Goal: Information Seeking & Learning: Learn about a topic

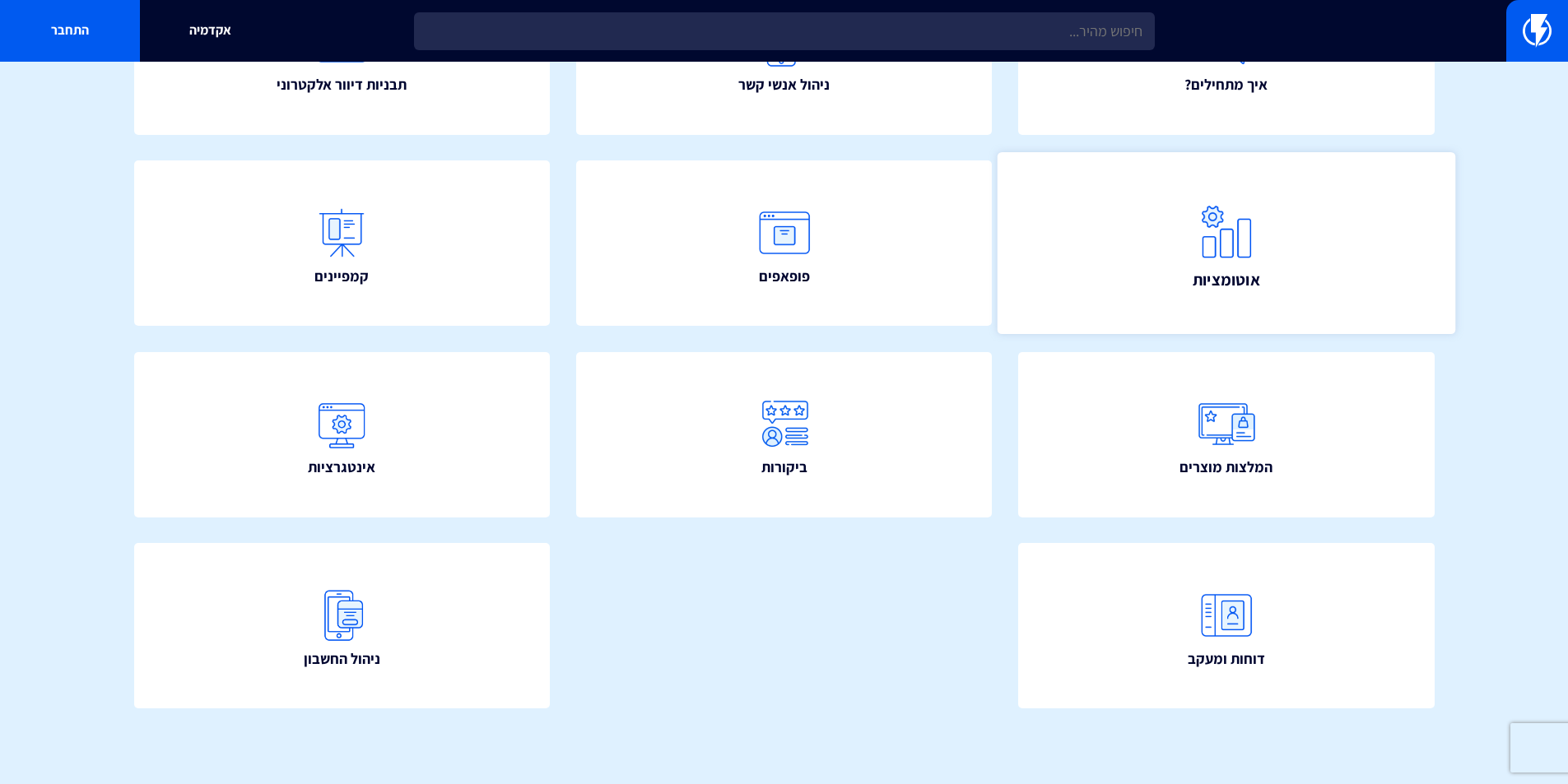
click at [1230, 262] on img at bounding box center [1226, 231] width 72 height 72
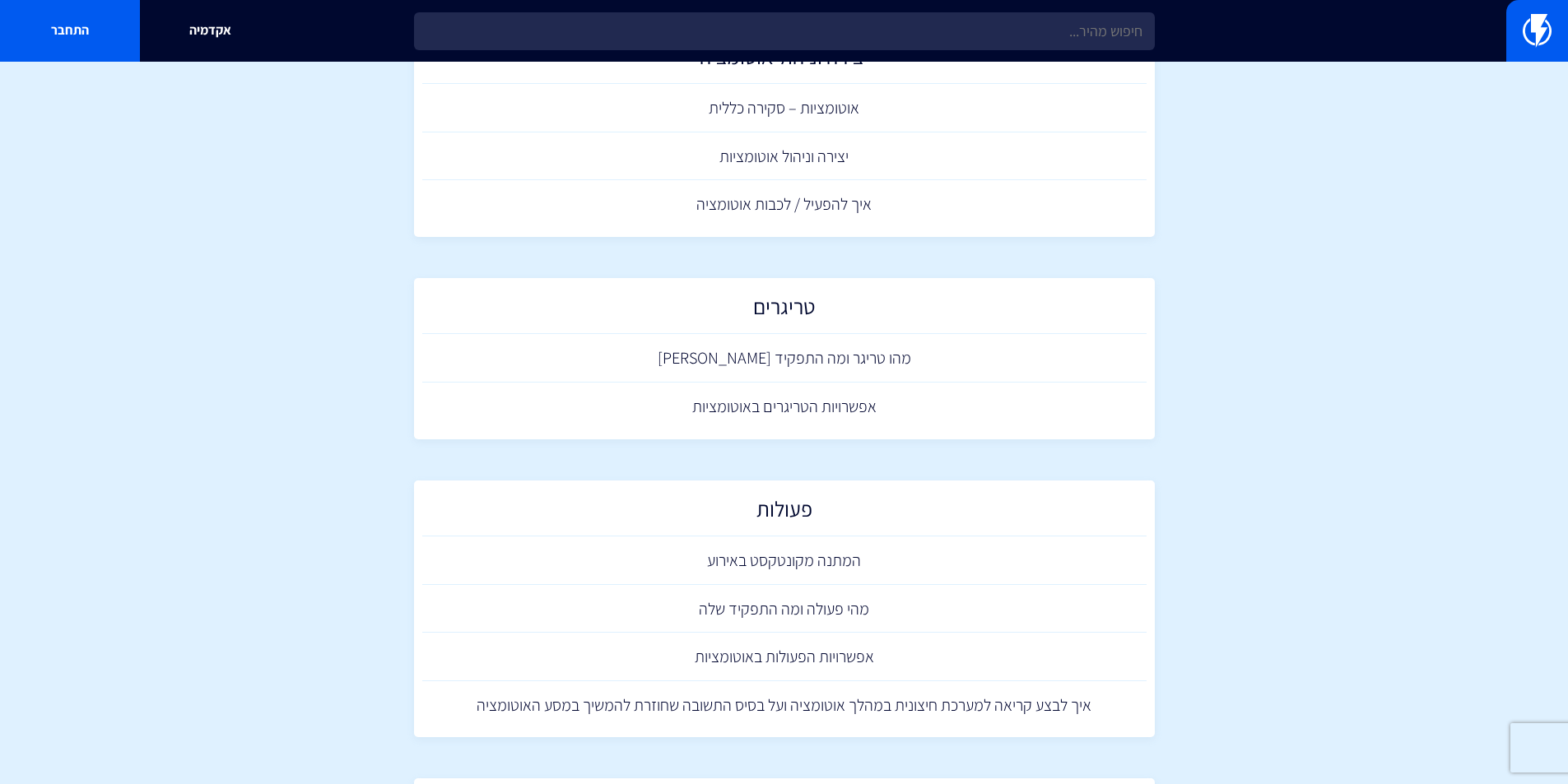
scroll to position [247, 0]
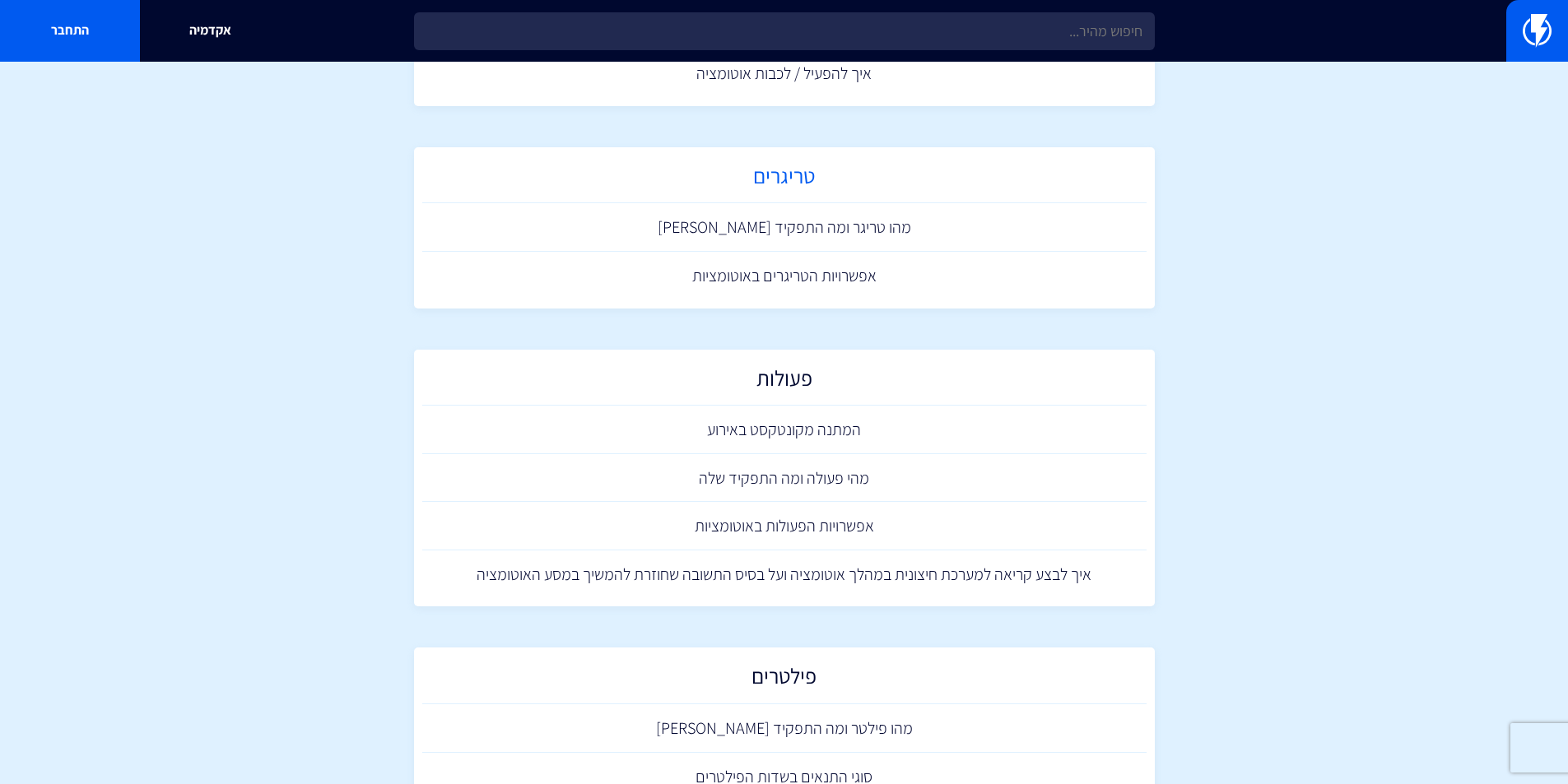
click at [780, 178] on h2 "טריגרים" at bounding box center [784, 179] width 707 height 32
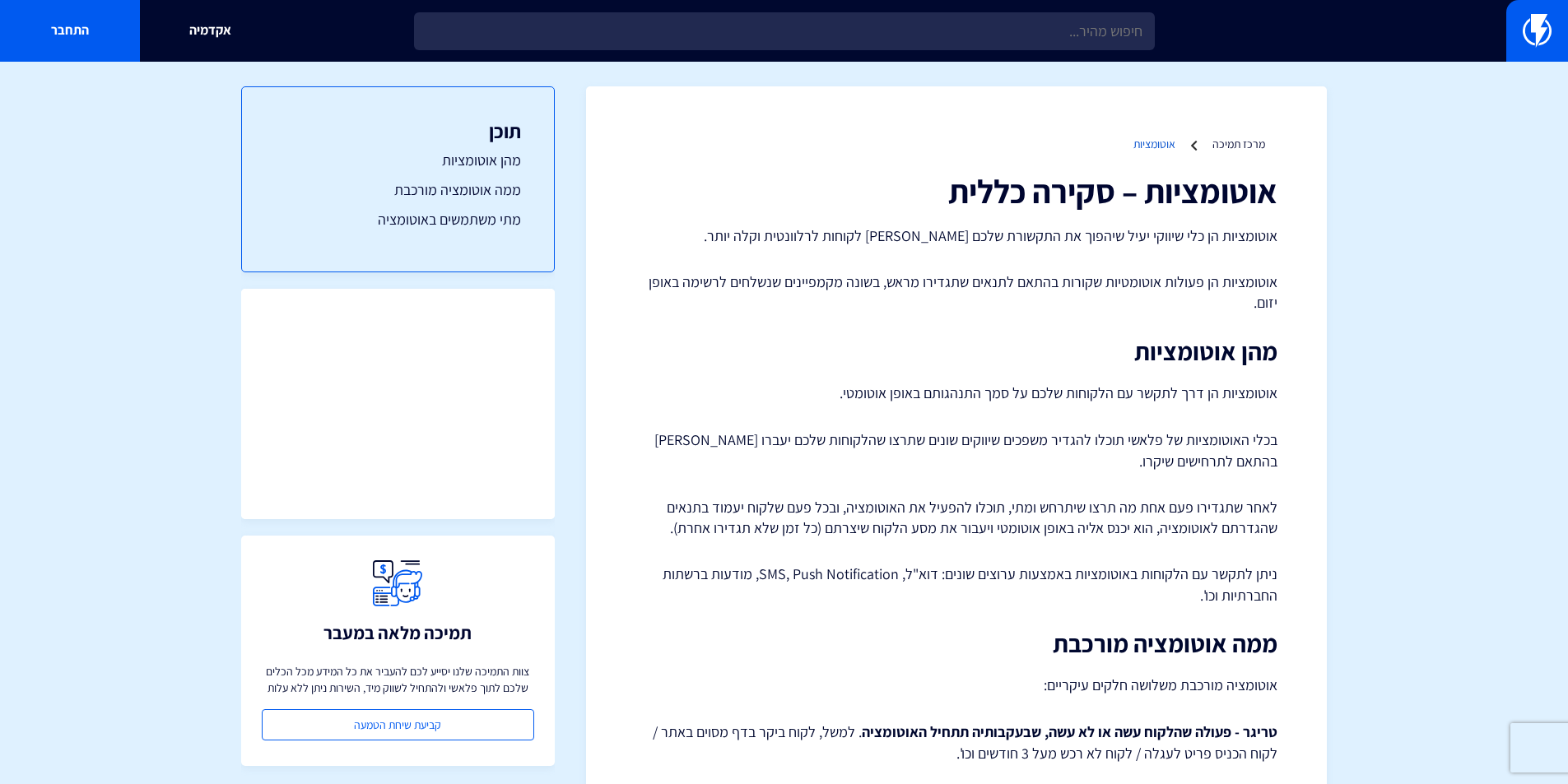
click at [1163, 145] on link "אוטומציות" at bounding box center [1155, 144] width 42 height 14
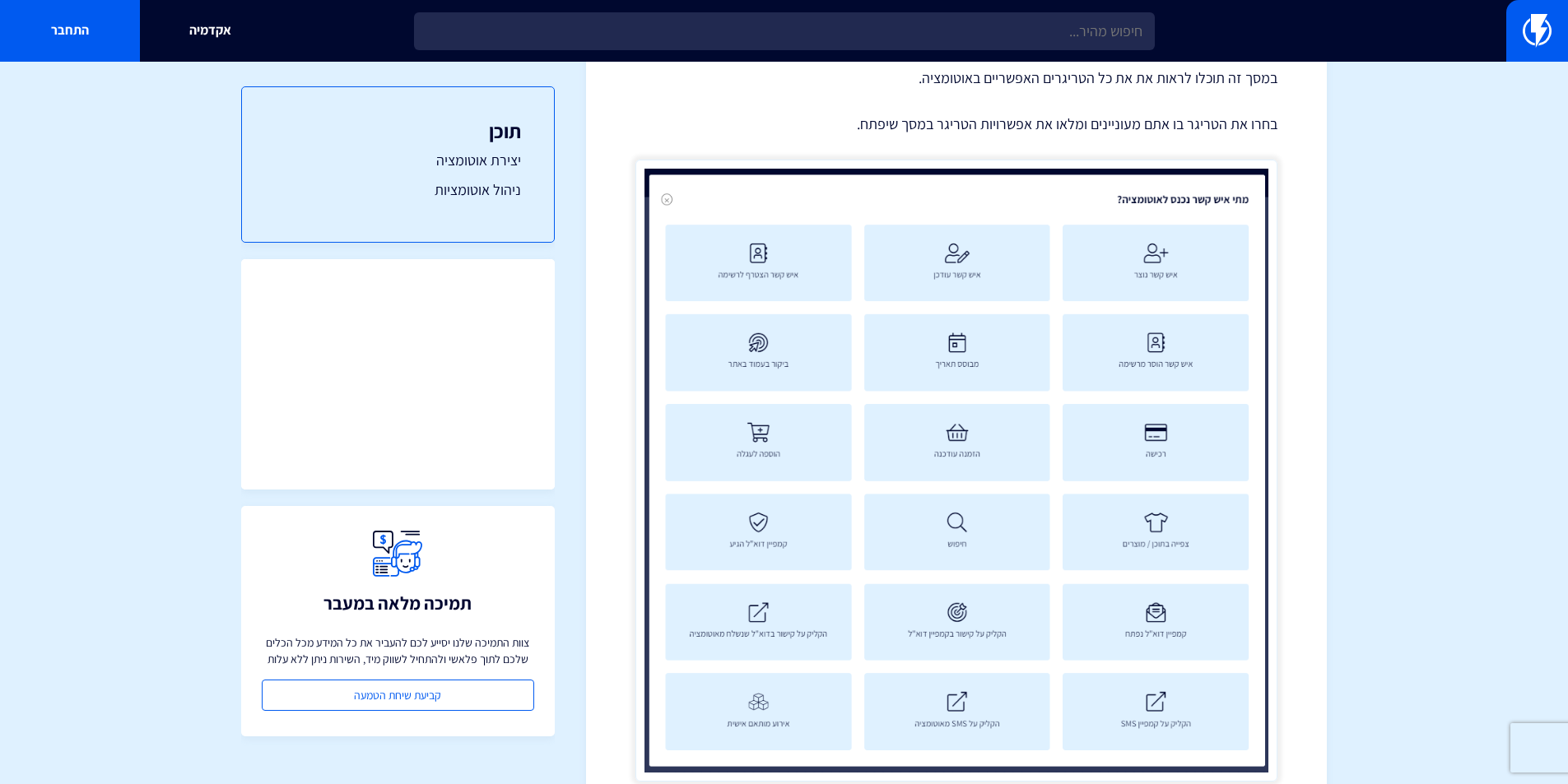
scroll to position [2303, 0]
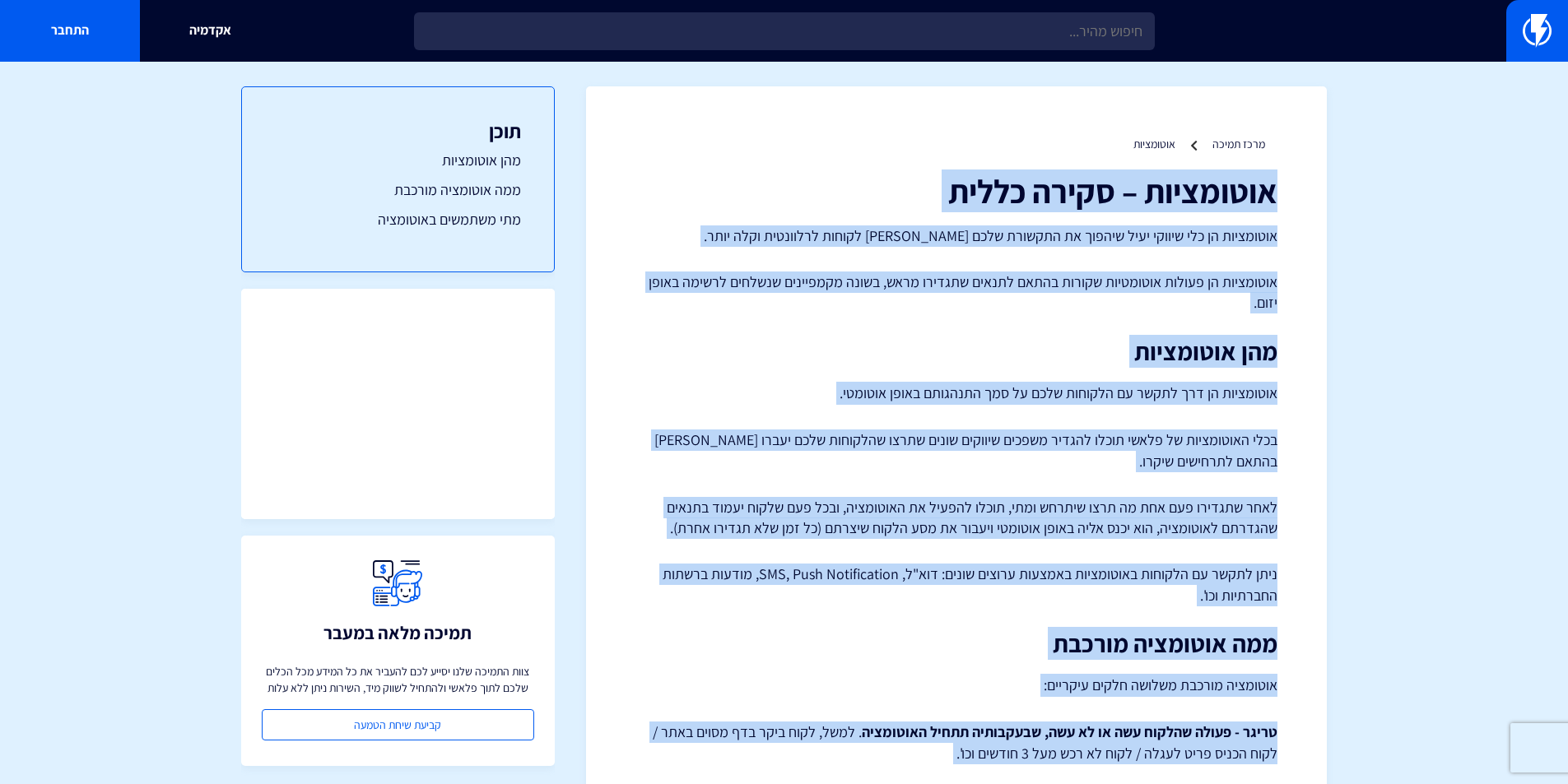
drag, startPoint x: 1219, startPoint y: 636, endPoint x: 1281, endPoint y: 187, distance: 453.3
click at [1281, 187] on div "מרכז תמיכה אוטומציות אוטומציות – סקירה כללית אוטומציות הן כלי שיווקי יעיל שיהפו…" at bounding box center [956, 721] width 741 height 1270
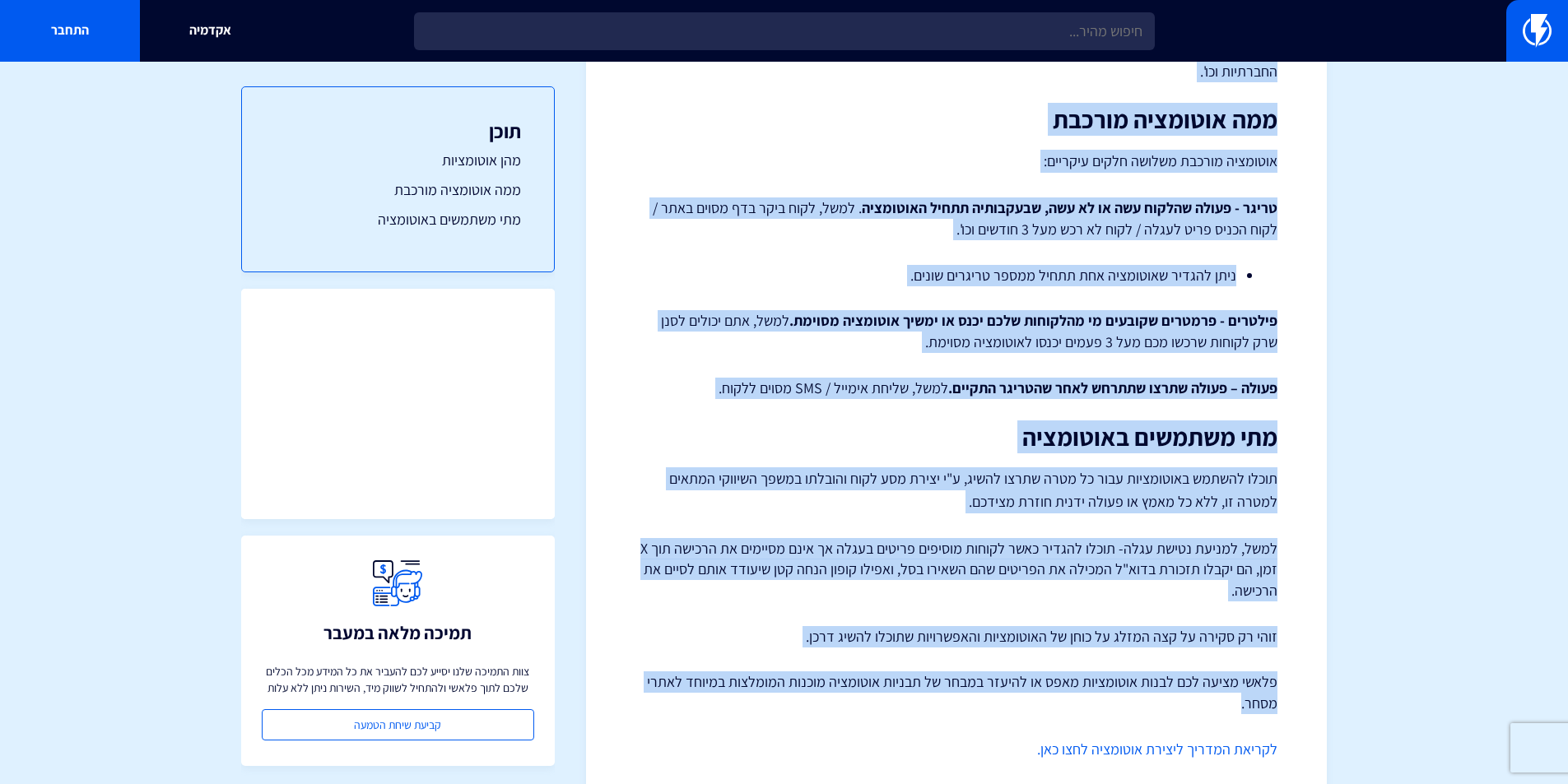
scroll to position [598, 0]
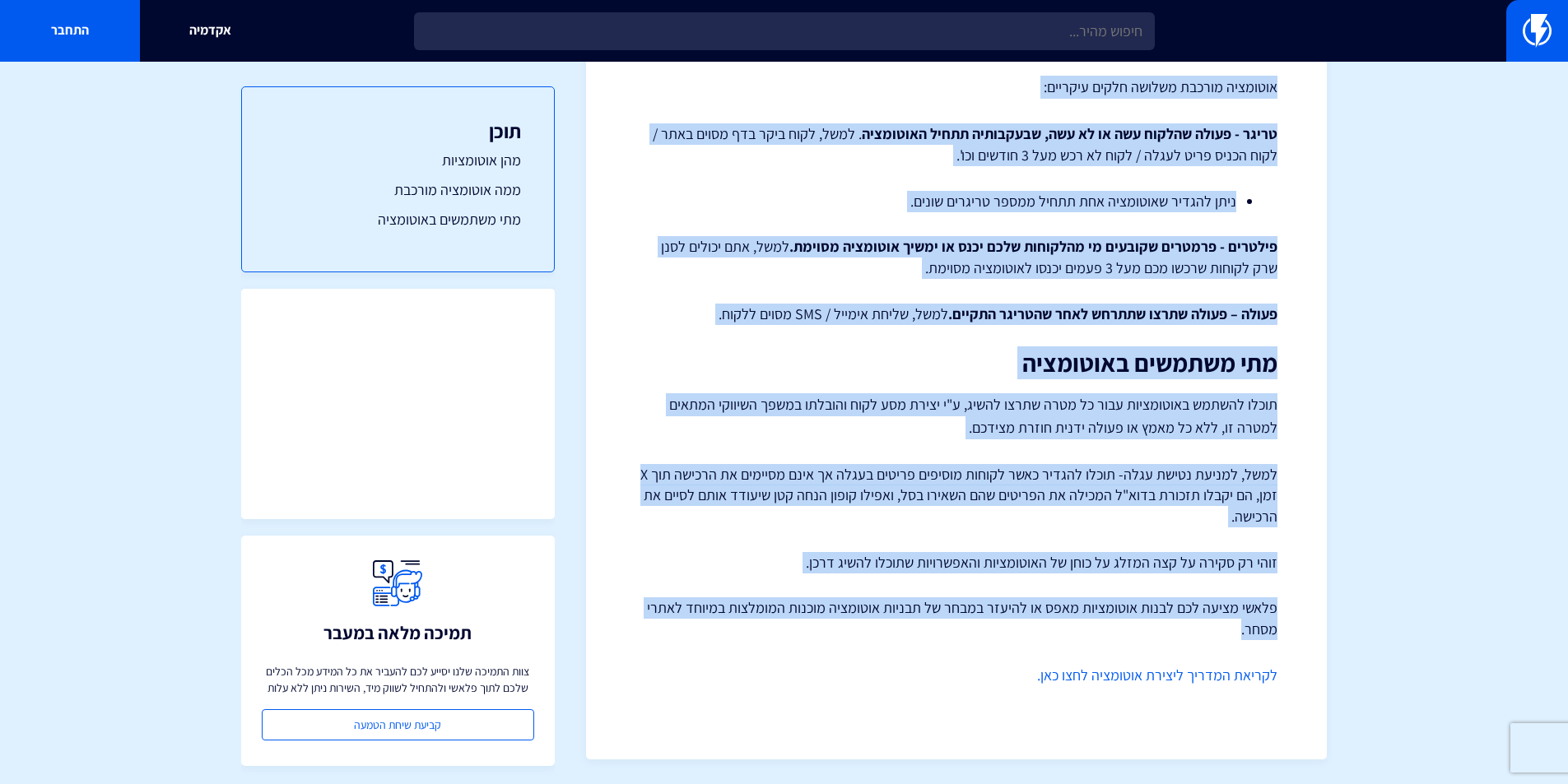
click at [1196, 617] on p "פלאשי מציעה לכם לבנות אוטומציות מאפס או להיעזר במבחר של תבניות אוטומציה מוכנות …" at bounding box center [956, 618] width 642 height 42
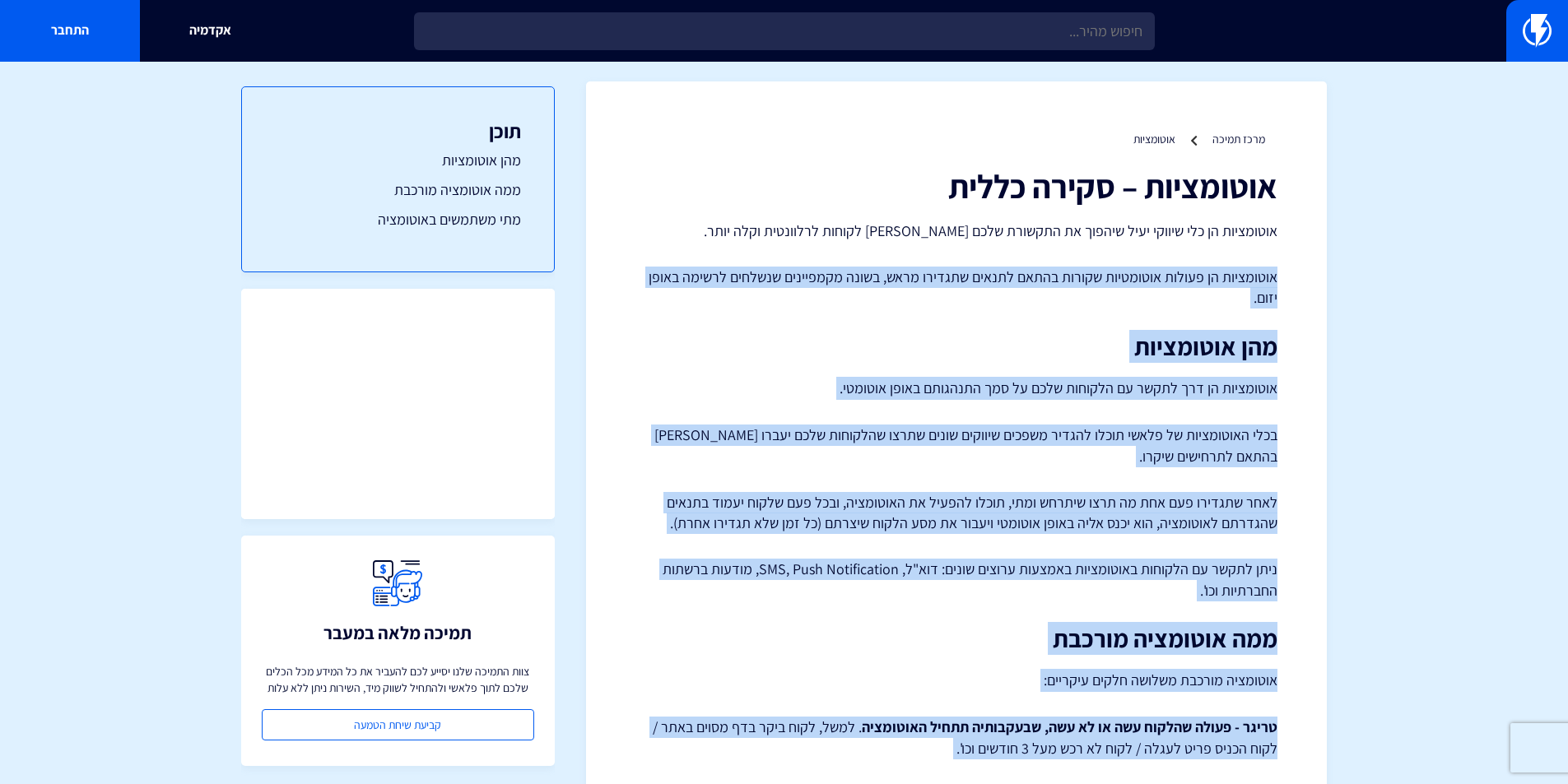
scroll to position [0, 0]
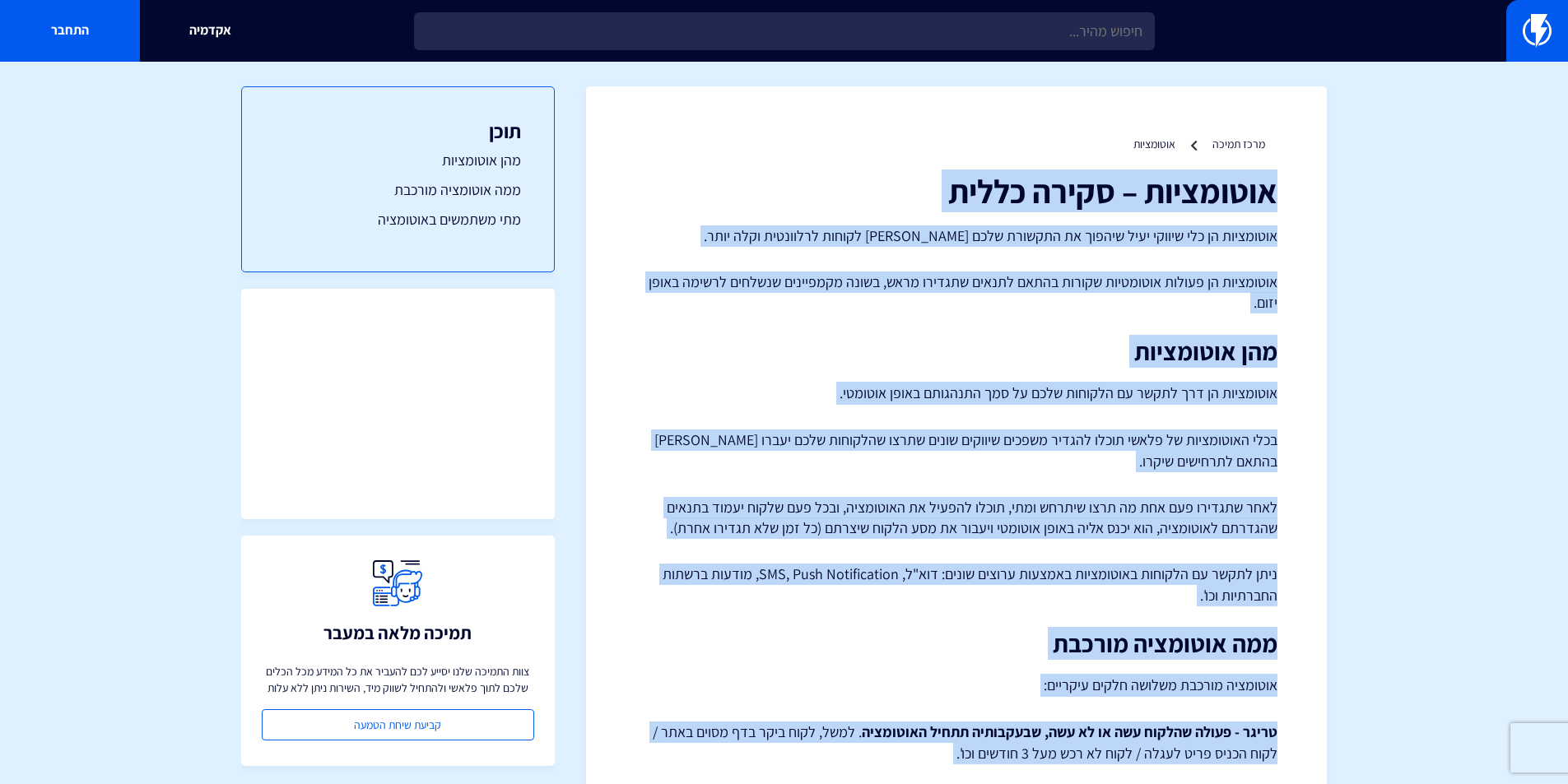
drag, startPoint x: 1291, startPoint y: 613, endPoint x: 1304, endPoint y: 177, distance: 436.2
click at [1304, 177] on div "מרכז תמיכה אוטומציות אוטומציות – סקירה כללית אוטומציות הן כלי שיווקי יעיל שיהפו…" at bounding box center [956, 721] width 741 height 1270
copy div "loremipsu – dolor sitam consectet ad eli seddoe temp incidi ut laboree dolo mag…"
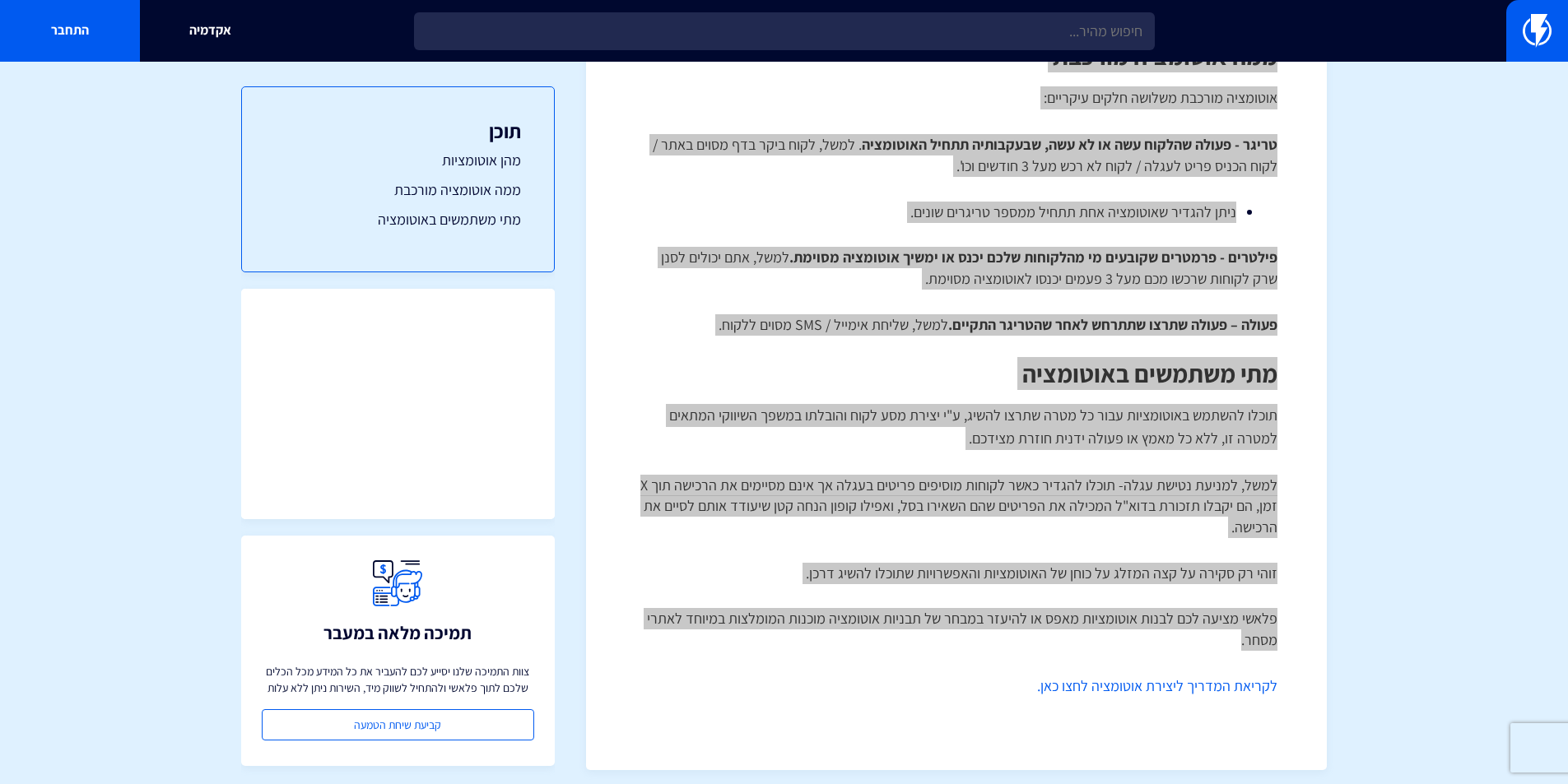
scroll to position [598, 0]
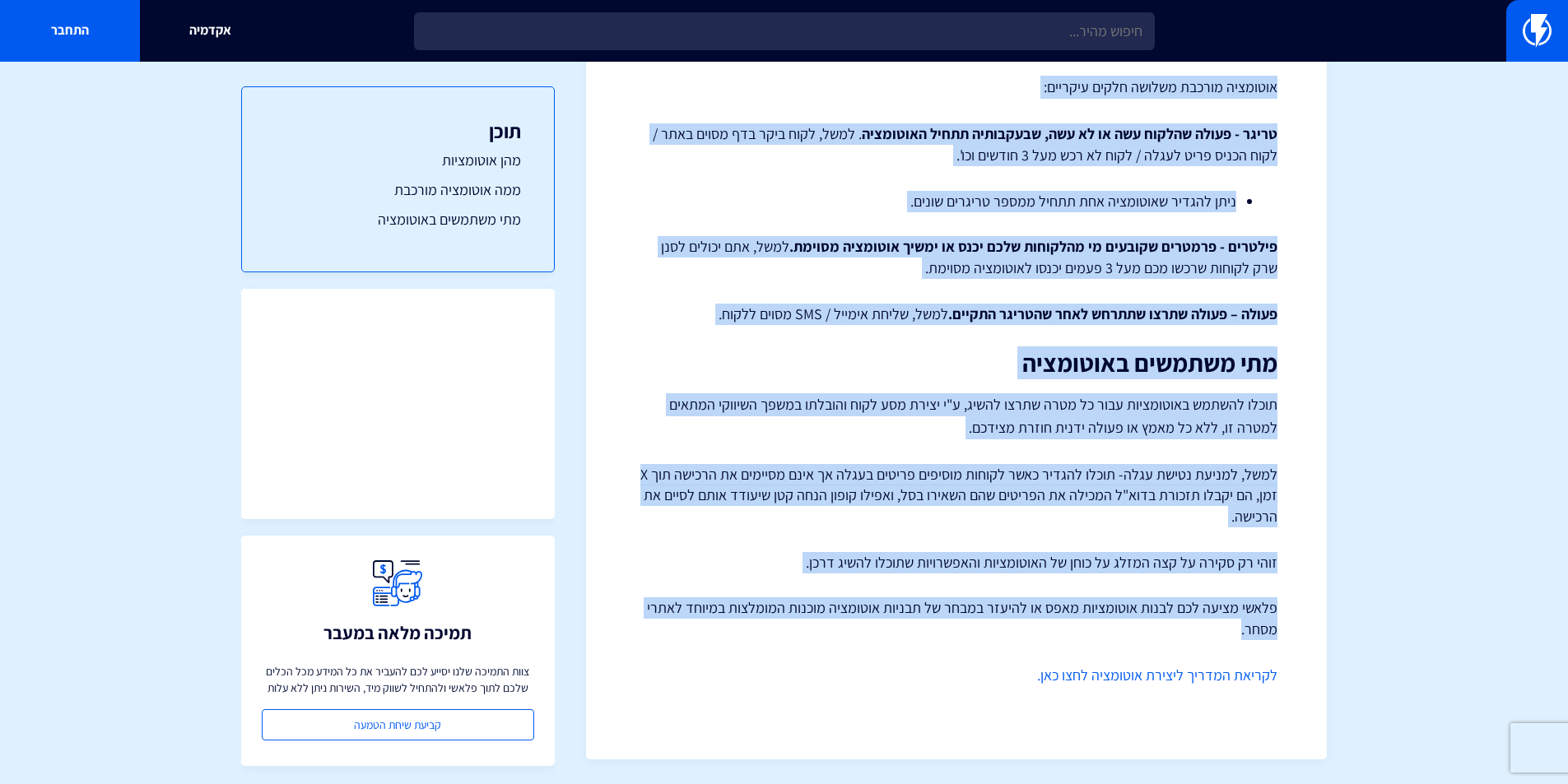
click at [1173, 634] on p "פלאשי מציעה לכם לבנות אוטומציות מאפס או להיעזר במבחר של תבניות אוטומציה מוכנות …" at bounding box center [956, 618] width 642 height 42
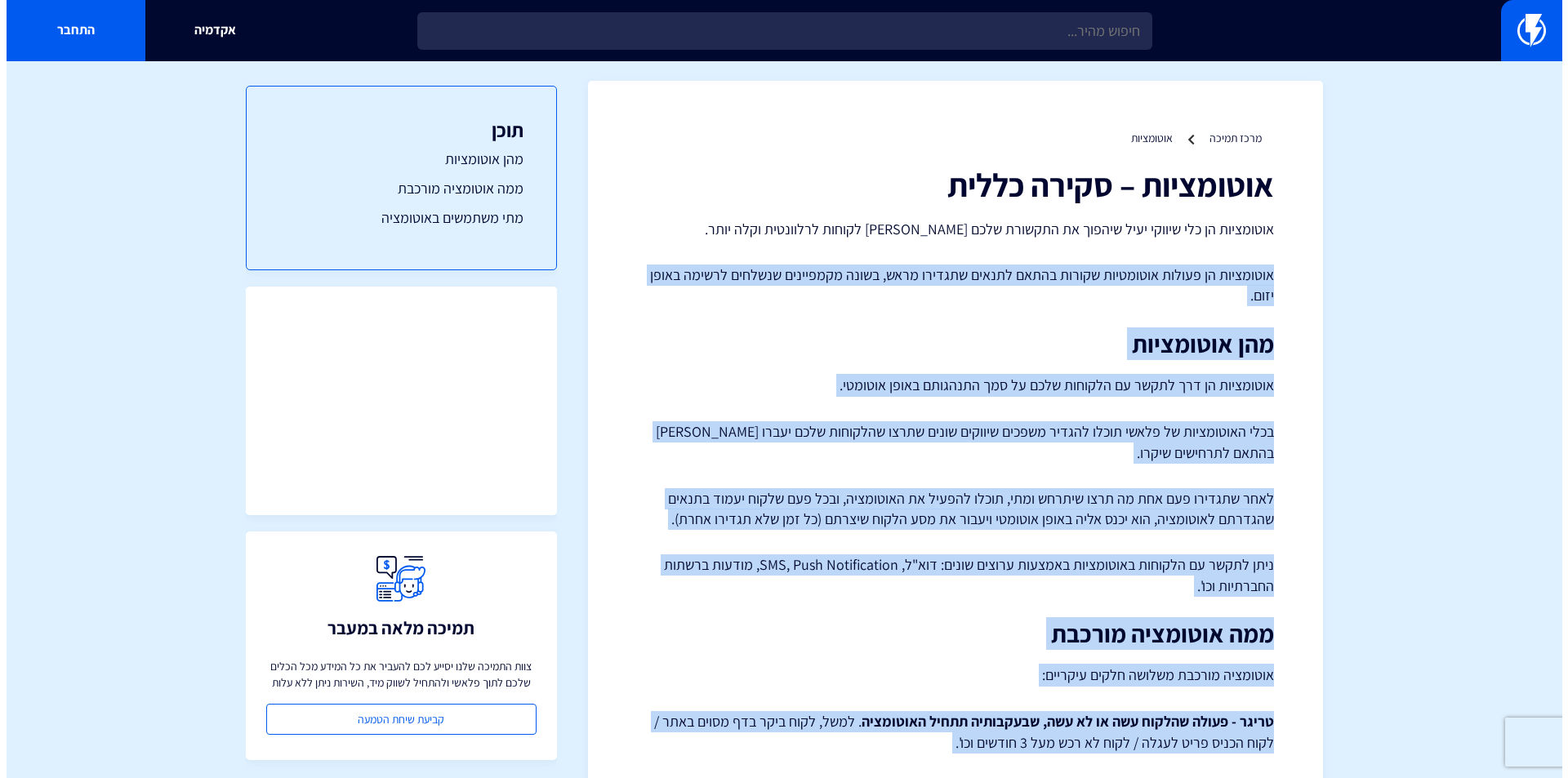
scroll to position [0, 0]
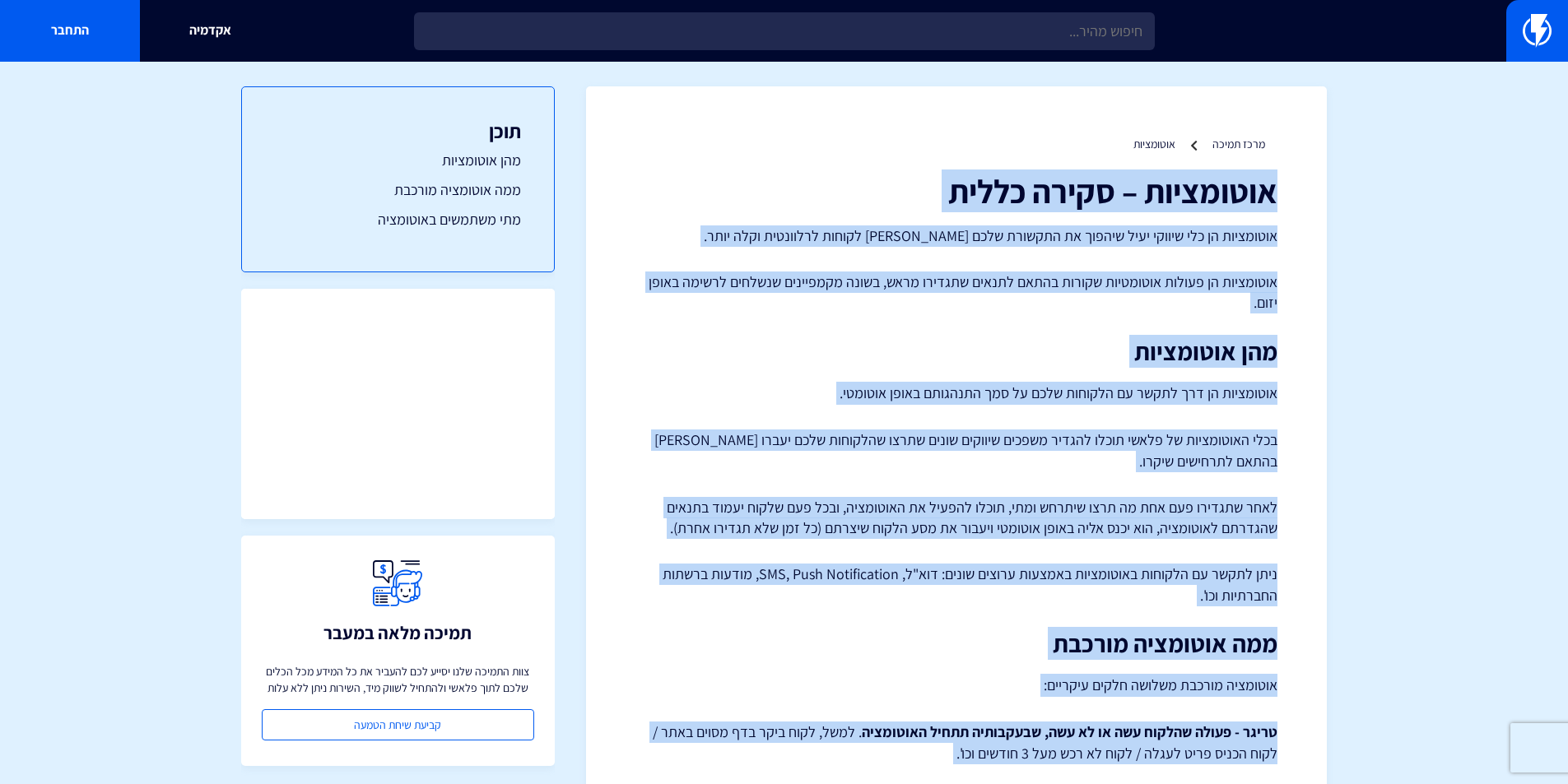
drag, startPoint x: 1215, startPoint y: 634, endPoint x: 1298, endPoint y: 186, distance: 455.6
click at [1298, 186] on div "מרכז תמיכה אוטומציות אוטומציות – סקירה כללית אוטומציות הן כלי שיווקי יעיל שיהפו…" at bounding box center [956, 721] width 741 height 1270
copy div "אוטומציות – סקירה כללית אוטומציות הן כלי שיווקי יעיל שיהפוך את התקשורת שלכם מול…"
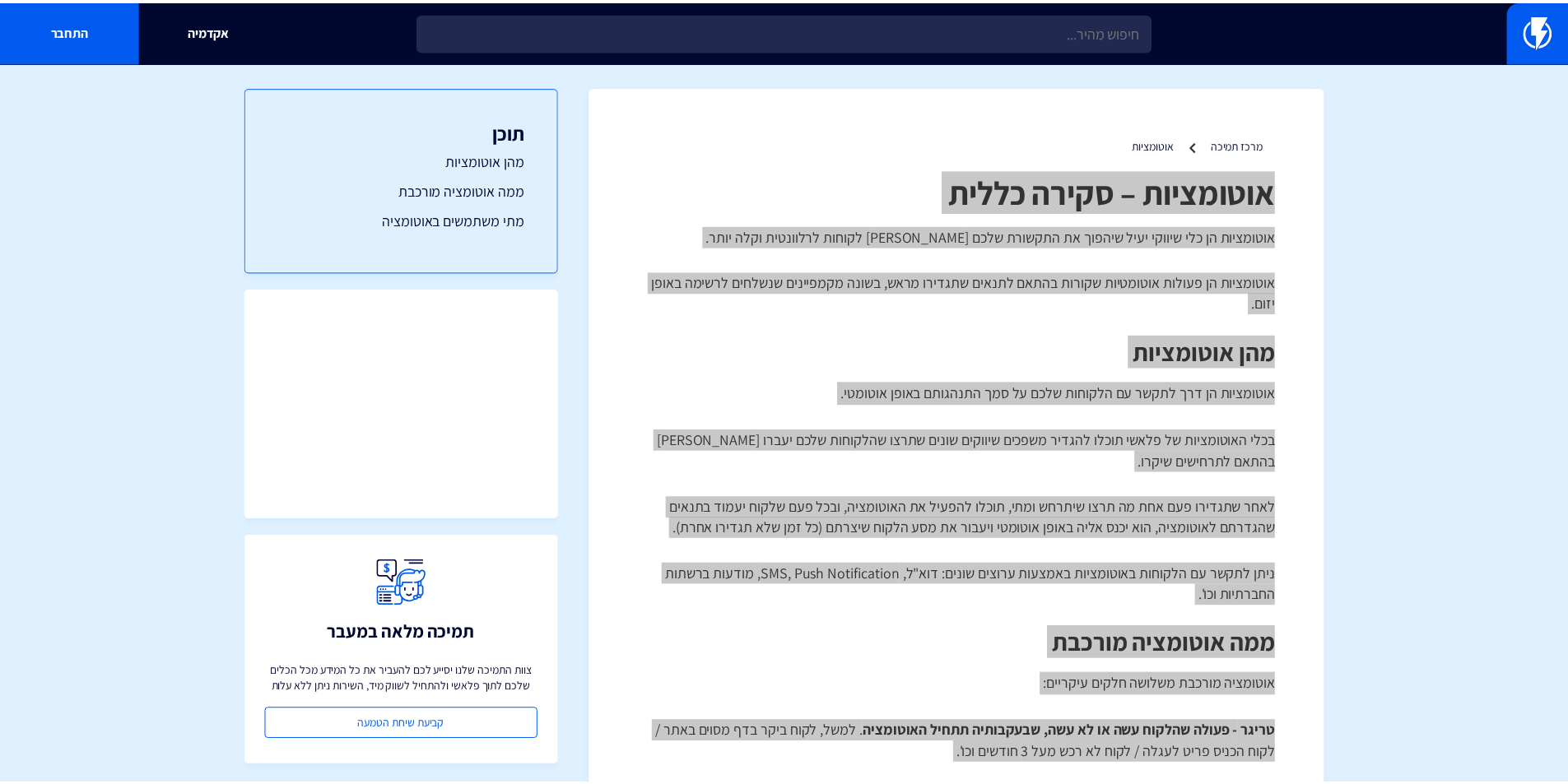
scroll to position [598, 0]
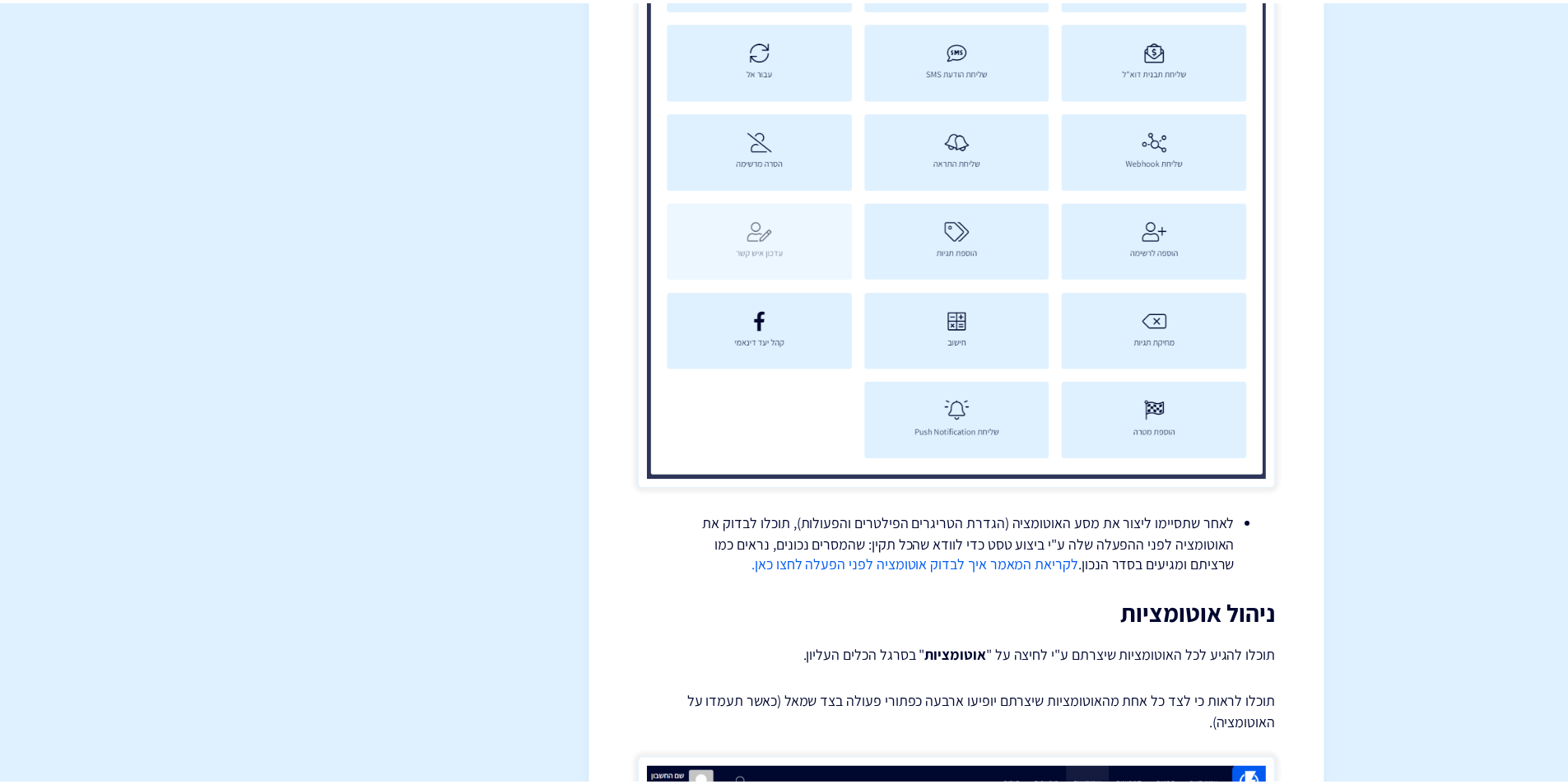
scroll to position [4873, 0]
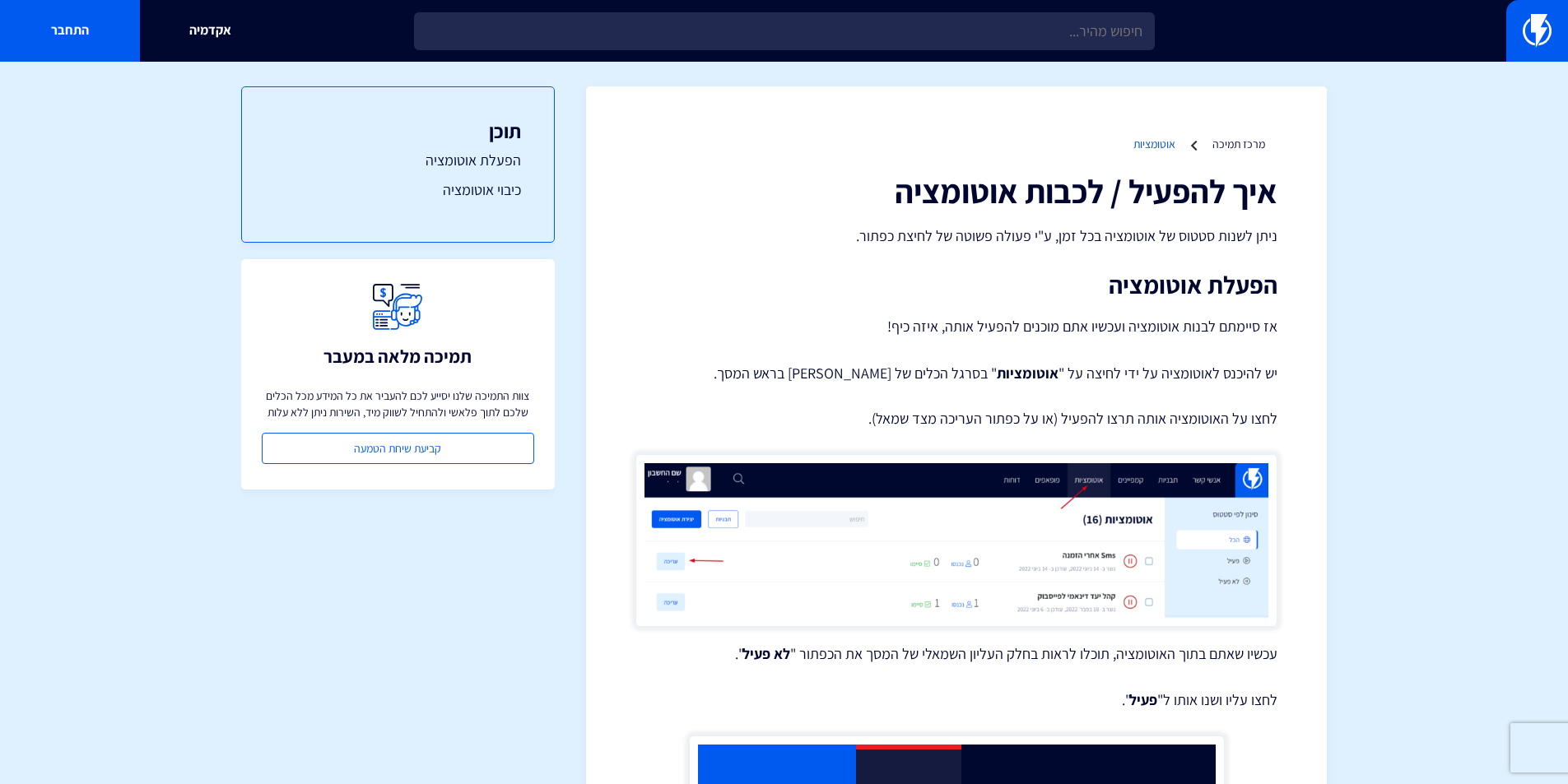
click at [1156, 144] on link "אוטומציות" at bounding box center [1155, 144] width 42 height 14
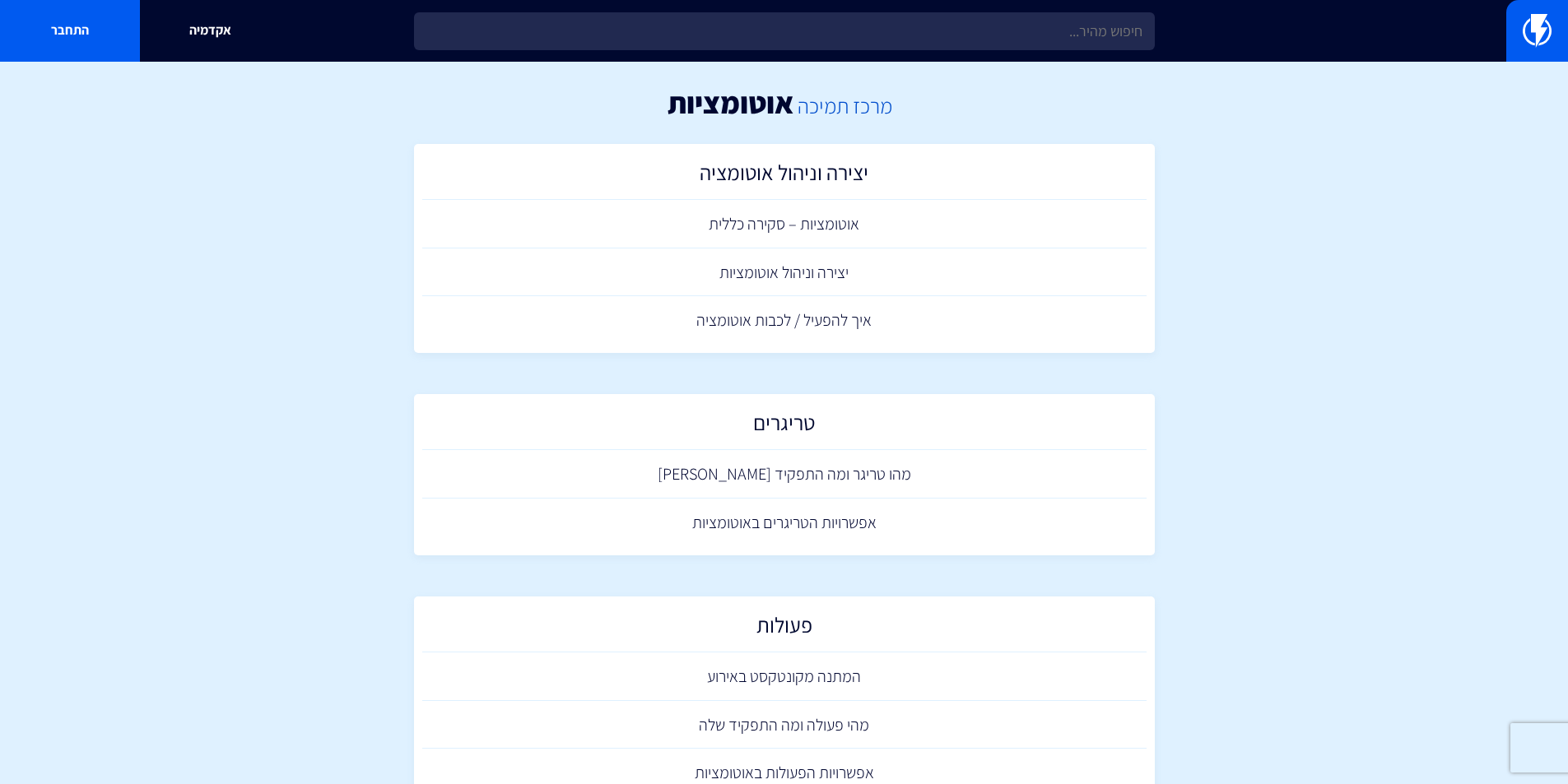
click at [847, 108] on link "מרכז תמיכה" at bounding box center [844, 105] width 94 height 28
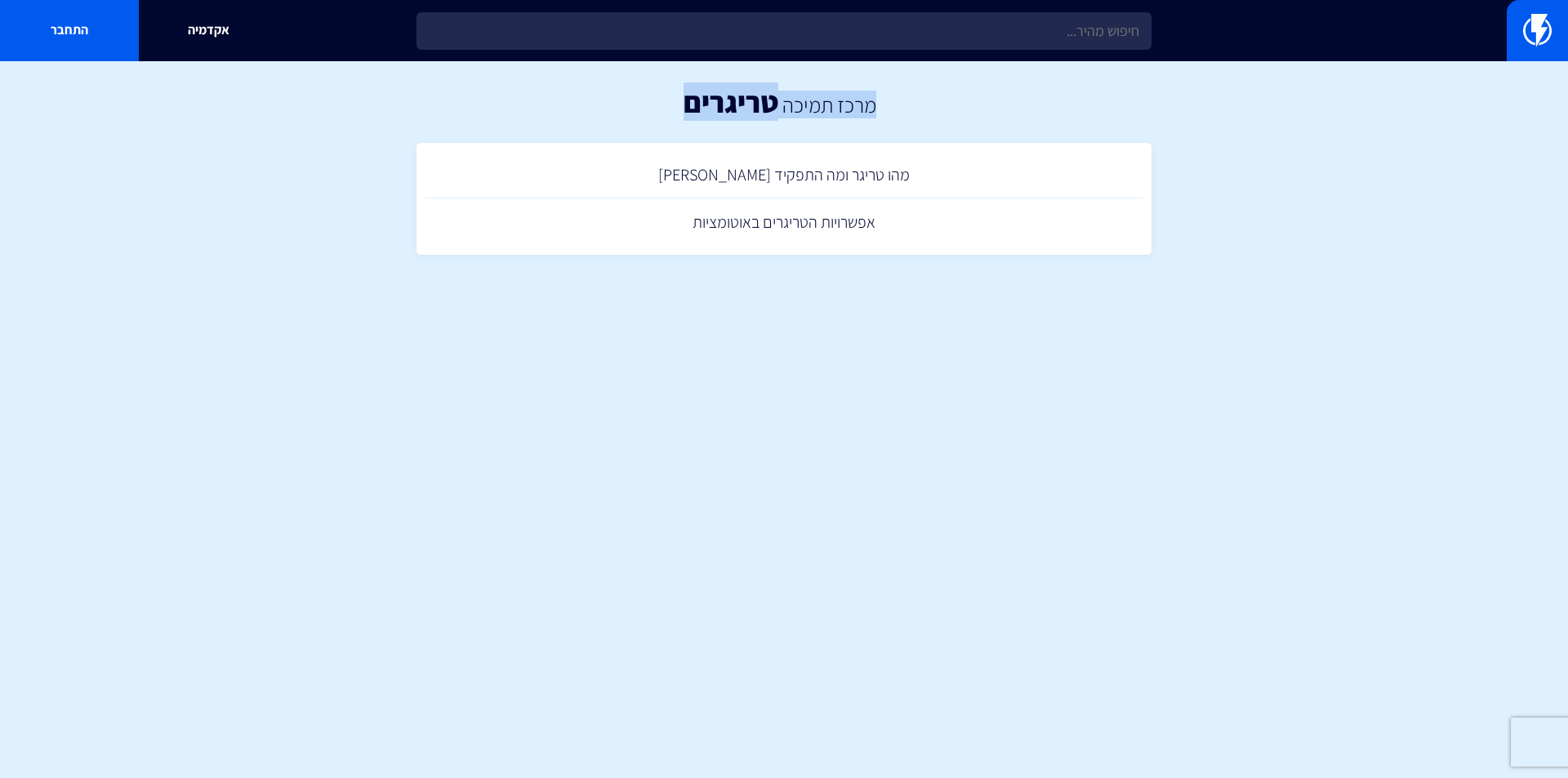
drag, startPoint x: 755, startPoint y: 103, endPoint x: 882, endPoint y: 114, distance: 127.5
click at [882, 114] on div "מרכז תמיכה טריגרים" at bounding box center [784, 101] width 1568 height 81
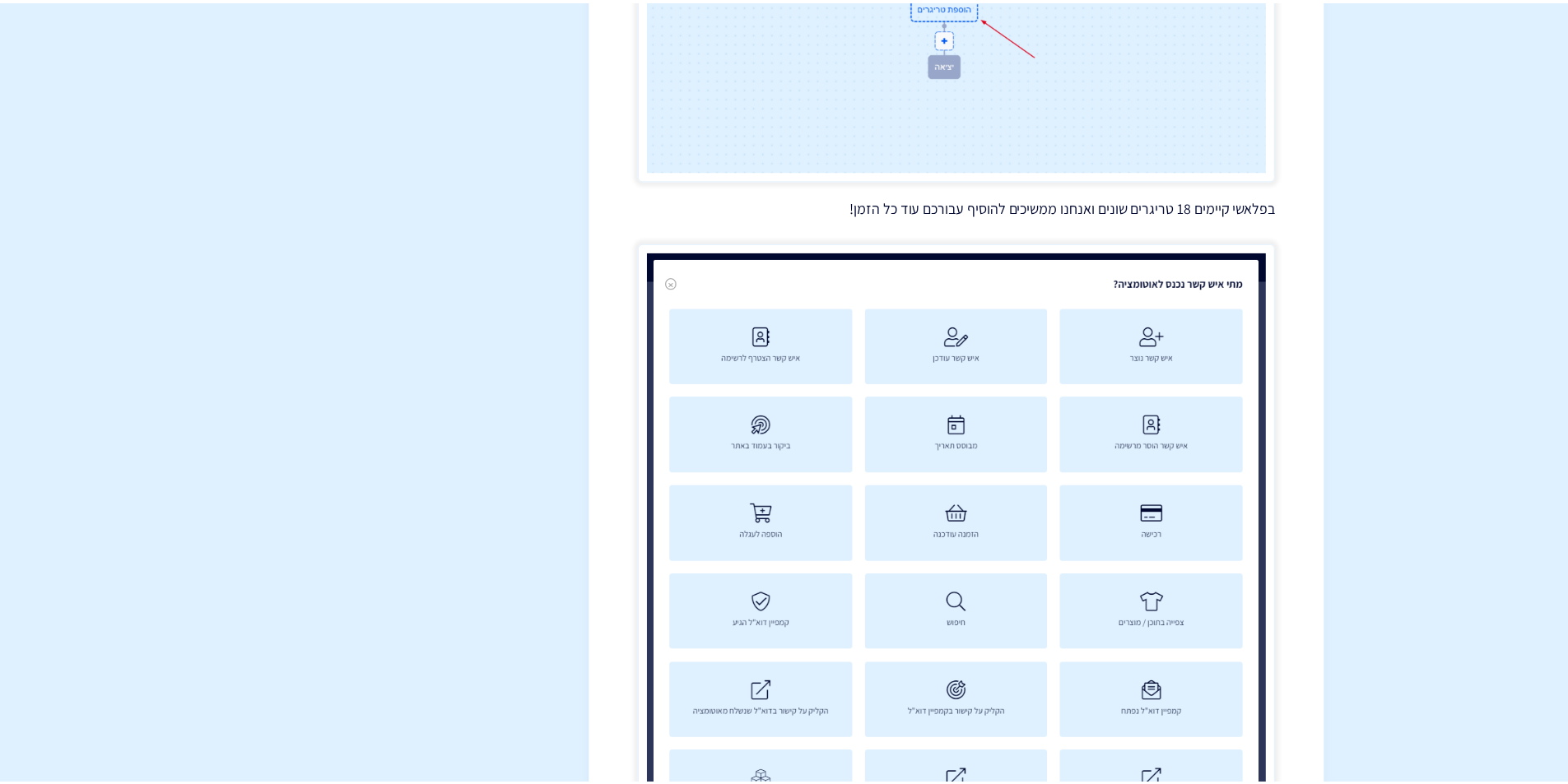
scroll to position [925, 0]
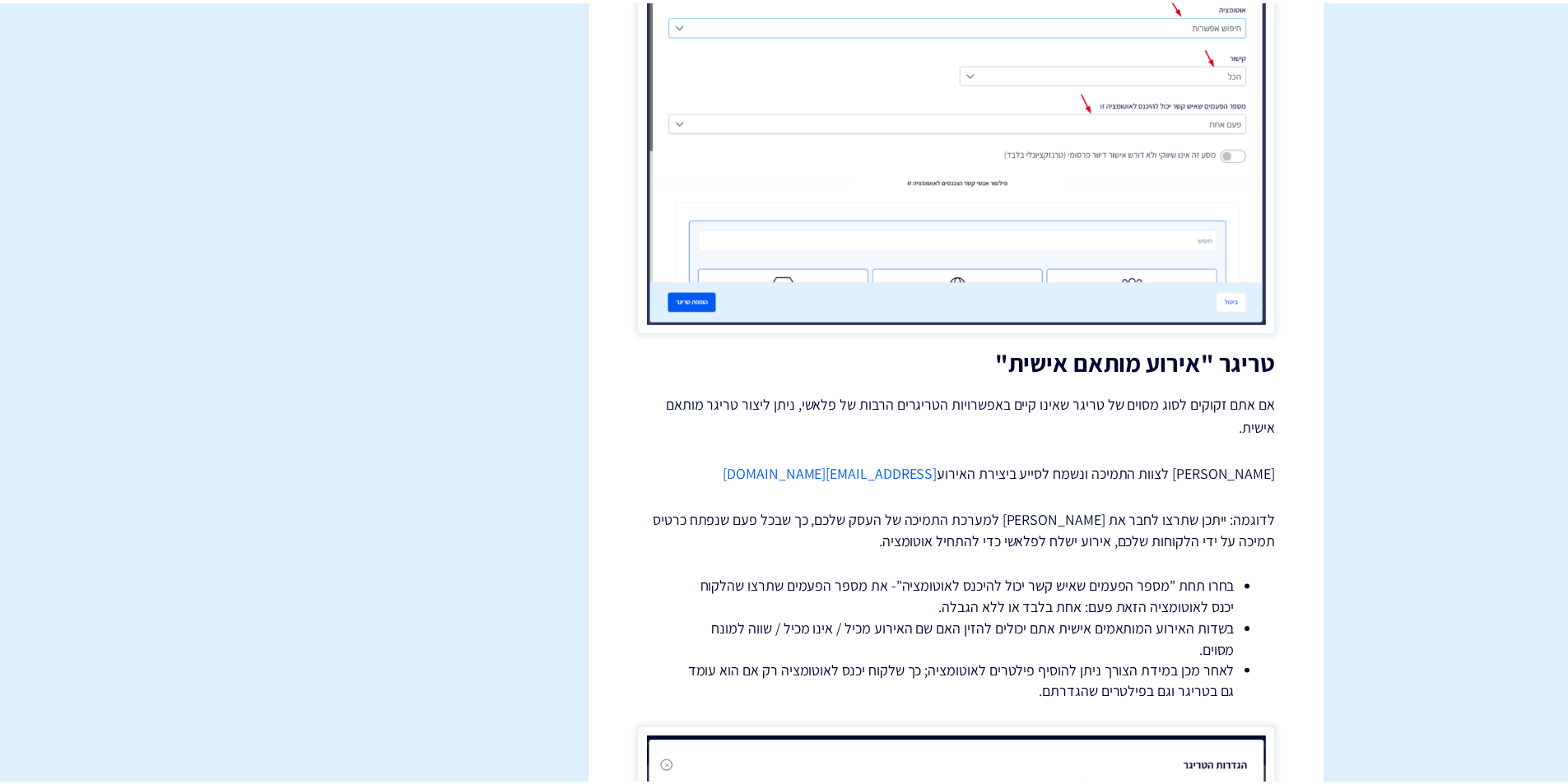
scroll to position [15301, 0]
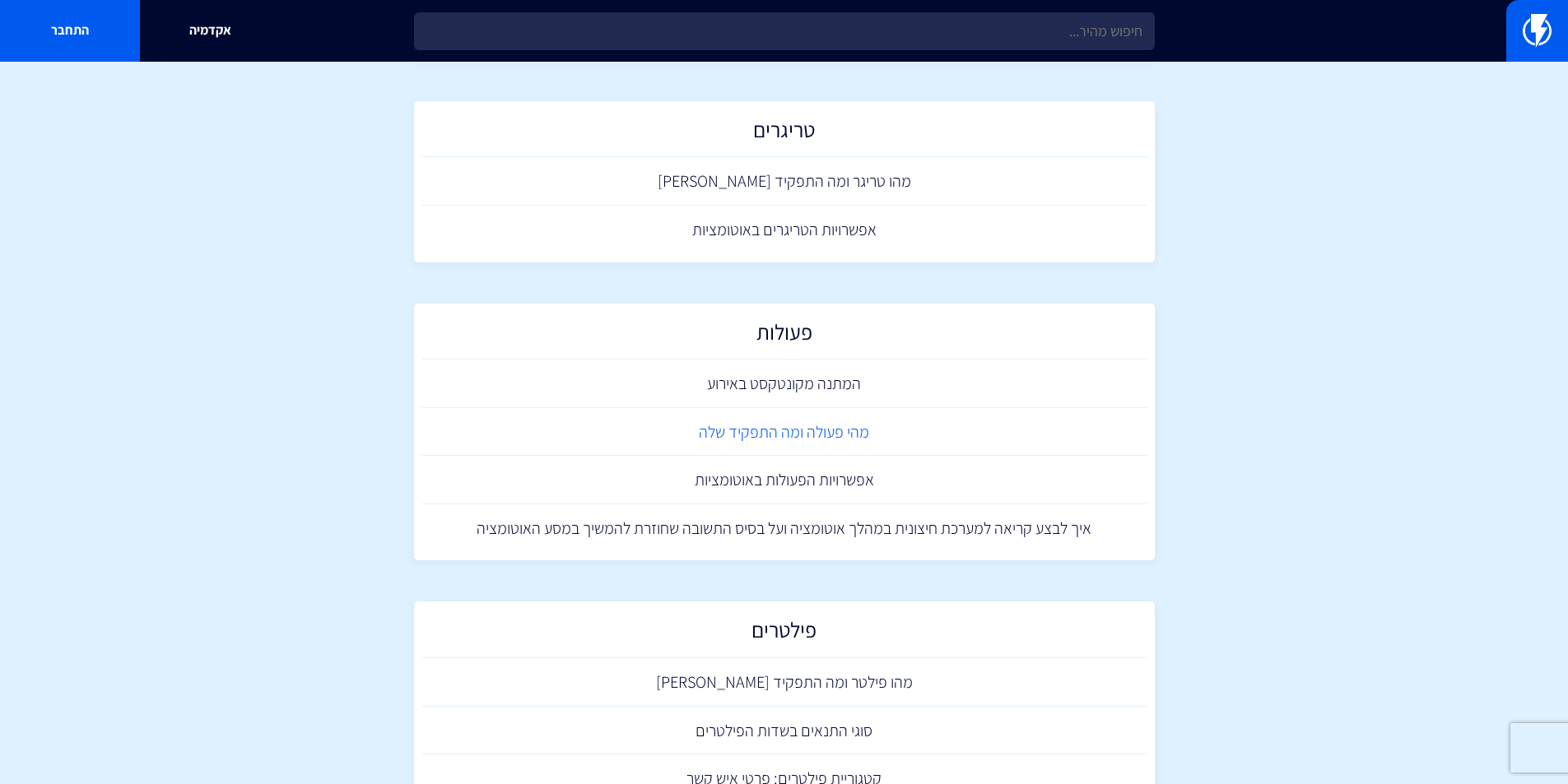
scroll to position [329, 0]
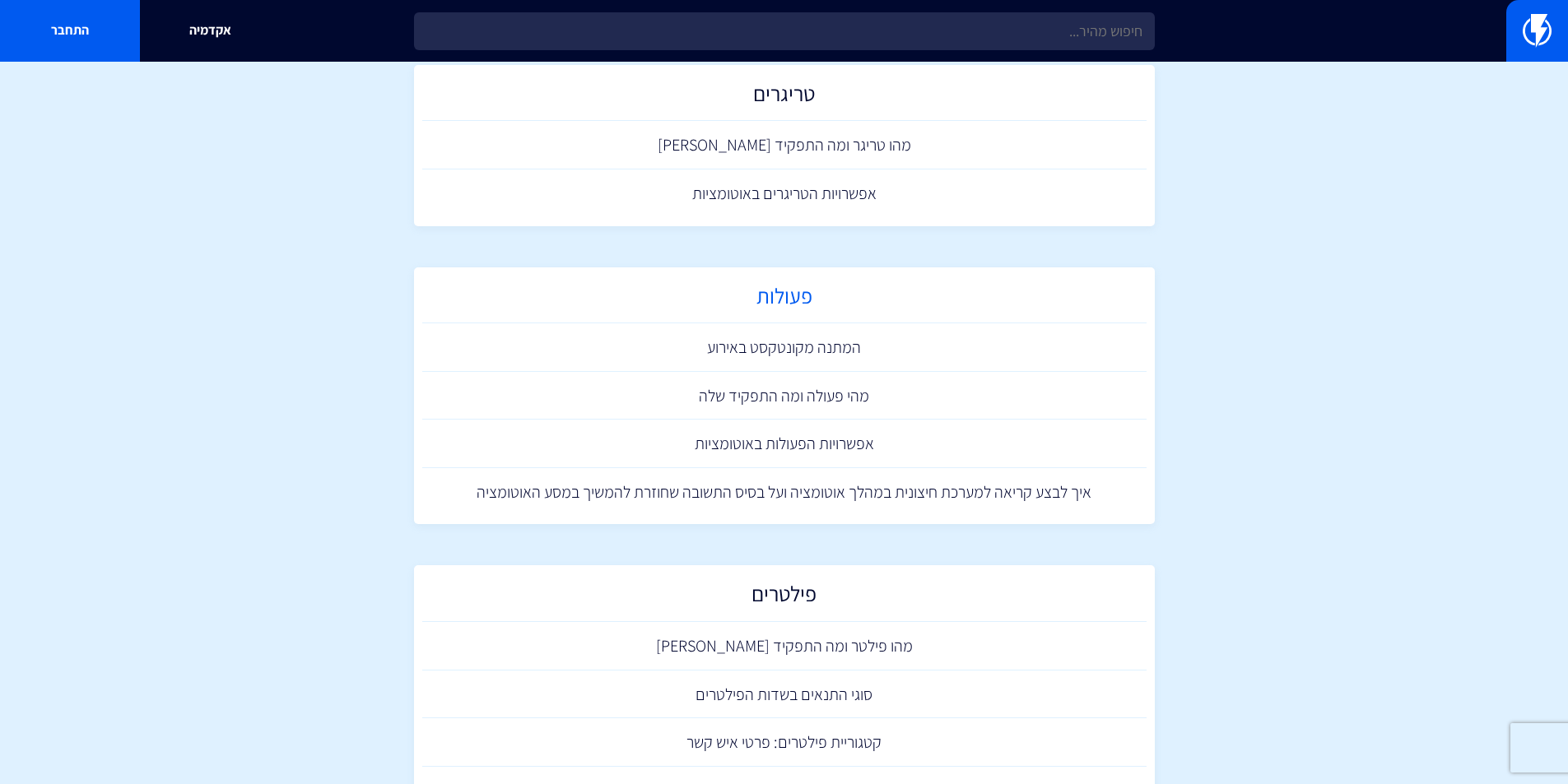
click at [798, 295] on h2 "פעולות" at bounding box center [784, 300] width 707 height 32
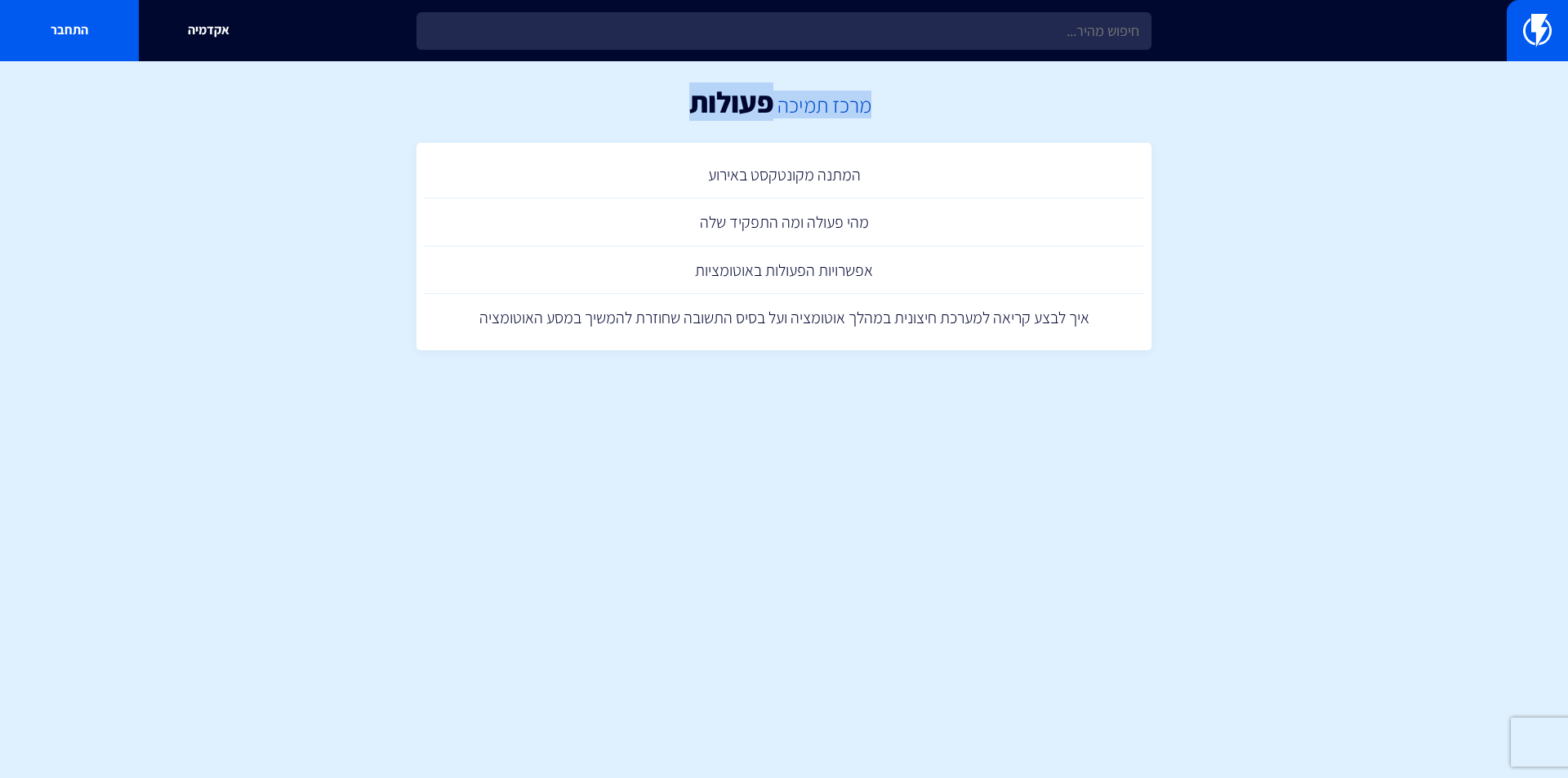
drag, startPoint x: 677, startPoint y: 106, endPoint x: 857, endPoint y: 109, distance: 180.0
click at [867, 109] on div "מרכז תמיכה פעולות" at bounding box center [784, 101] width 1568 height 81
copy div "מרכז תמיכה פעולות"
click at [843, 103] on link "מרכז תמיכה" at bounding box center [824, 104] width 94 height 28
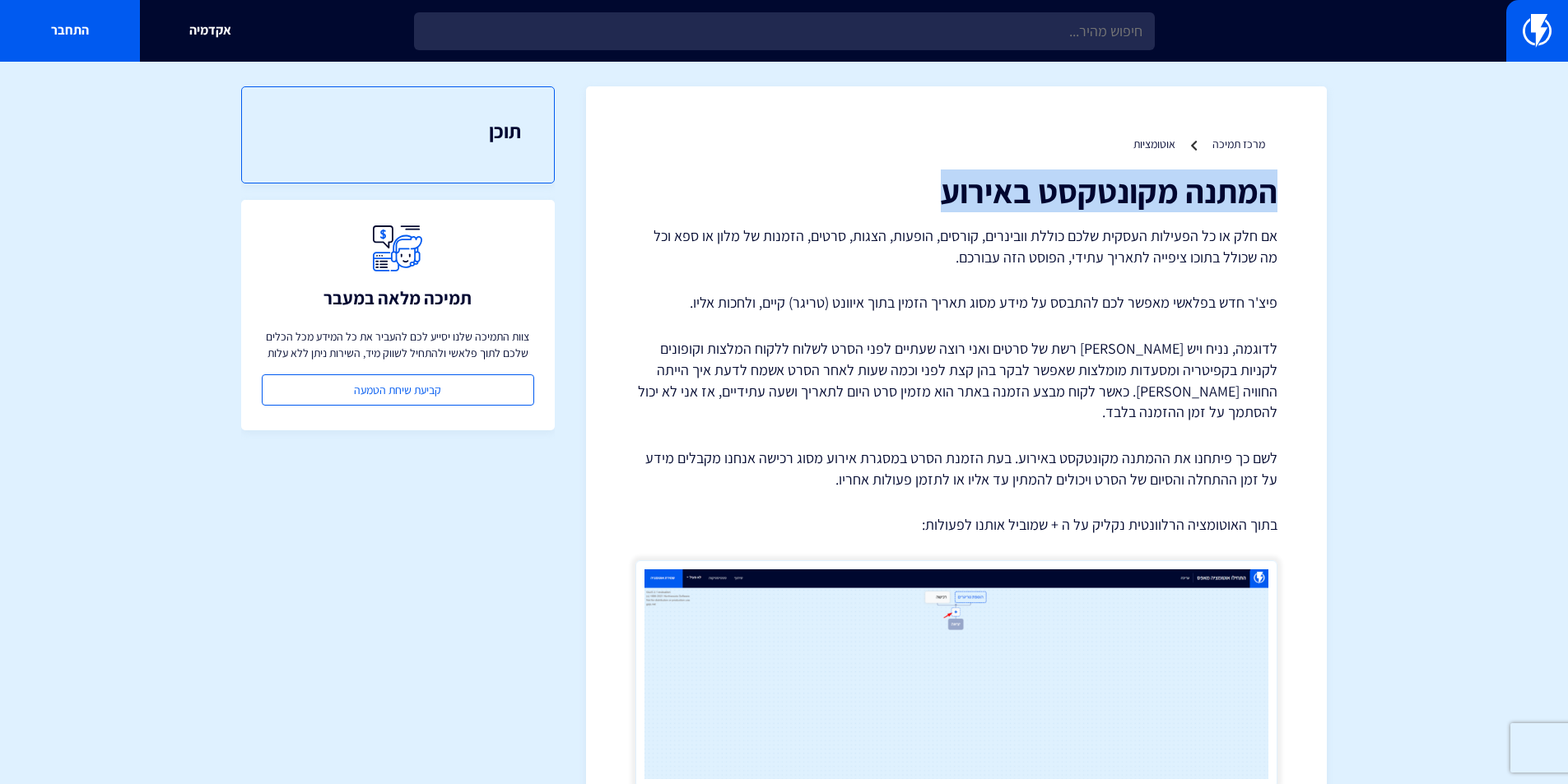
drag, startPoint x: 908, startPoint y: 189, endPoint x: 1285, endPoint y: 177, distance: 377.2
copy h1 "המתנה מקונטקסט באירוע"
click at [974, 192] on h1 "המתנה מקונטקסט באירוע" at bounding box center [956, 191] width 642 height 37
click at [905, 200] on h1 "המתנה מקונטקסט באירוע" at bounding box center [956, 191] width 642 height 37
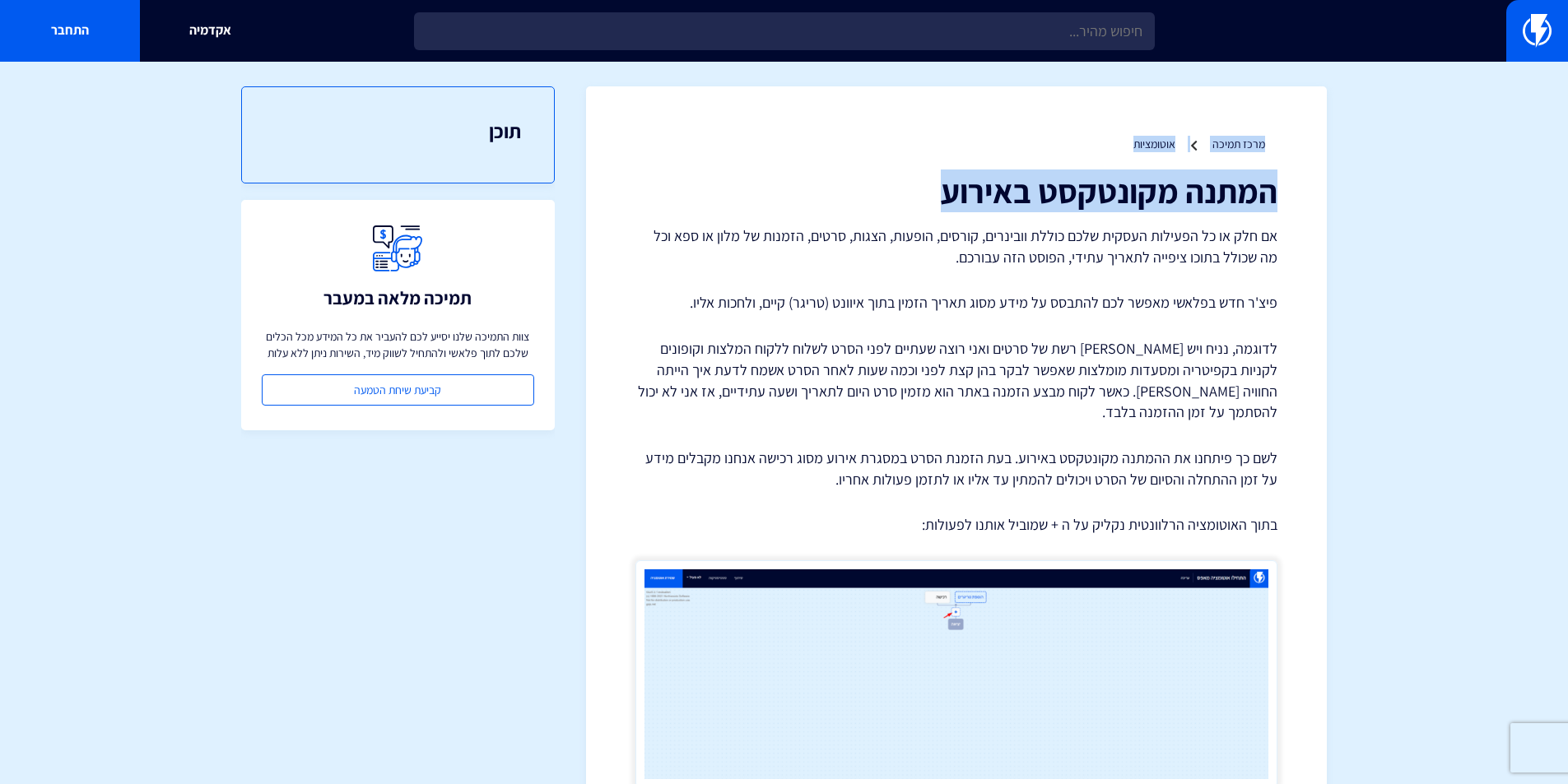
drag, startPoint x: 939, startPoint y: 195, endPoint x: 1278, endPoint y: 130, distance: 345.2
copy div "מרכז תמיכה אוטומציות המתנה מקונטקסט באירוע"
click at [950, 181] on h1 "המתנה מקונטקסט באירוע" at bounding box center [956, 191] width 642 height 37
drag, startPoint x: 1215, startPoint y: 190, endPoint x: 1271, endPoint y: 195, distance: 56.2
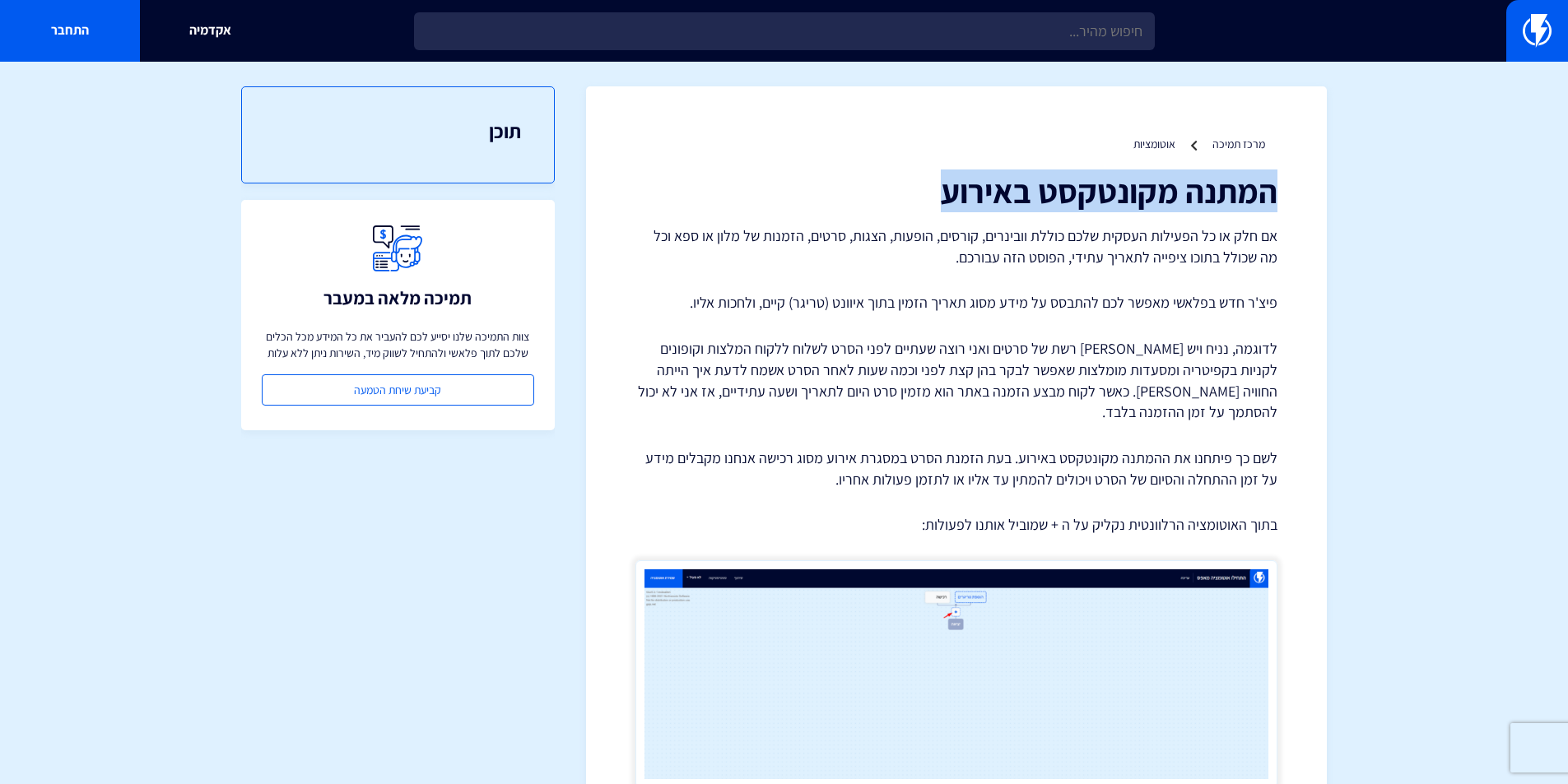
click at [1271, 195] on h1 "המתנה מקונטקסט באירוע" at bounding box center [956, 191] width 642 height 37
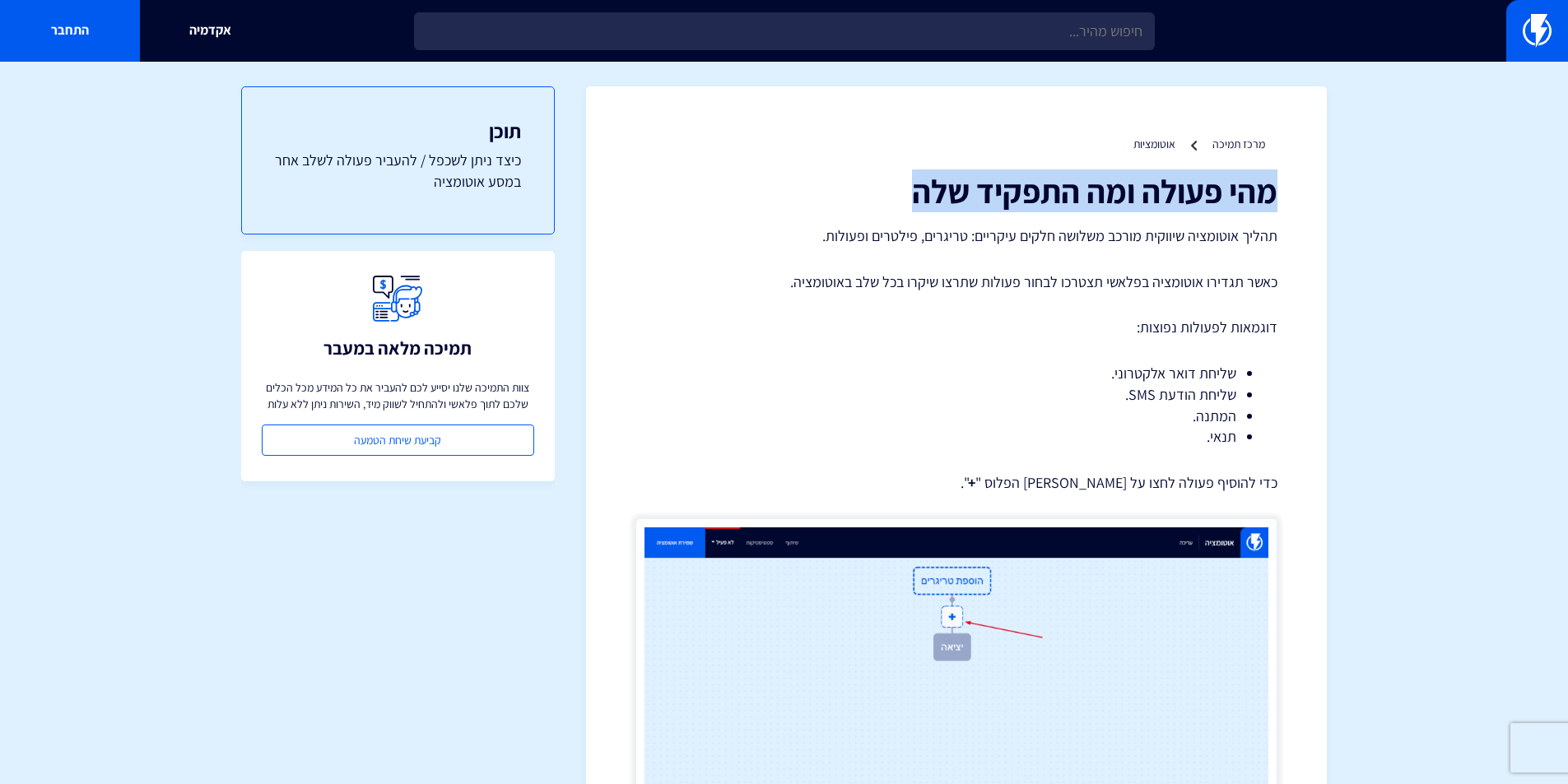
drag, startPoint x: 933, startPoint y: 195, endPoint x: 1271, endPoint y: 195, distance: 338.0
click at [1277, 195] on h1 "מהי פעולה ומה התפקיד שלה" at bounding box center [956, 191] width 642 height 37
copy h1 "מהי פעולה ומה התפקיד שלה"
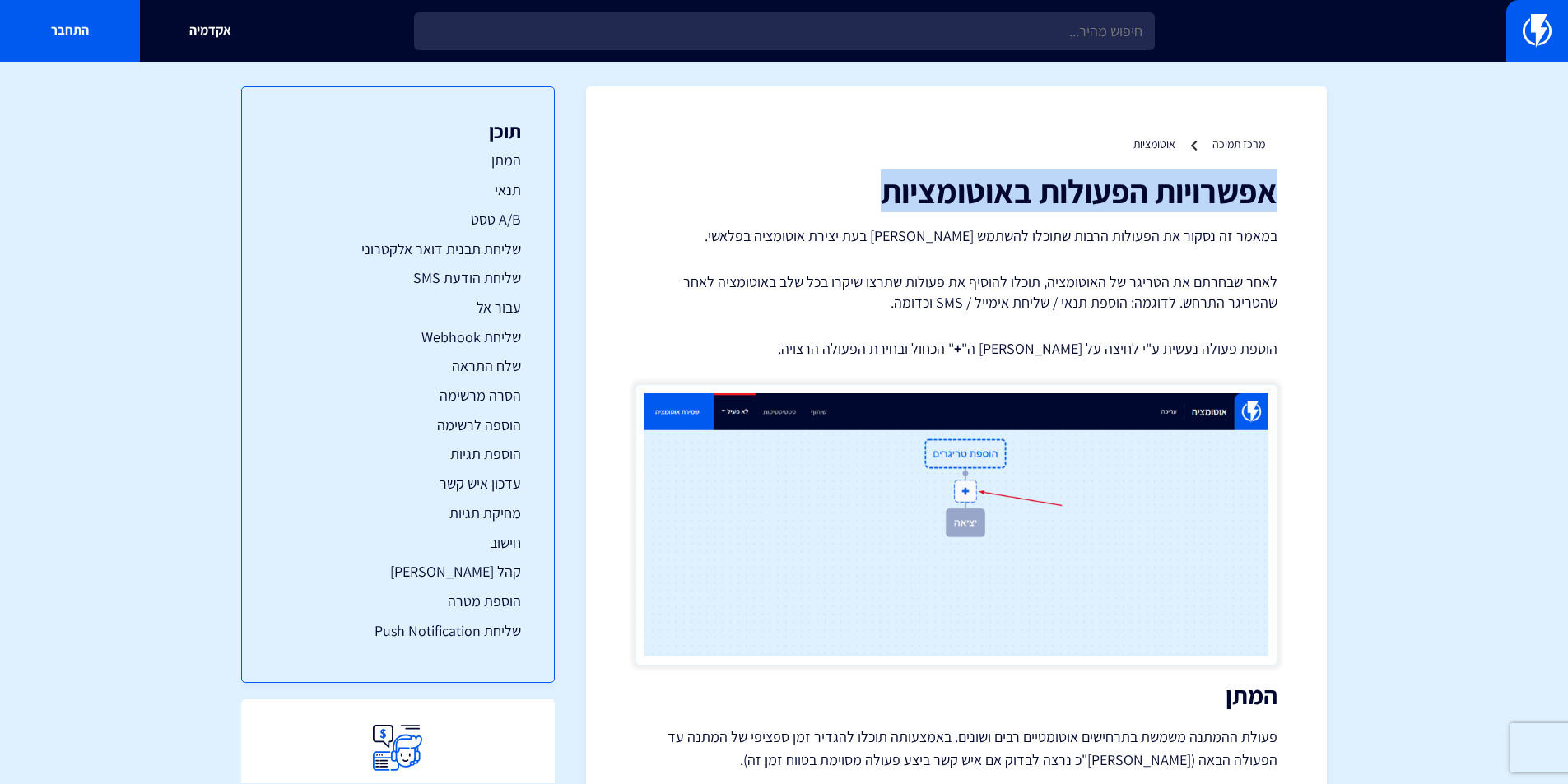
drag, startPoint x: 856, startPoint y: 187, endPoint x: 1275, endPoint y: 201, distance: 419.2
click at [1275, 201] on h1 "אפשרויות הפעולות באוטומציות" at bounding box center [956, 191] width 642 height 37
copy h1 "אפשרויות הפעולות באוטומציות"
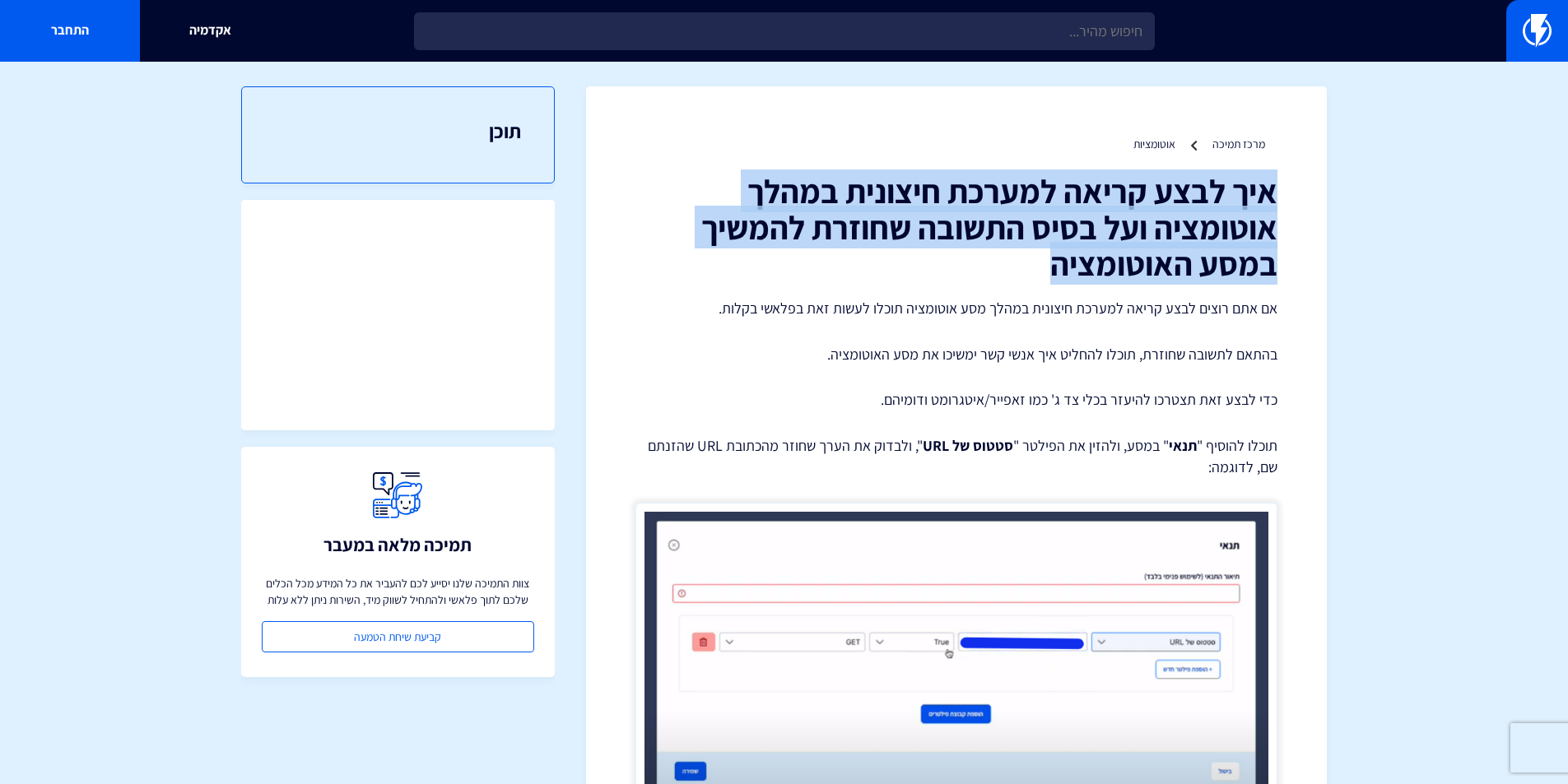
drag, startPoint x: 1038, startPoint y: 266, endPoint x: 1356, endPoint y: 189, distance: 327.2
click at [1356, 189] on section "מרכז תמיכה אוטומציות איך לבצע קריאה למערכת חיצונית במהלך אוטומציה ועל בסיס התשו…" at bounding box center [784, 527] width 1568 height 930
copy h1 "איך לבצע קריאה למערכת חיצונית במהלך אוטומציה ועל בסיס התשובה שחוזרת להמשיך במסע…"
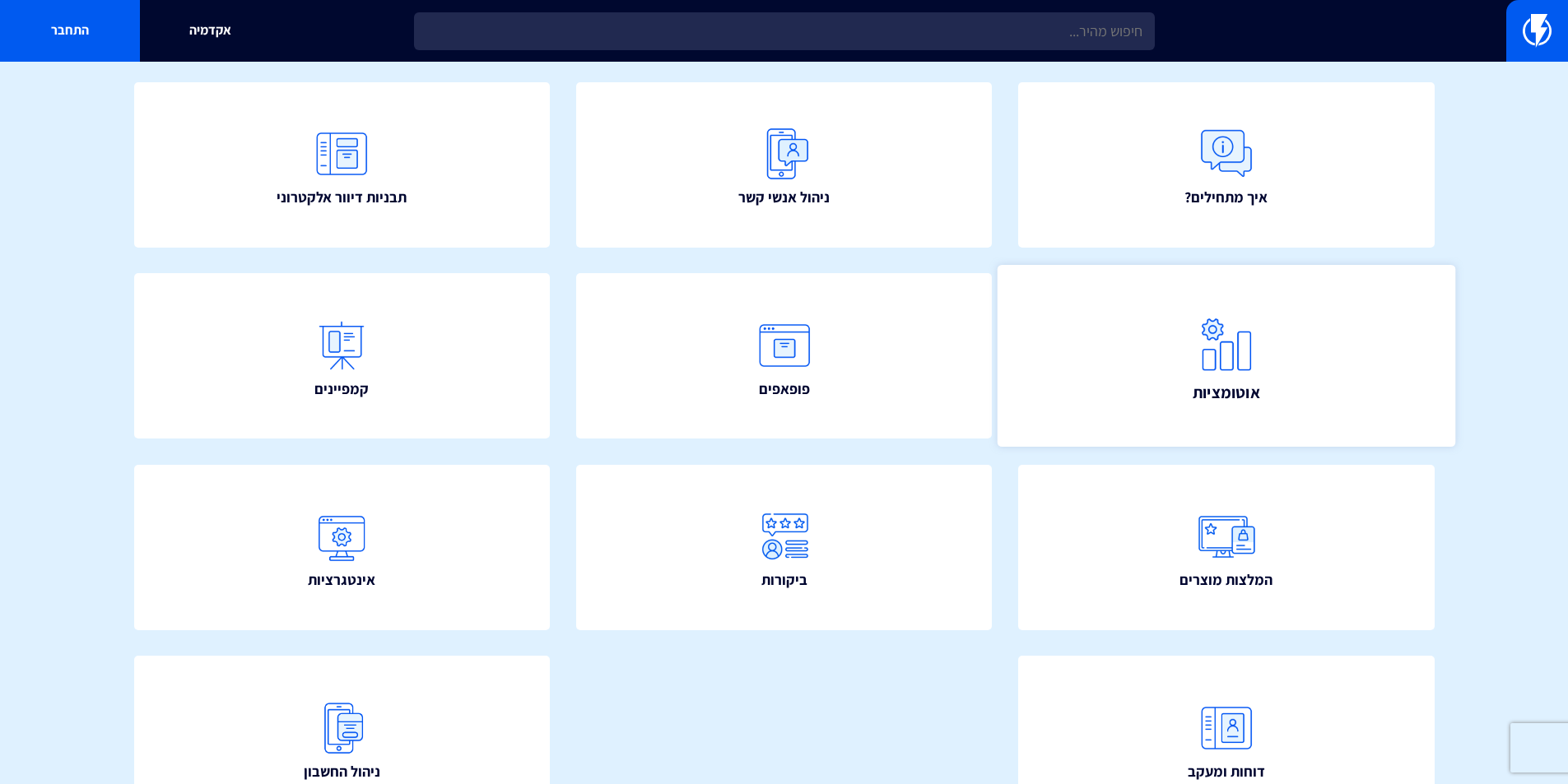
click at [1160, 413] on link "אוטומציות" at bounding box center [1226, 355] width 458 height 182
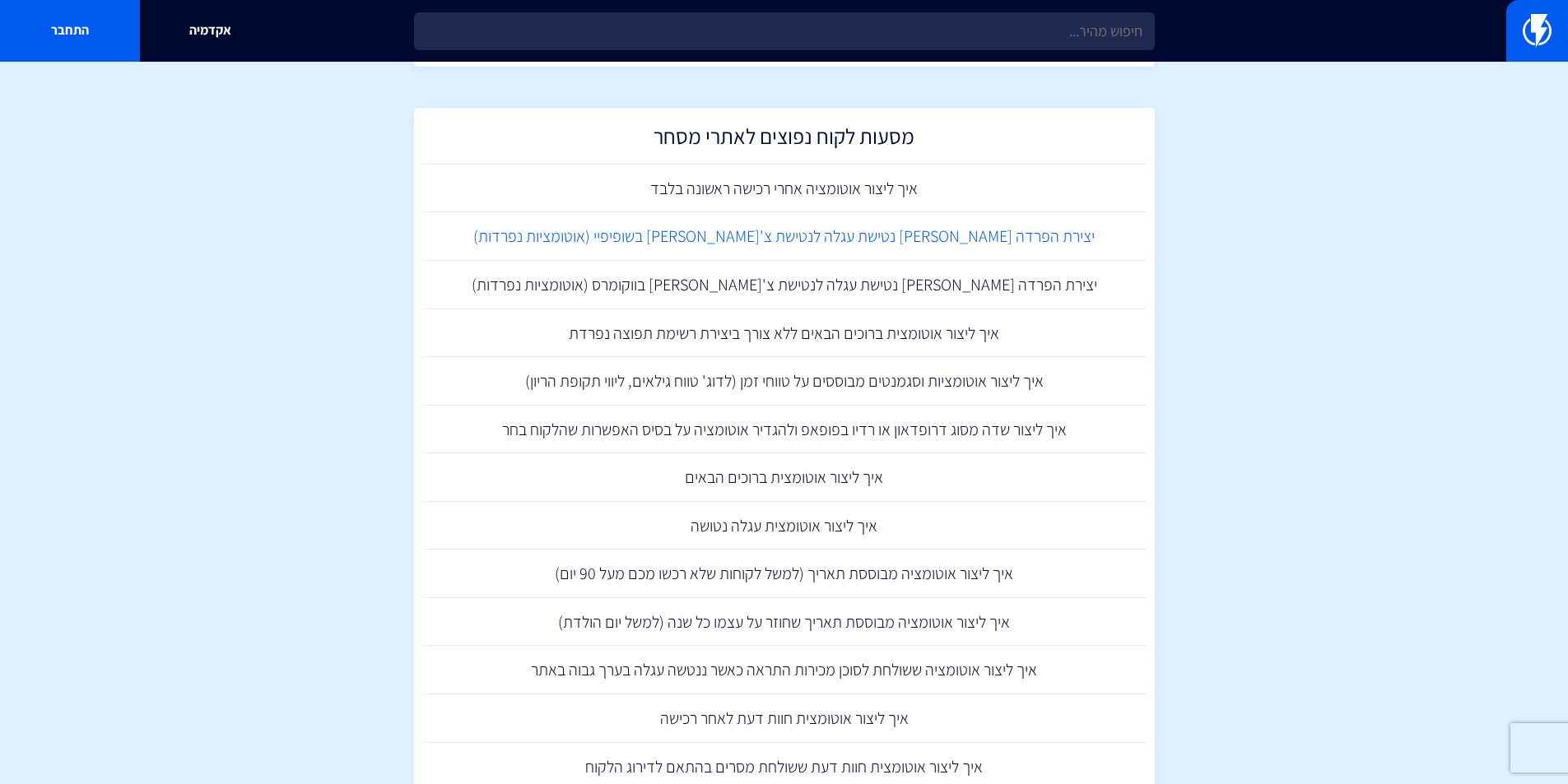
scroll to position [1394, 0]
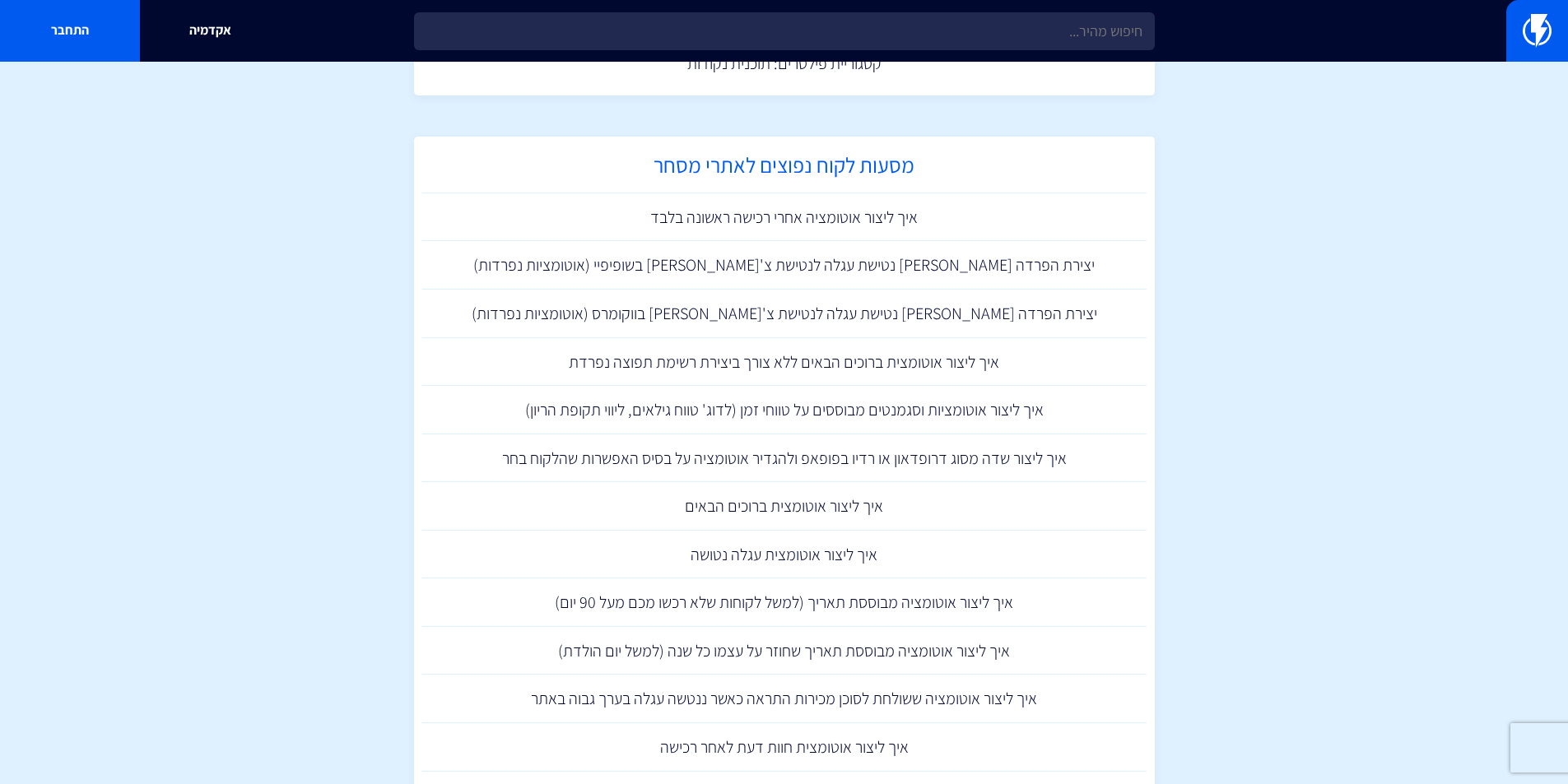
click at [699, 161] on h2 "מסעות לקוח נפוצים לאתרי מסחר" at bounding box center [784, 169] width 707 height 32
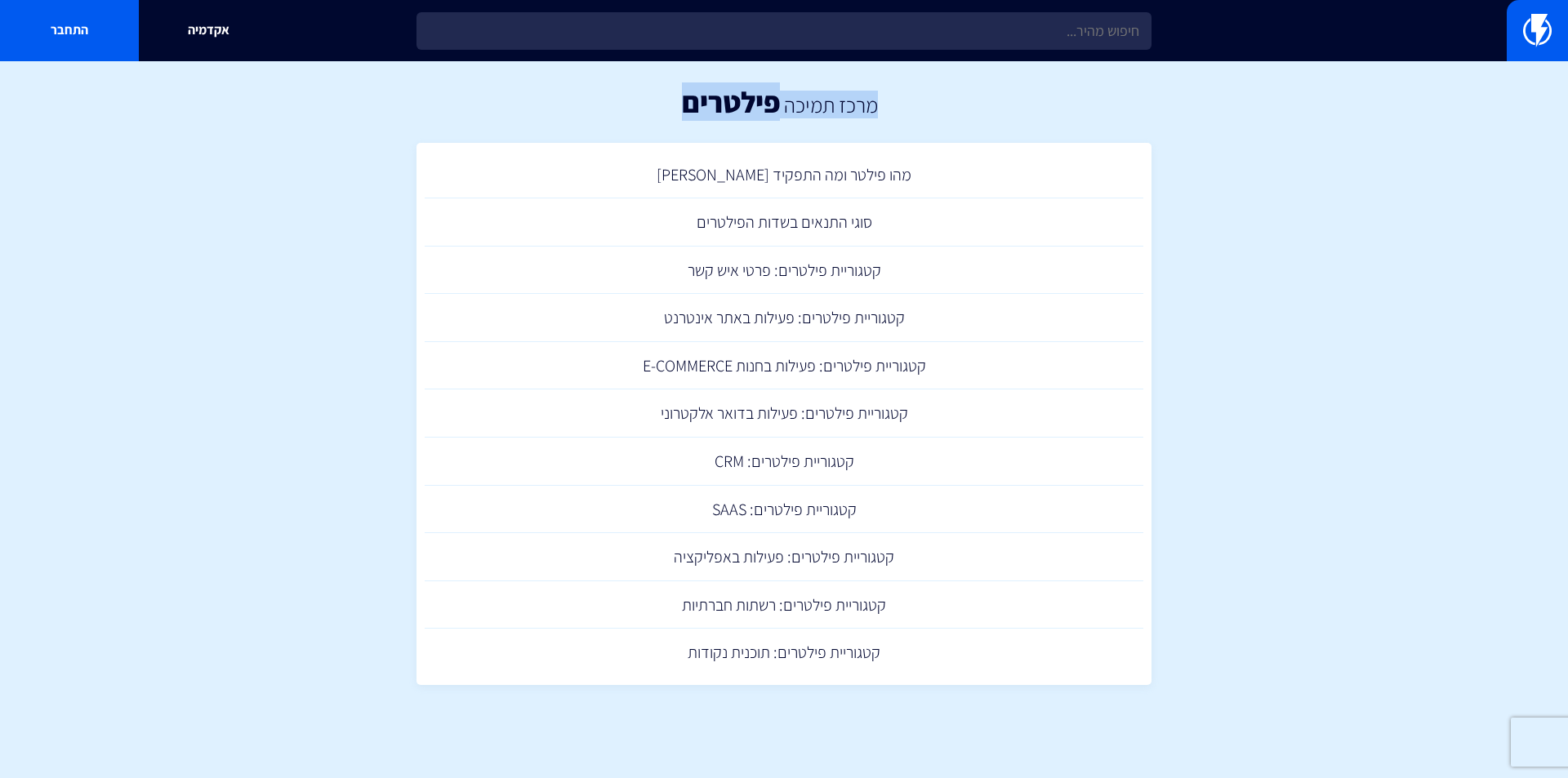
drag, startPoint x: 669, startPoint y: 110, endPoint x: 886, endPoint y: 102, distance: 217.1
click at [886, 102] on div "מרכז תמיכה פילטרים" at bounding box center [784, 101] width 1568 height 81
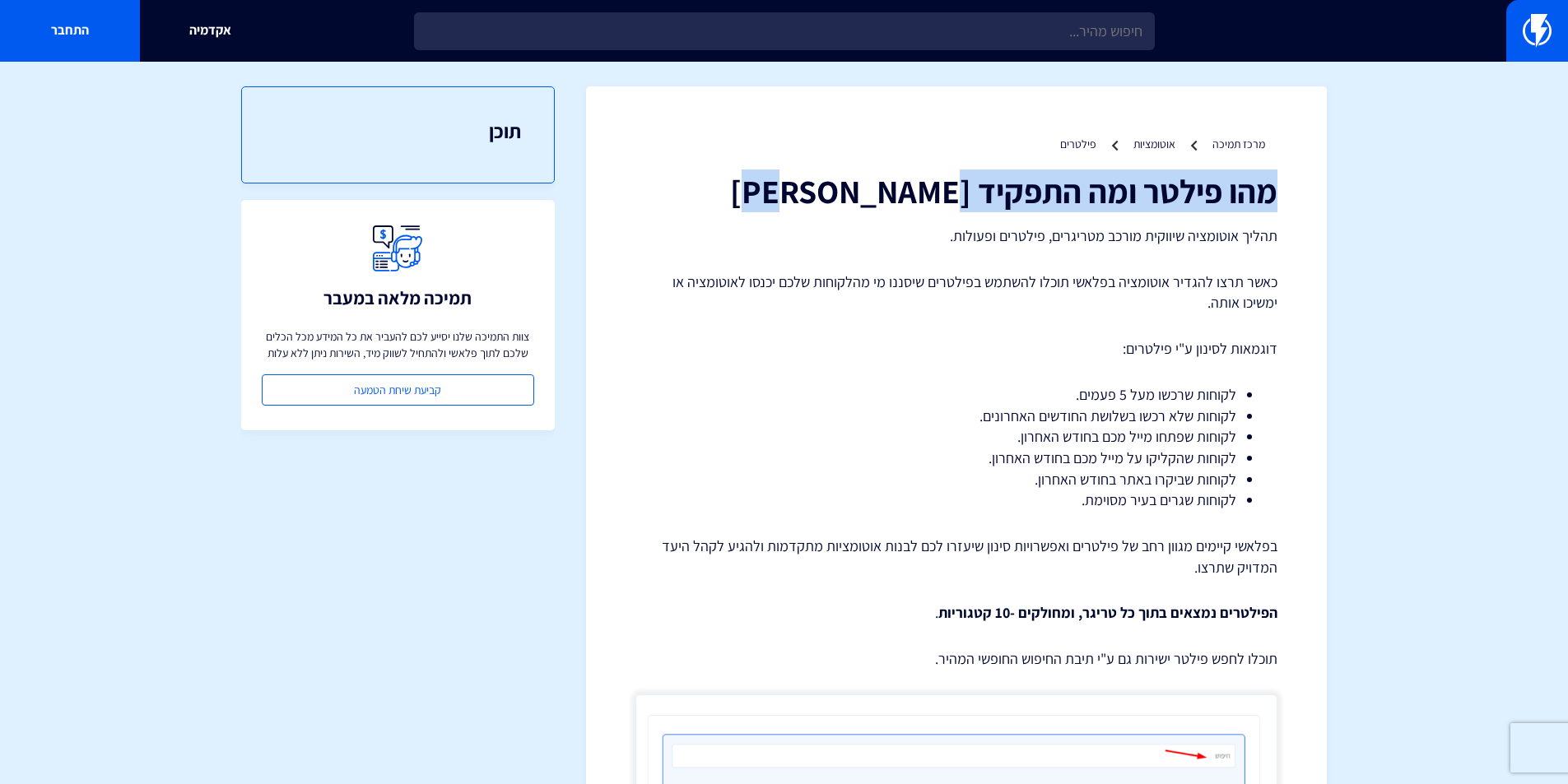
drag, startPoint x: 924, startPoint y: 184, endPoint x: 1282, endPoint y: 197, distance: 358.2
copy h1 "מהו פילטר ומה התפקיד [PERSON_NAME]"
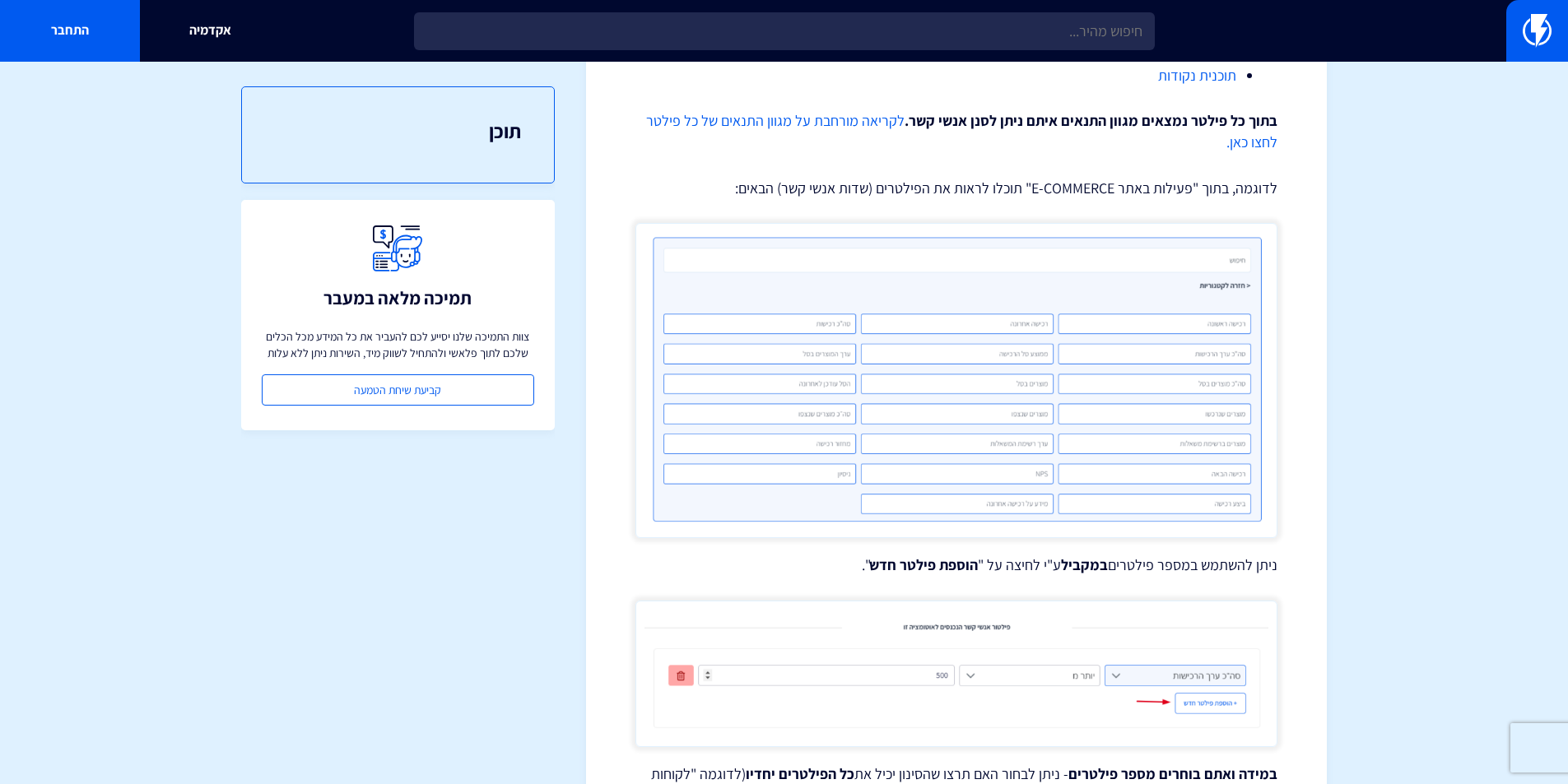
scroll to position [1237, 0]
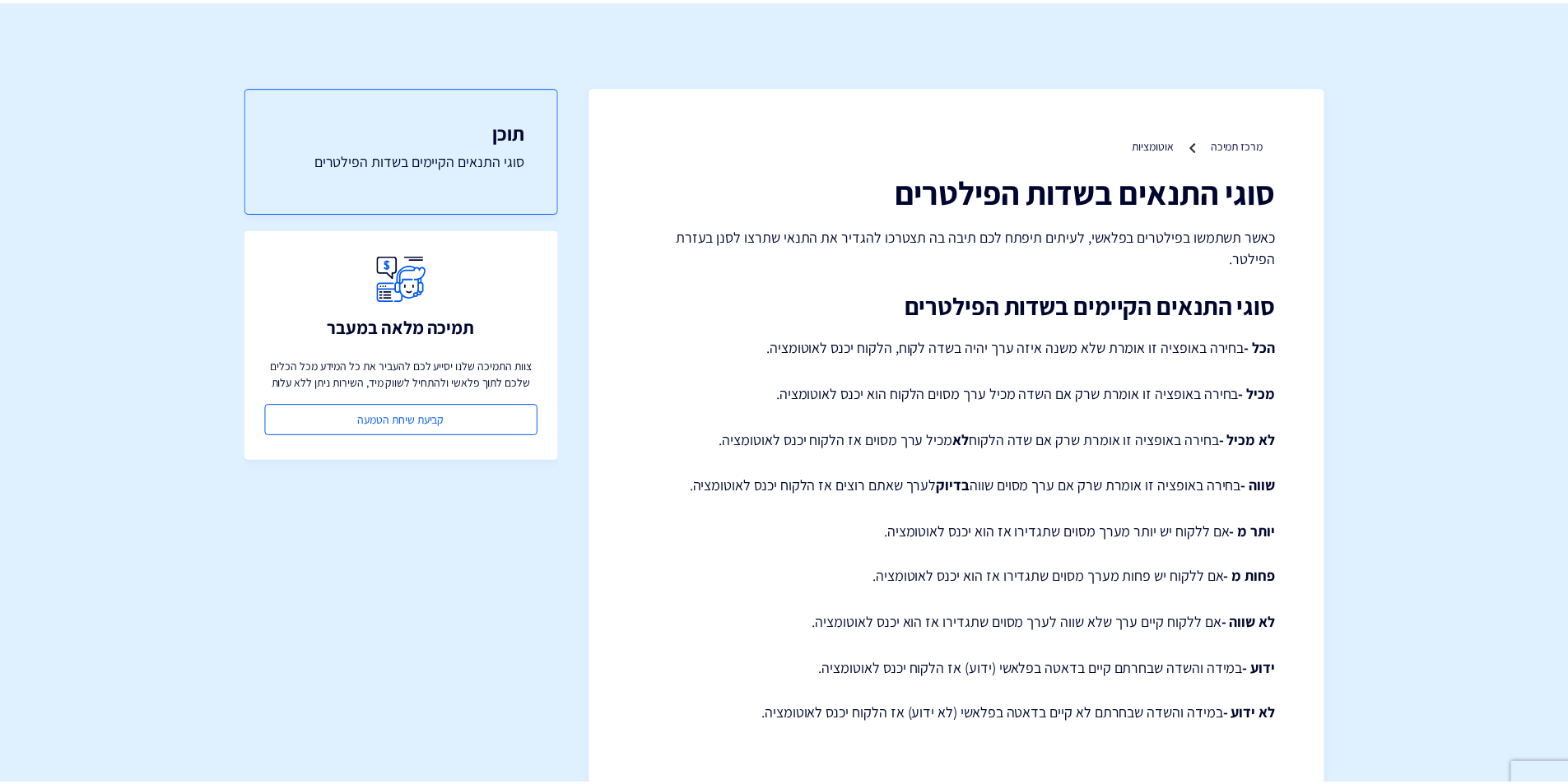
scroll to position [40, 0]
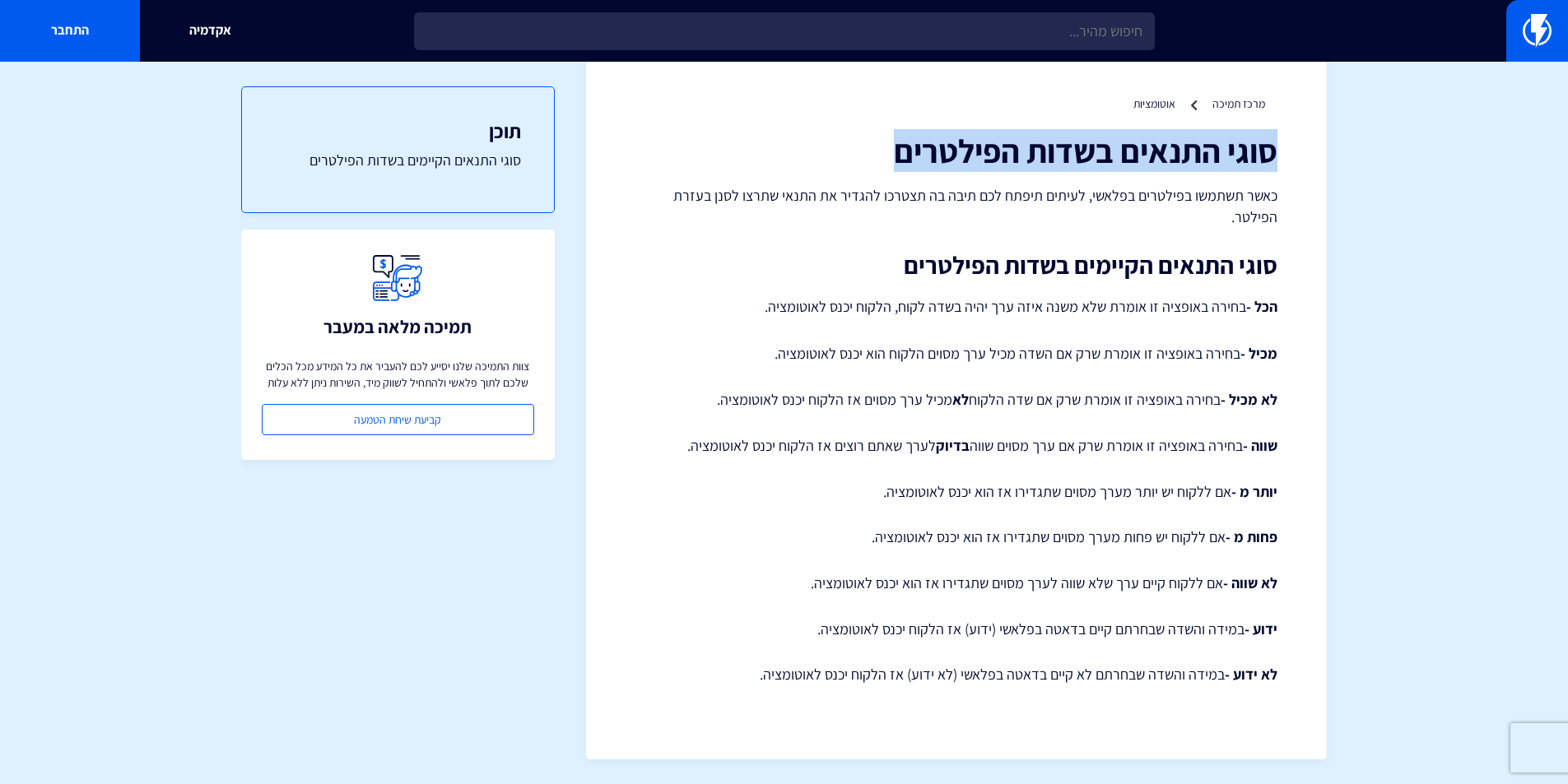
drag, startPoint x: 890, startPoint y: 143, endPoint x: 1271, endPoint y: 144, distance: 381.0
click at [1272, 146] on h1 "סוגי התנאים בשדות הפילטרים" at bounding box center [956, 150] width 642 height 37
copy h1 "סוגי התנאים בשדות הפילטרים"
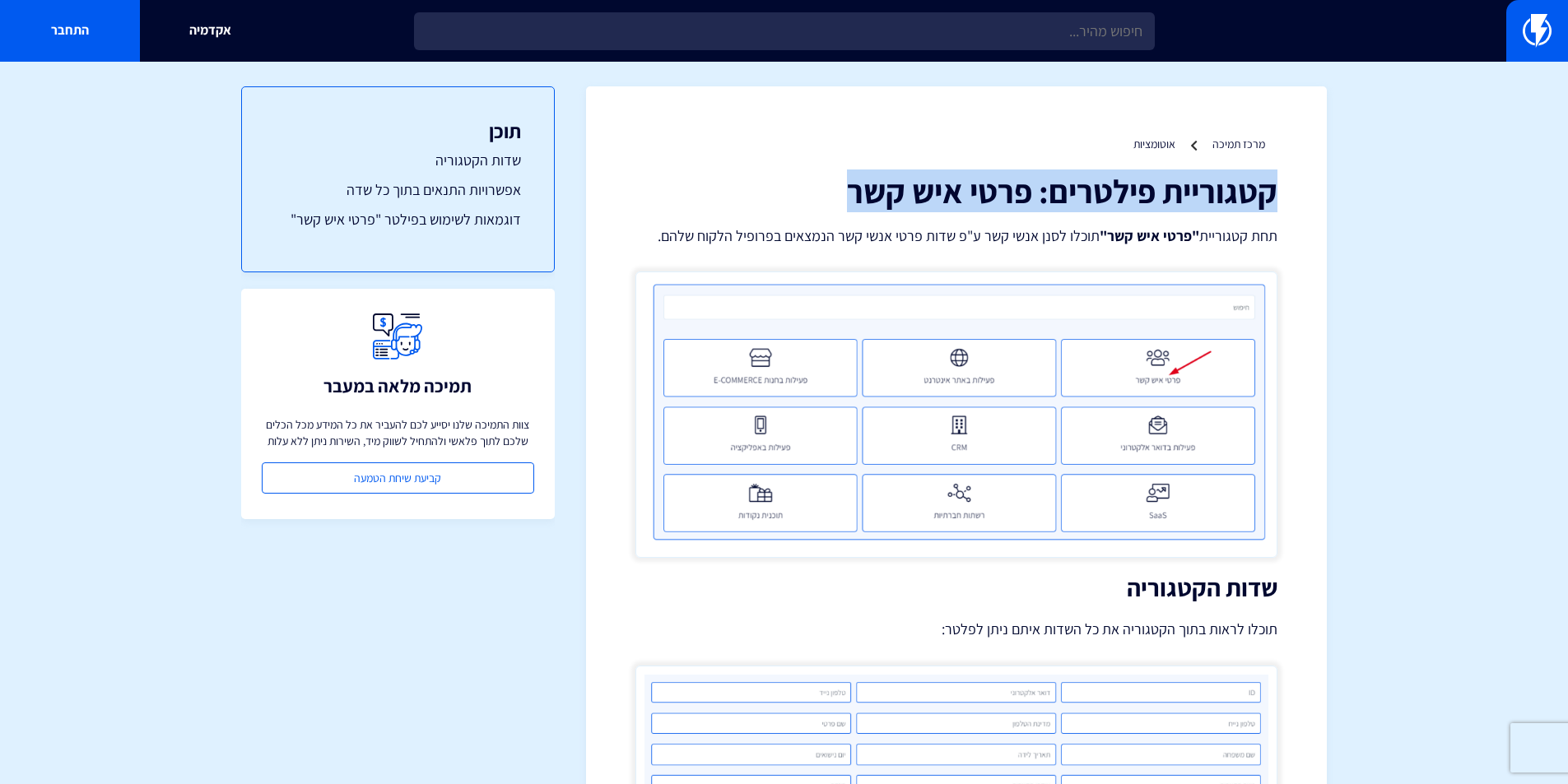
drag, startPoint x: 848, startPoint y: 185, endPoint x: 1278, endPoint y: 197, distance: 430.2
copy h1 "קטגוריית פילטרים: פרטי איש קשר"
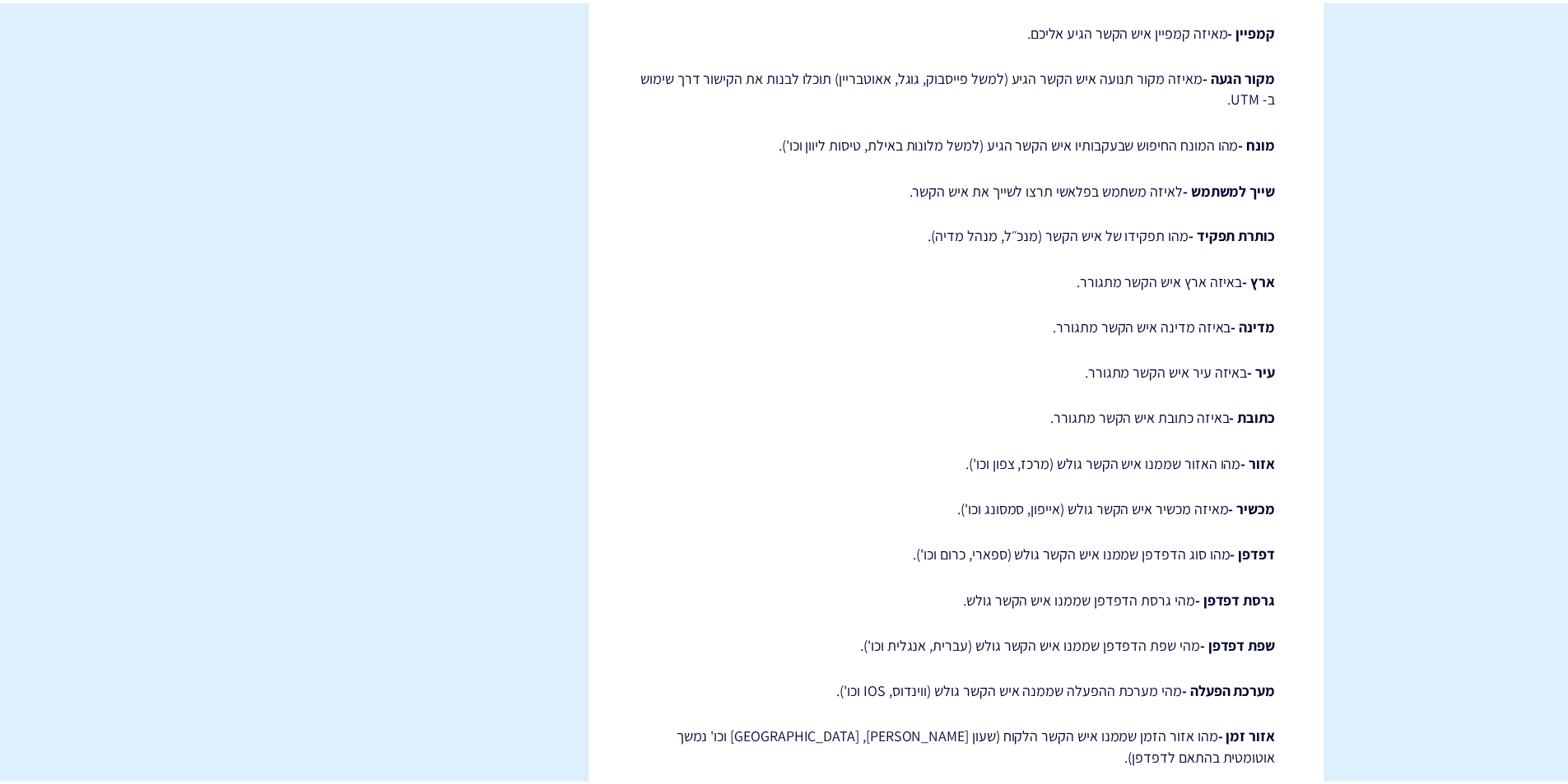
scroll to position [2344, 0]
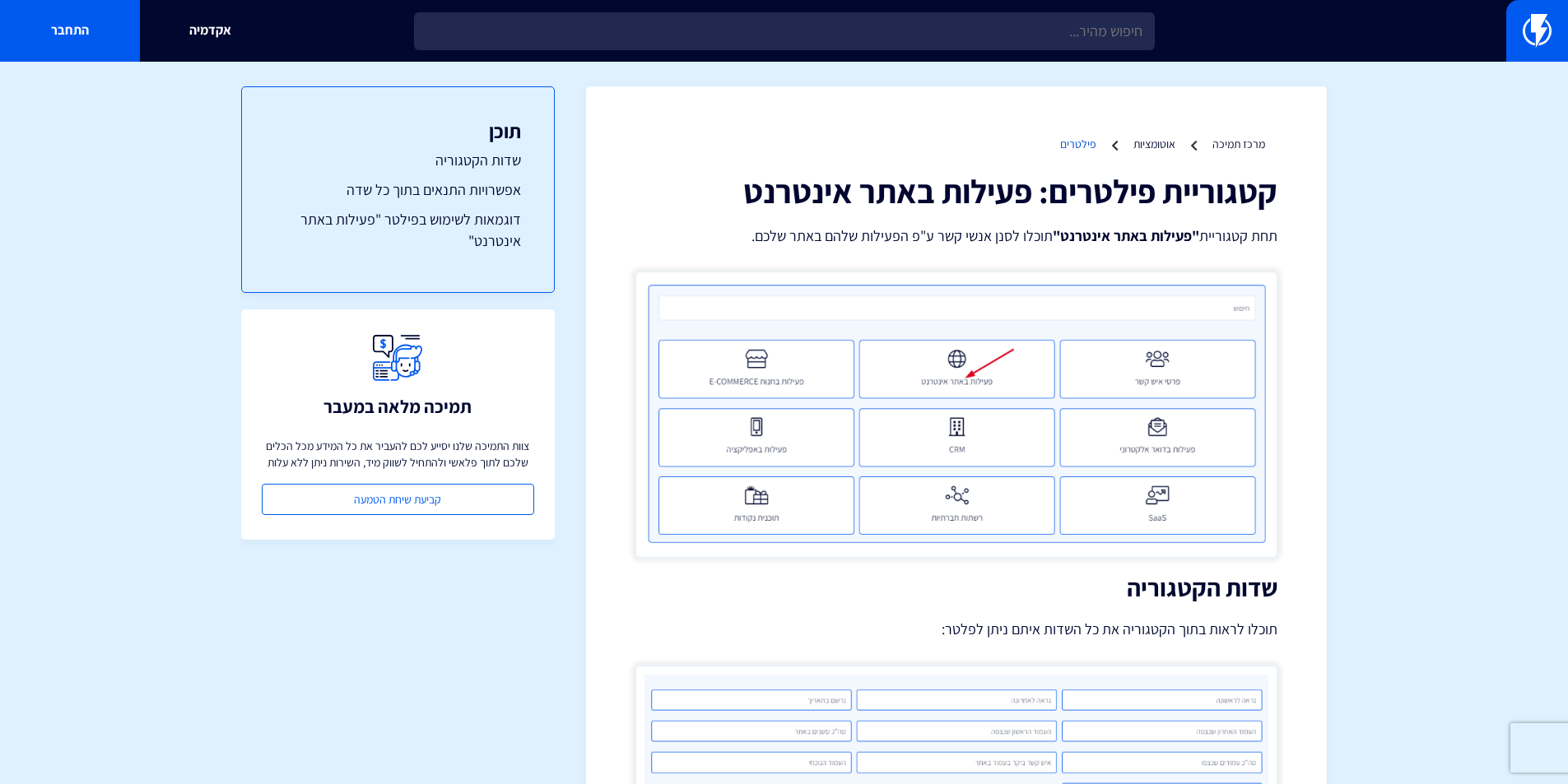
click at [1073, 143] on link "פילטרים" at bounding box center [1078, 144] width 37 height 14
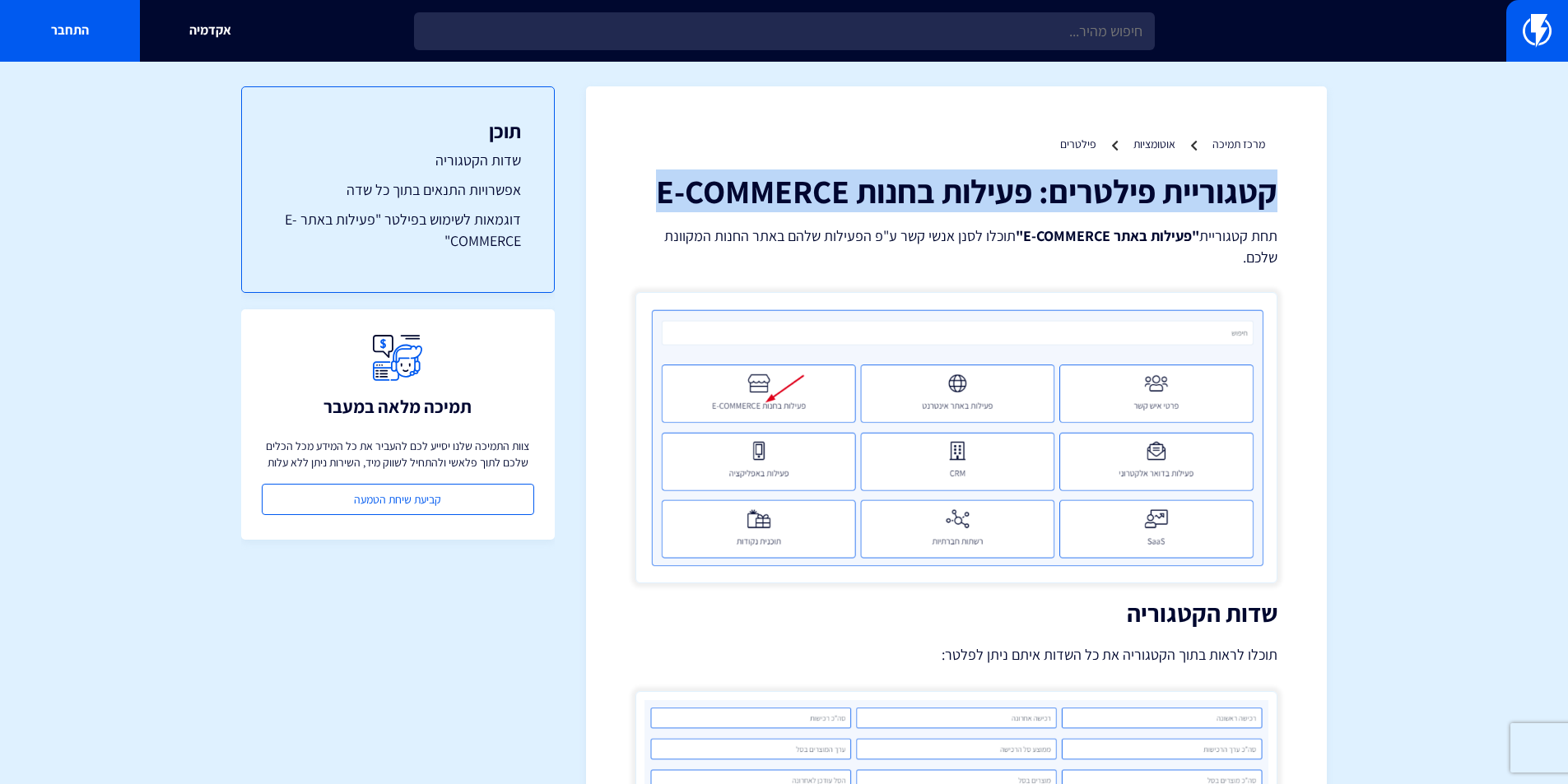
drag, startPoint x: 652, startPoint y: 192, endPoint x: 1282, endPoint y: 192, distance: 630.0
copy h1 "קטגוריית פילטרים: פעילות בחנות E-COMMERCE"
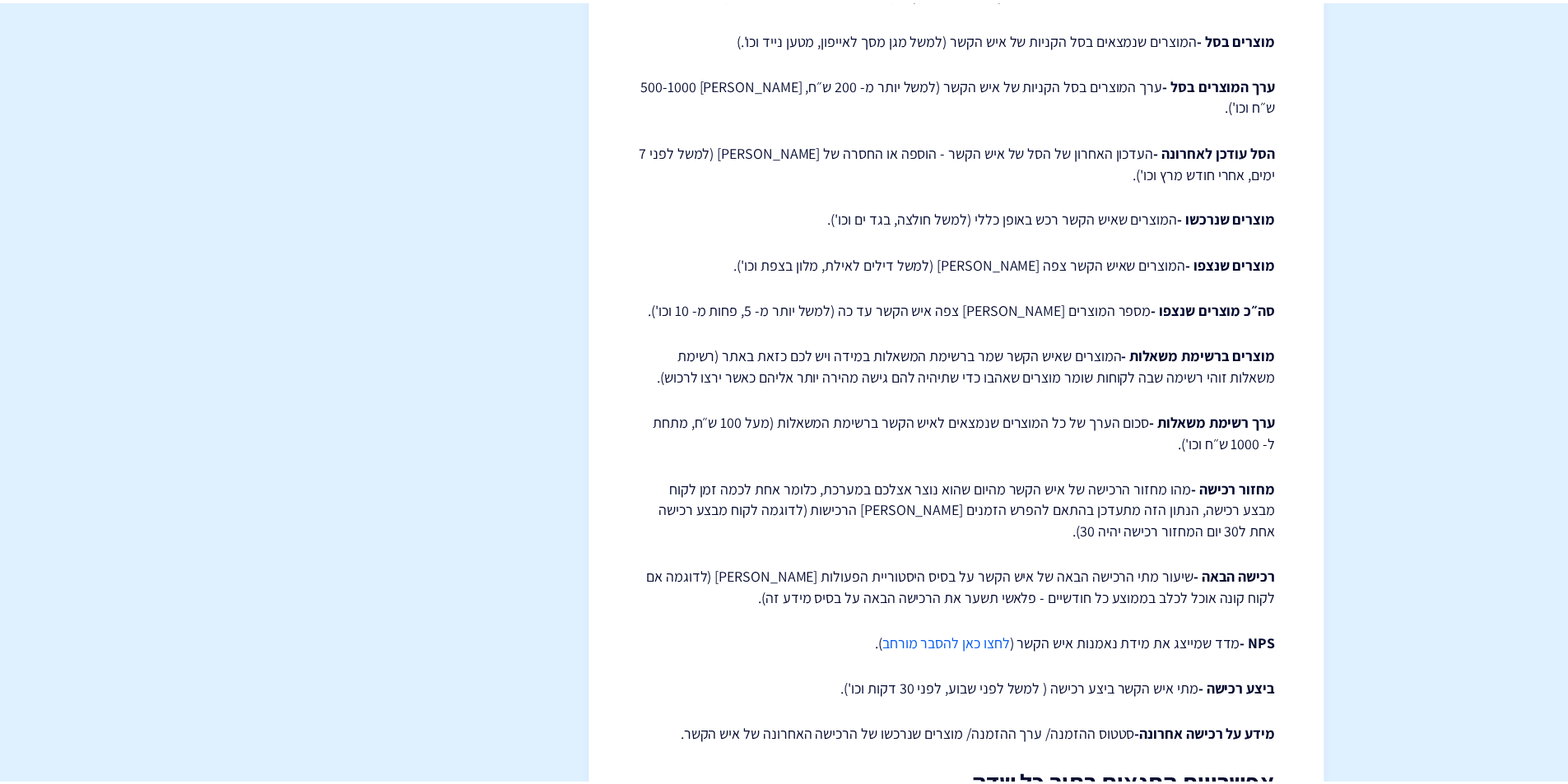
scroll to position [1788, 0]
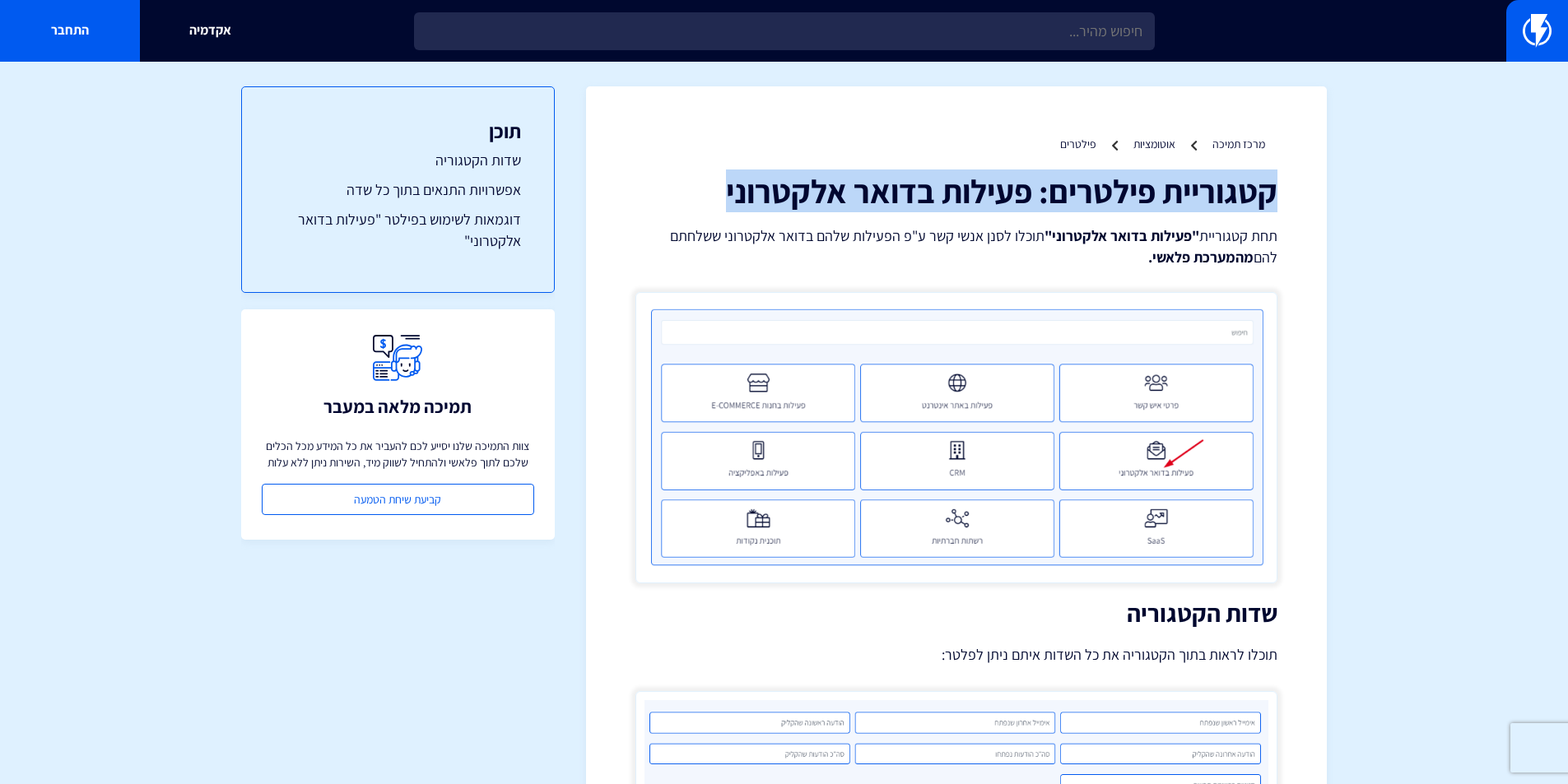
drag, startPoint x: 718, startPoint y: 192, endPoint x: 1279, endPoint y: 183, distance: 561.1
copy h1 "קטגוריית פילטרים: פעילות בדואר אלקטרוני"
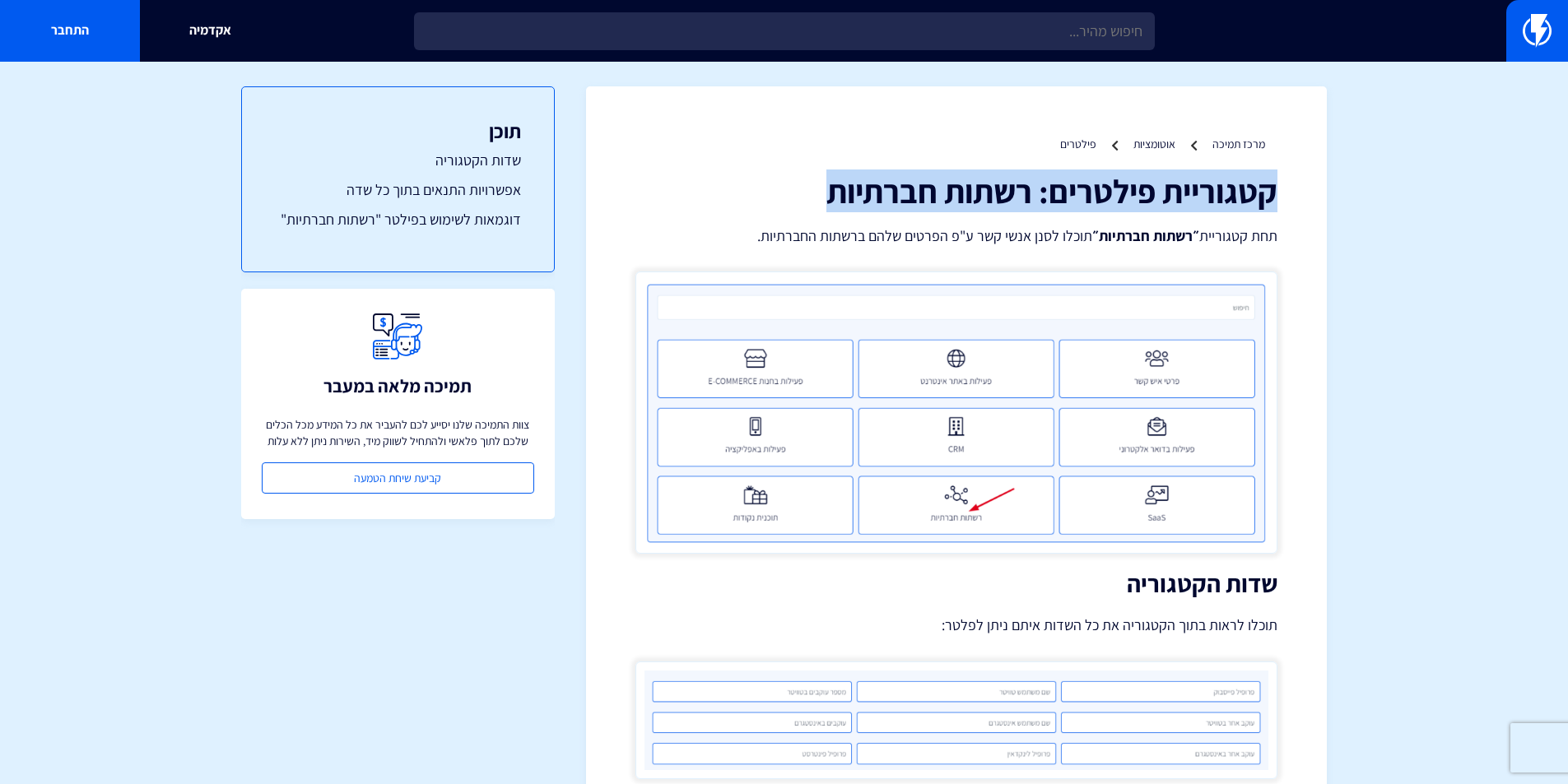
drag, startPoint x: 854, startPoint y: 194, endPoint x: 1323, endPoint y: 202, distance: 469.1
copy h1 "קטגוריית פילטרים: רשתות חברתיות"
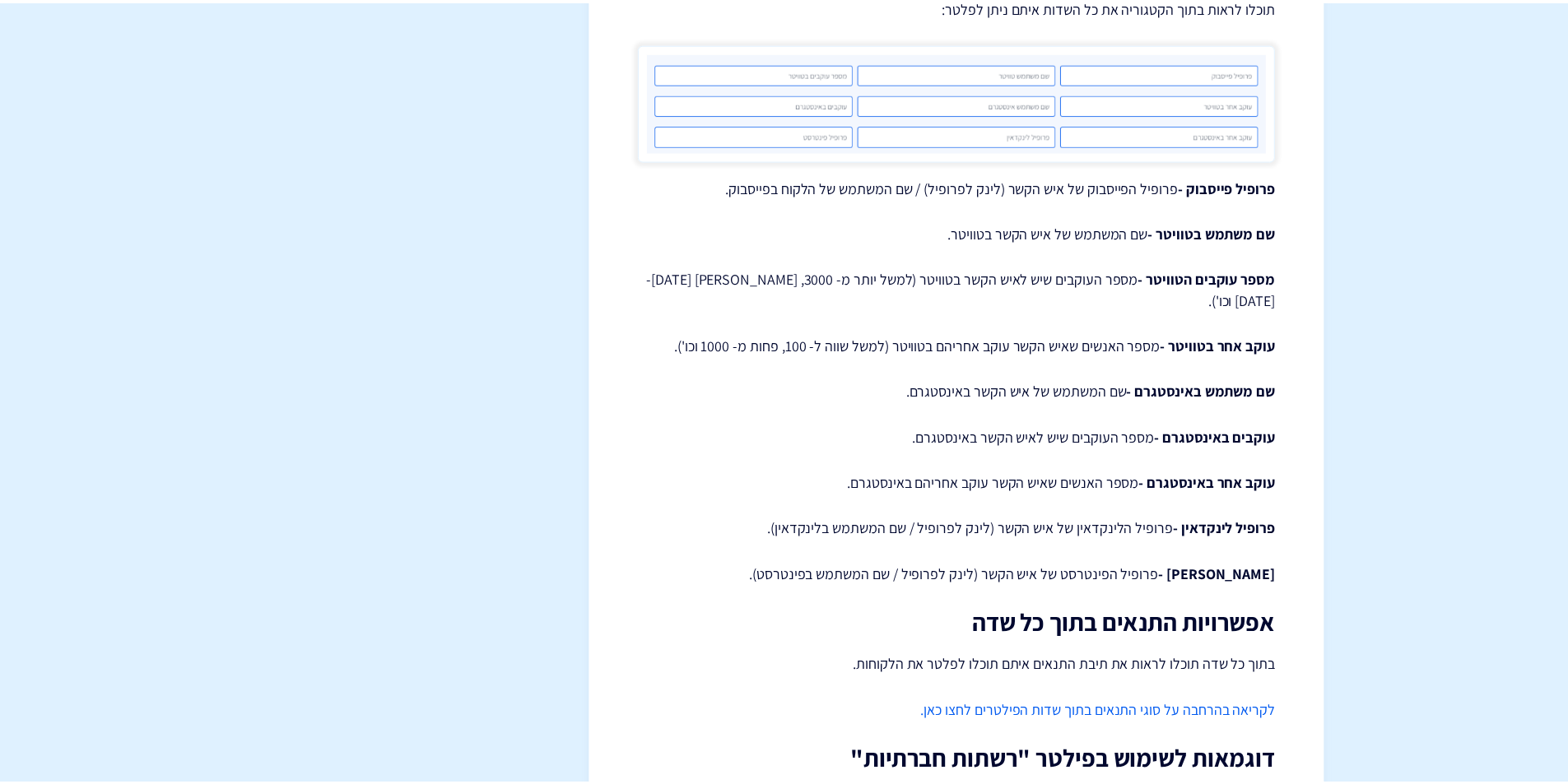
scroll to position [849, 0]
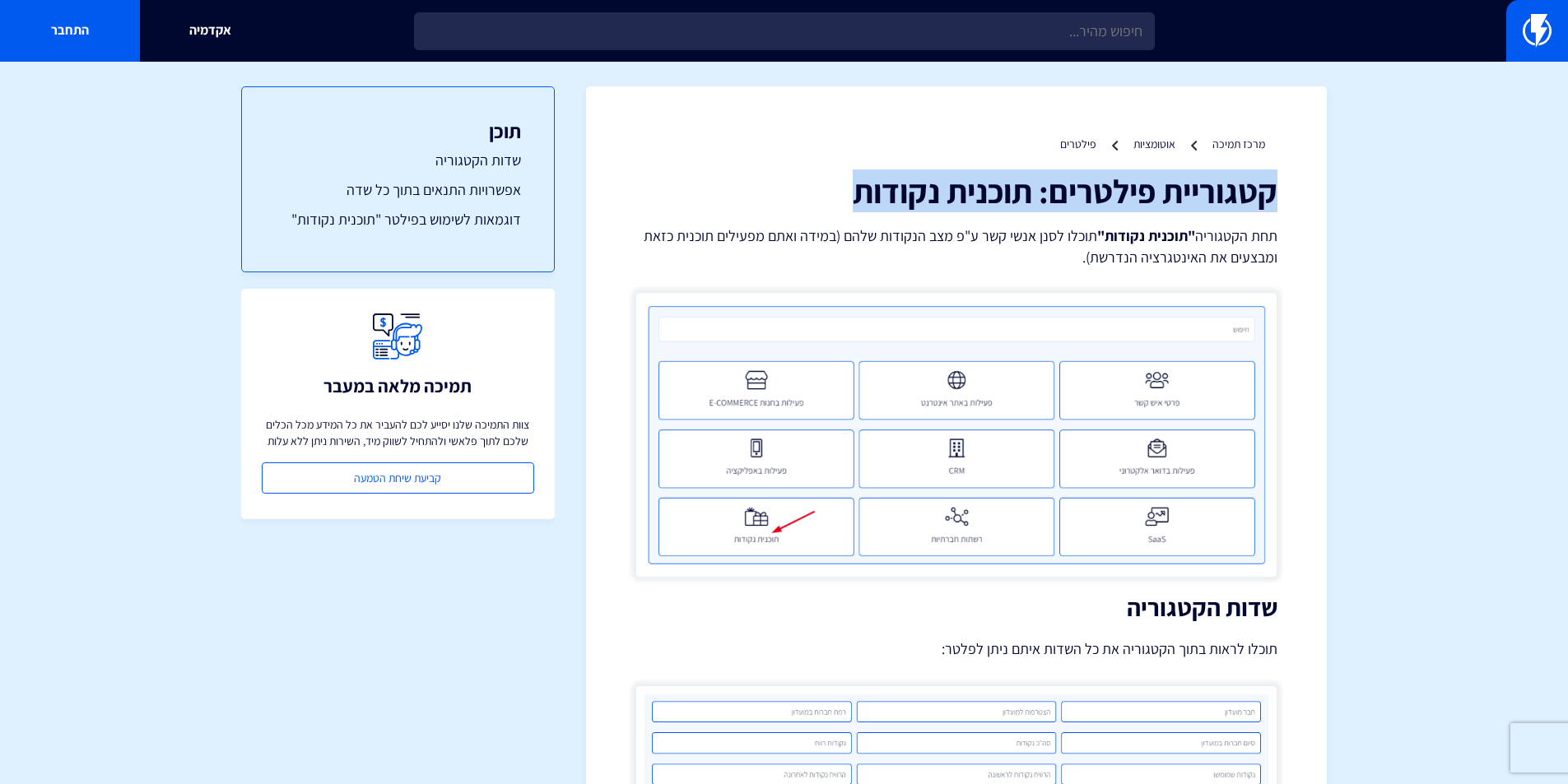
drag, startPoint x: 1090, startPoint y: 203, endPoint x: 1274, endPoint y: 197, distance: 184.1
copy h1 "קטגוריית פילטרים: תוכנית נקודות"
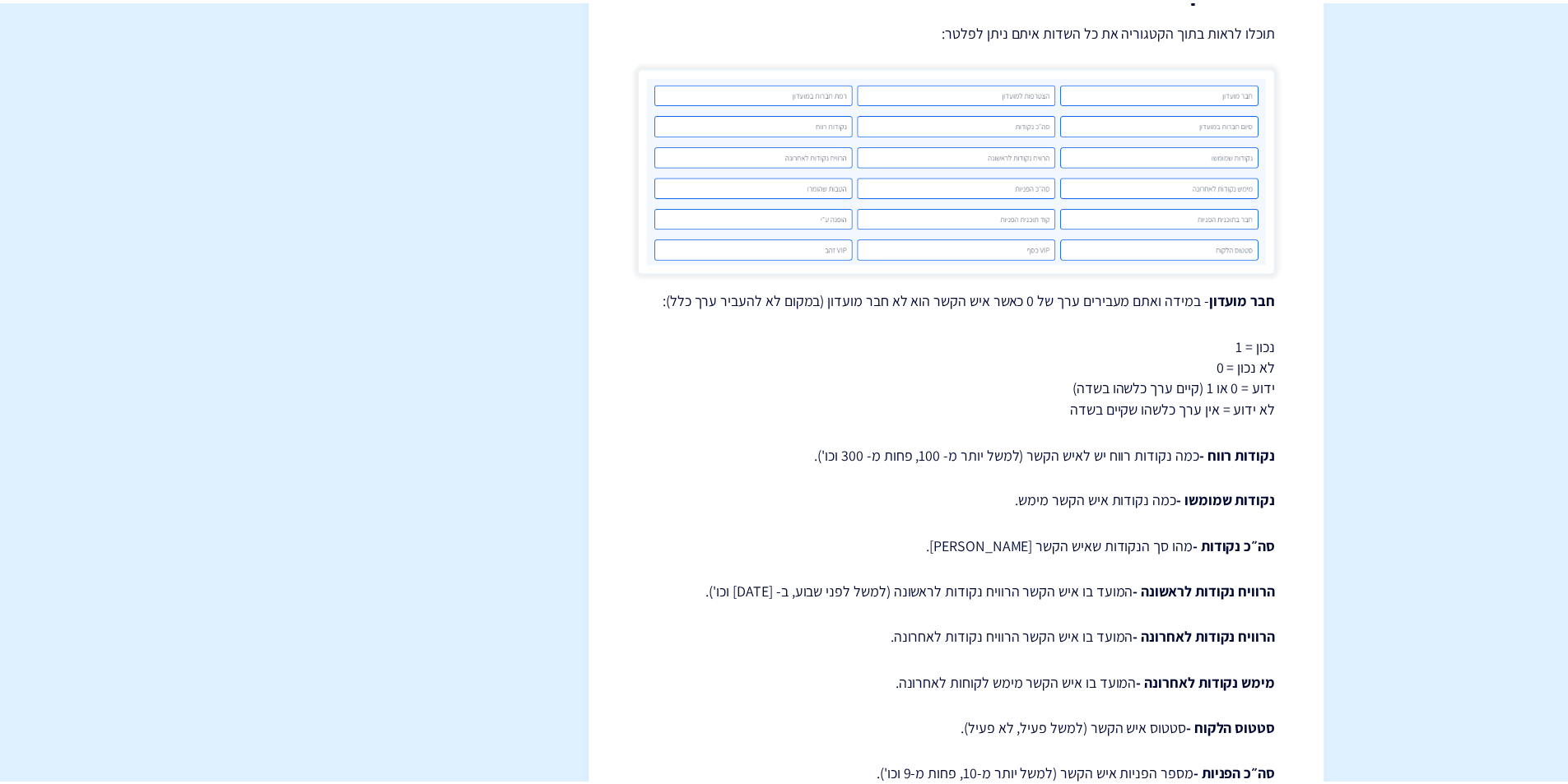
scroll to position [1210, 0]
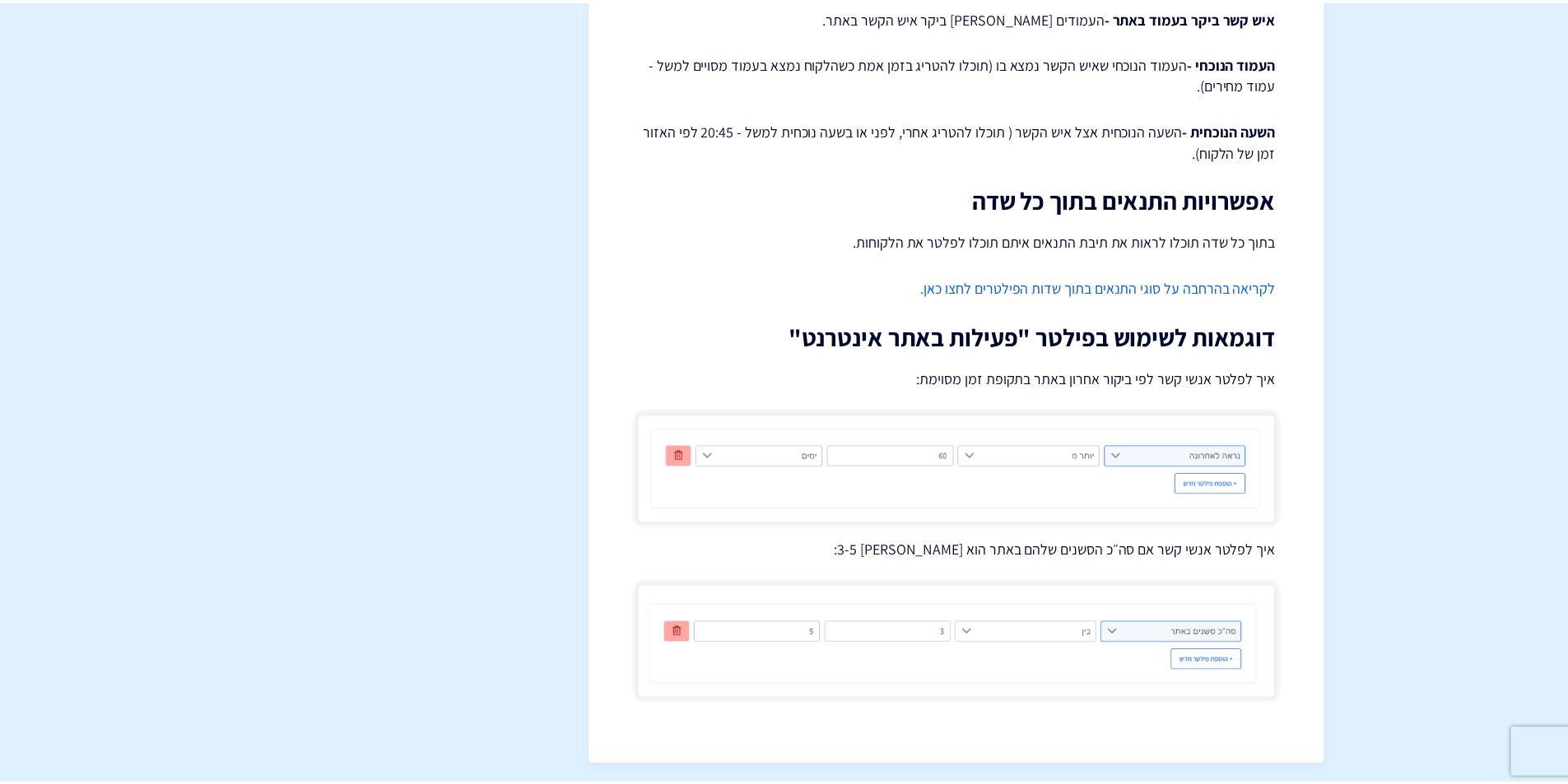
scroll to position [1242, 0]
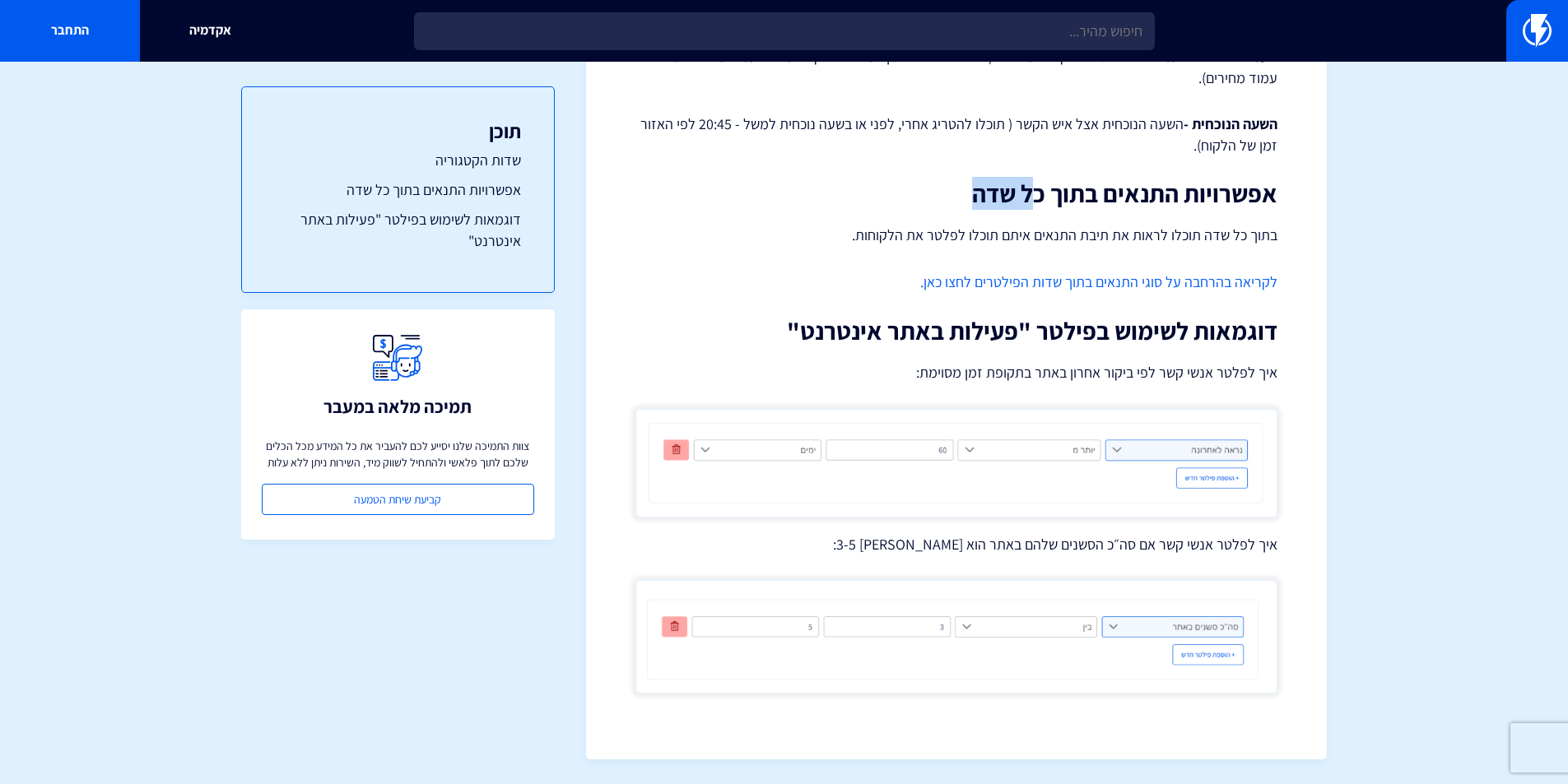
drag, startPoint x: 948, startPoint y: 186, endPoint x: 1033, endPoint y: 193, distance: 85.3
click at [1033, 193] on h2 "אפשרויות התנאים בתוך כל שדה" at bounding box center [956, 194] width 642 height 27
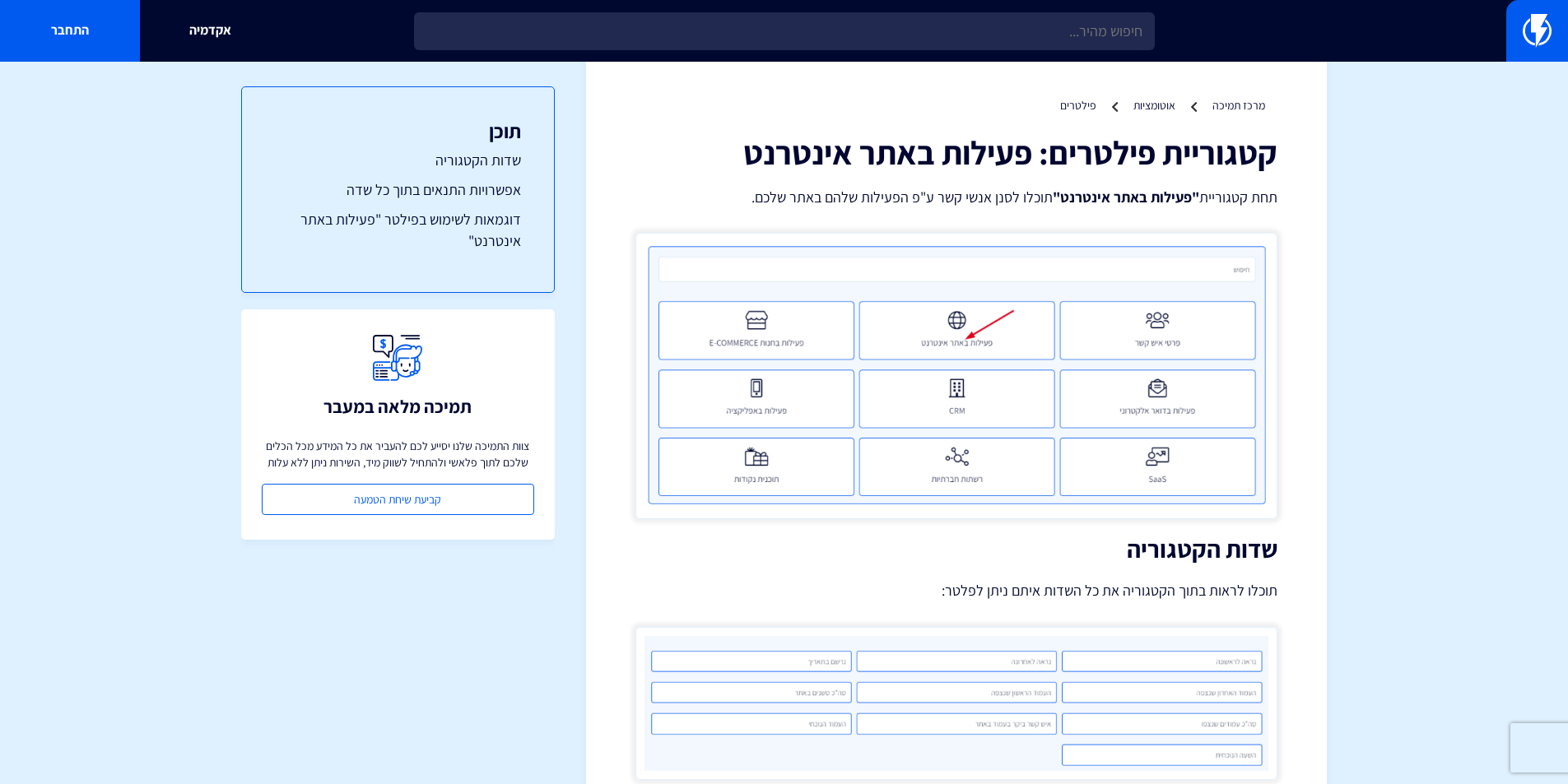
scroll to position [0, 0]
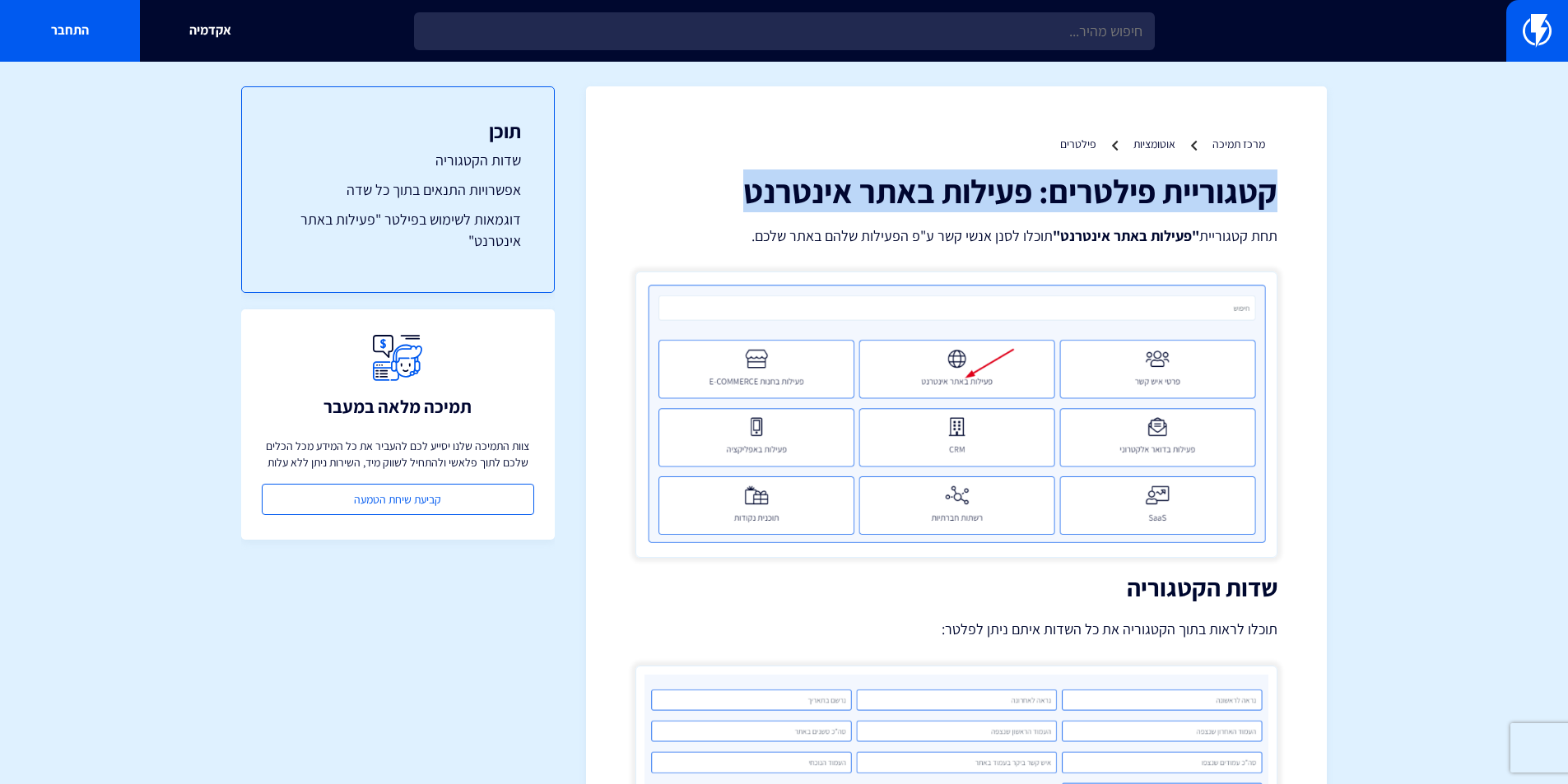
drag, startPoint x: 741, startPoint y: 189, endPoint x: 1304, endPoint y: 188, distance: 563.0
copy h1 "קטגוריית פילטרים: פעילות באתר אינטרנט"
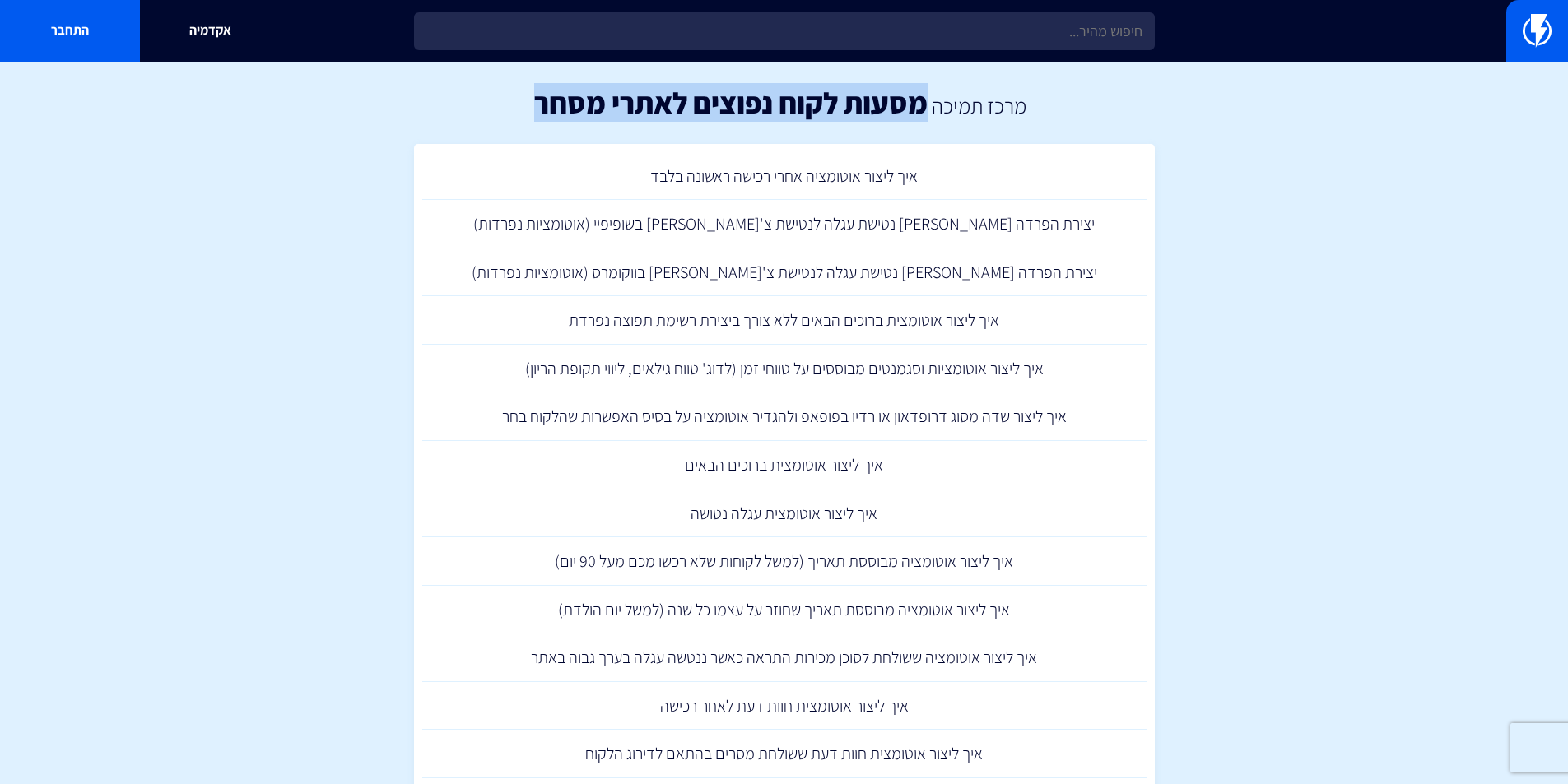
drag, startPoint x: 514, startPoint y: 96, endPoint x: 917, endPoint y: 91, distance: 403.0
click at [920, 92] on div "מרכז תמיכה מסעות לקוח נפוצים לאתרי מסחר" at bounding box center [784, 102] width 1568 height 82
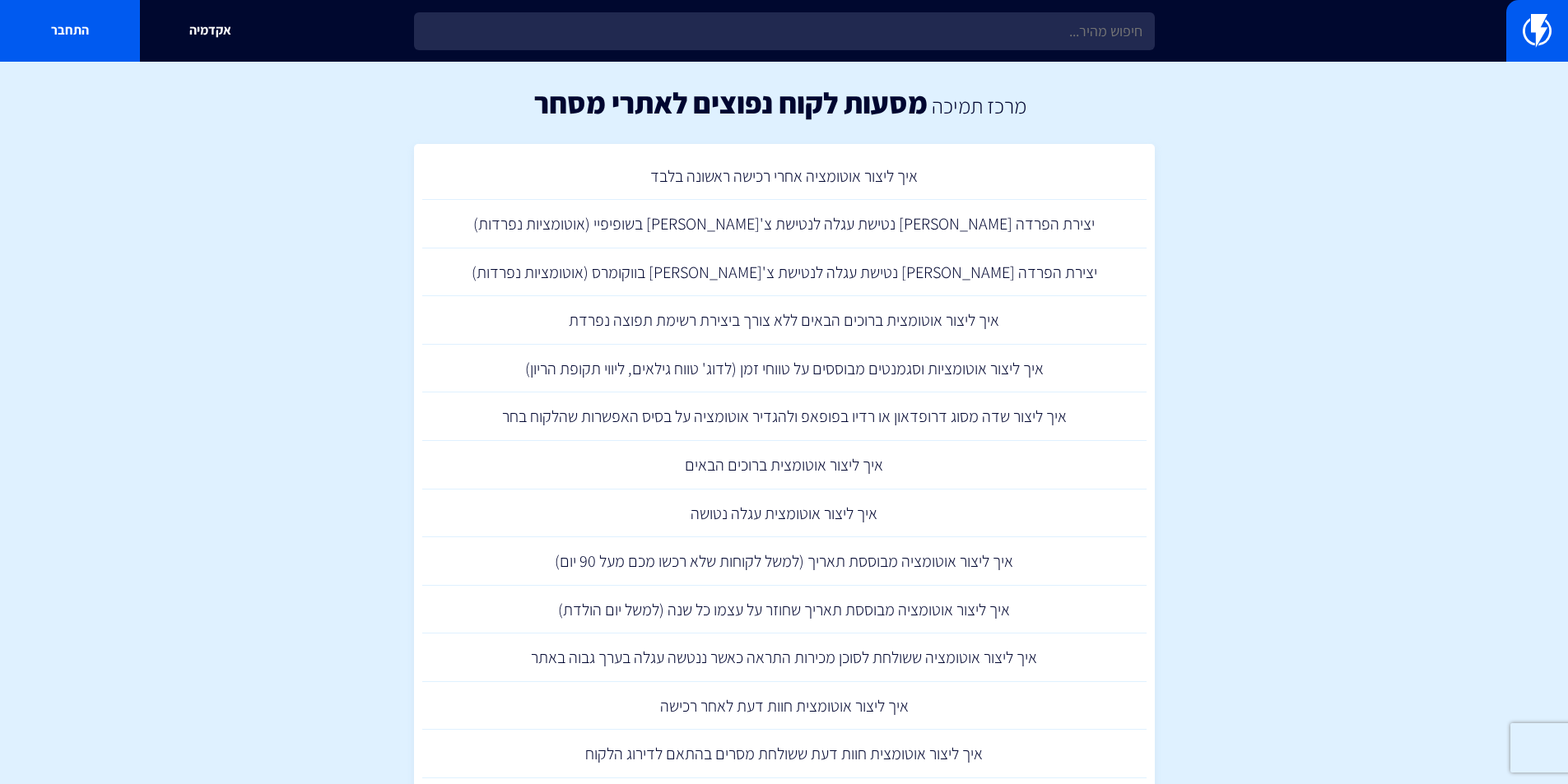
click at [1045, 99] on div "מרכז תמיכה מסעות לקוח נפוצים לאתרי מסחר" at bounding box center [784, 102] width 1568 height 82
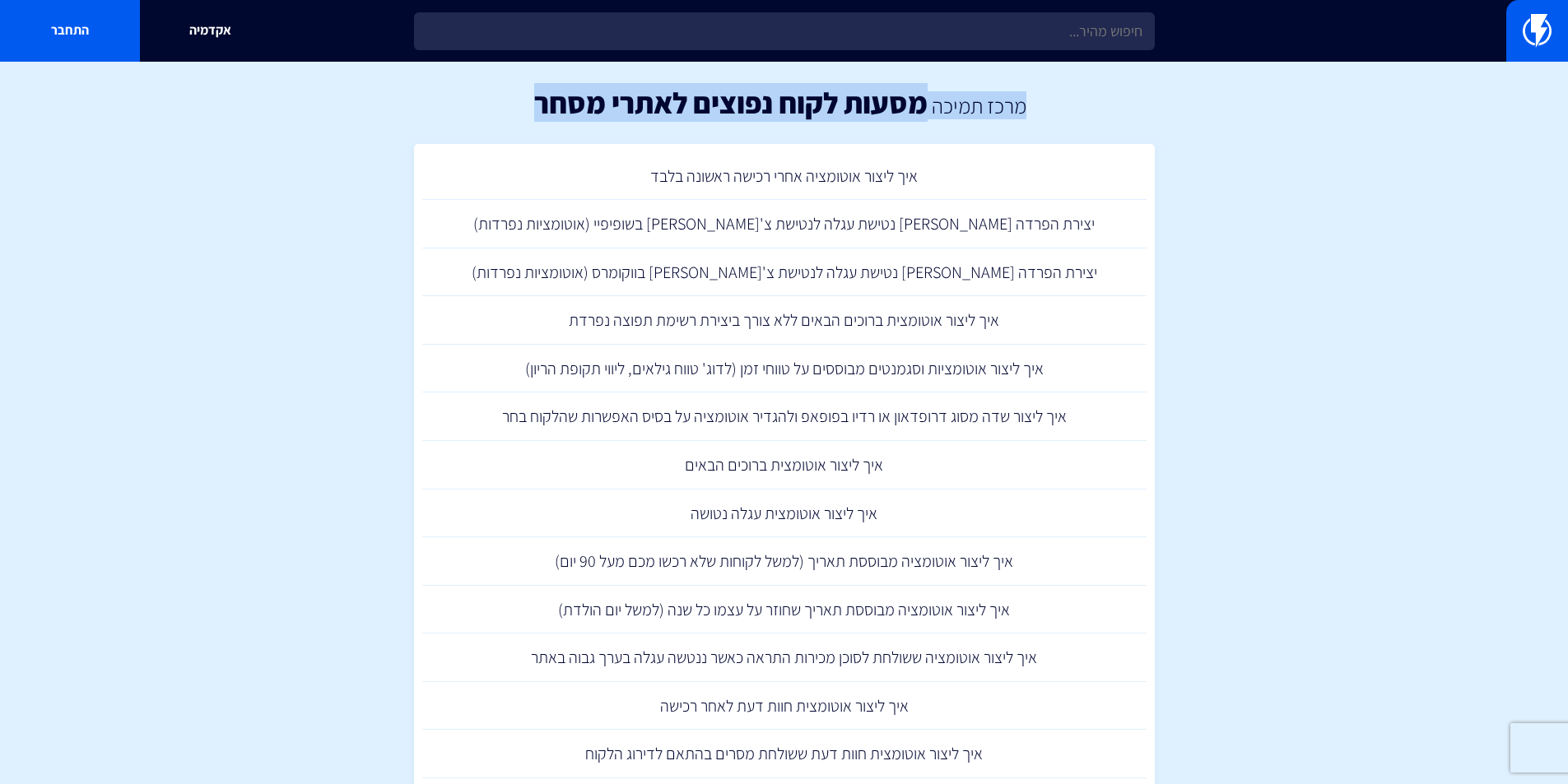
drag, startPoint x: 1062, startPoint y: 100, endPoint x: 494, endPoint y: 118, distance: 568.3
click at [494, 118] on div "מרכז תמיכה מסעות לקוח נפוצים לאתרי מסחר" at bounding box center [784, 102] width 1568 height 82
copy div "מרכז תמיכה מסעות לקוח נפוצים לאתרי מסחר"
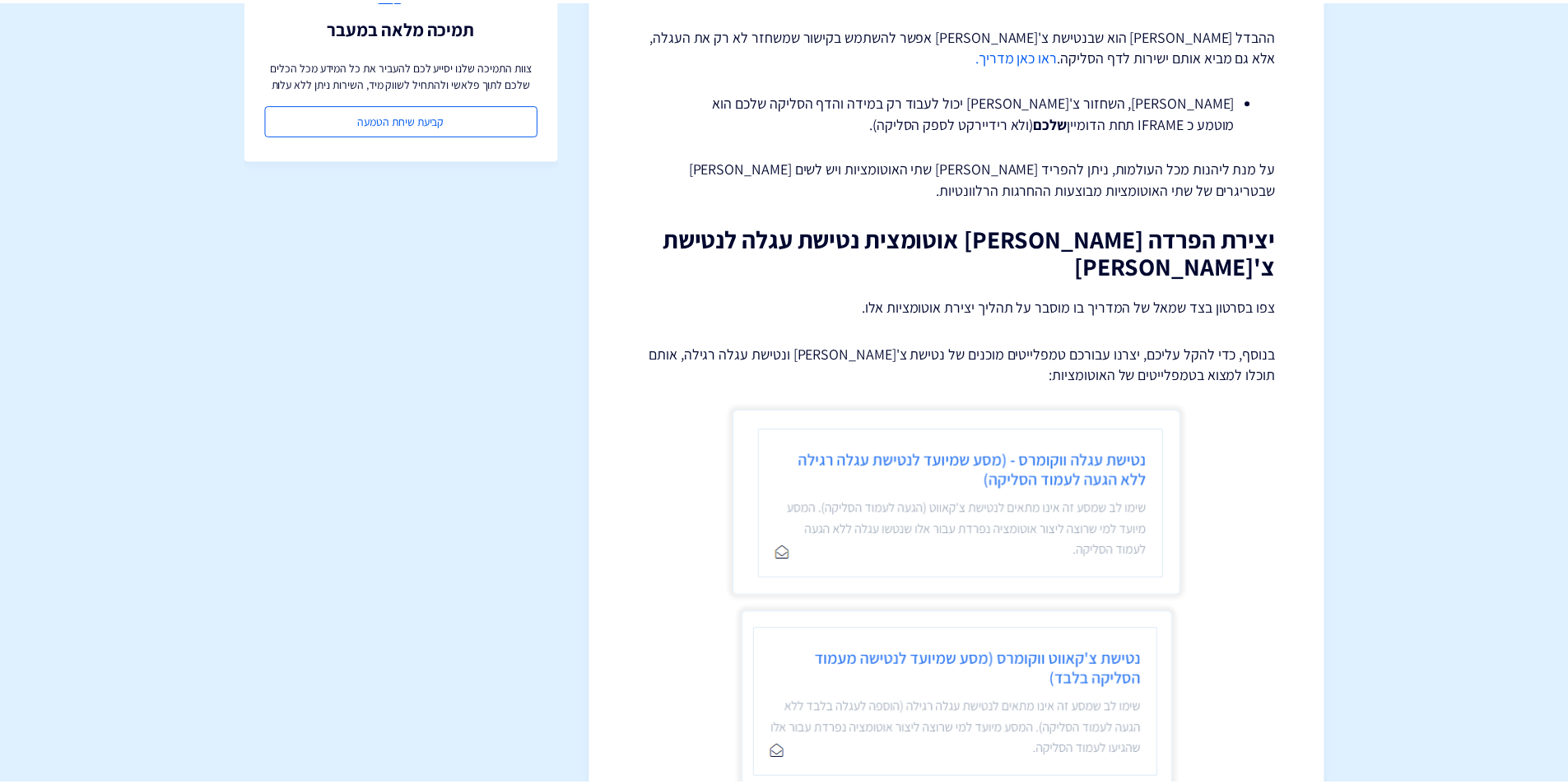
scroll to position [701, 0]
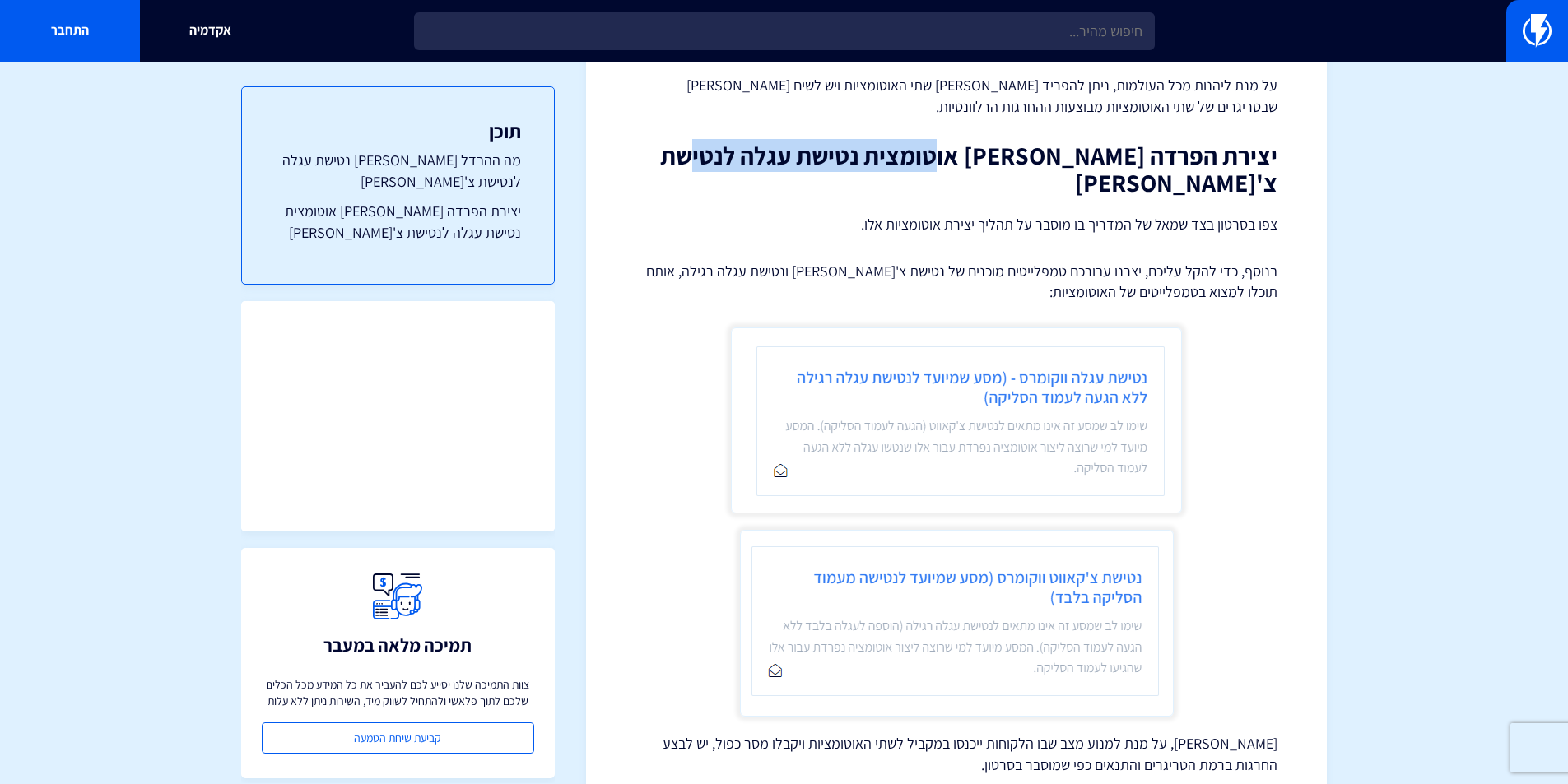
drag, startPoint x: 745, startPoint y: 98, endPoint x: 1244, endPoint y: 202, distance: 509.7
click at [1111, 116] on div "יצירת הפרדה [PERSON_NAME] נטישת עגלה לנטישת צ'[PERSON_NAME] בווקומרס (אוטומציות…" at bounding box center [956, 123] width 642 height 1303
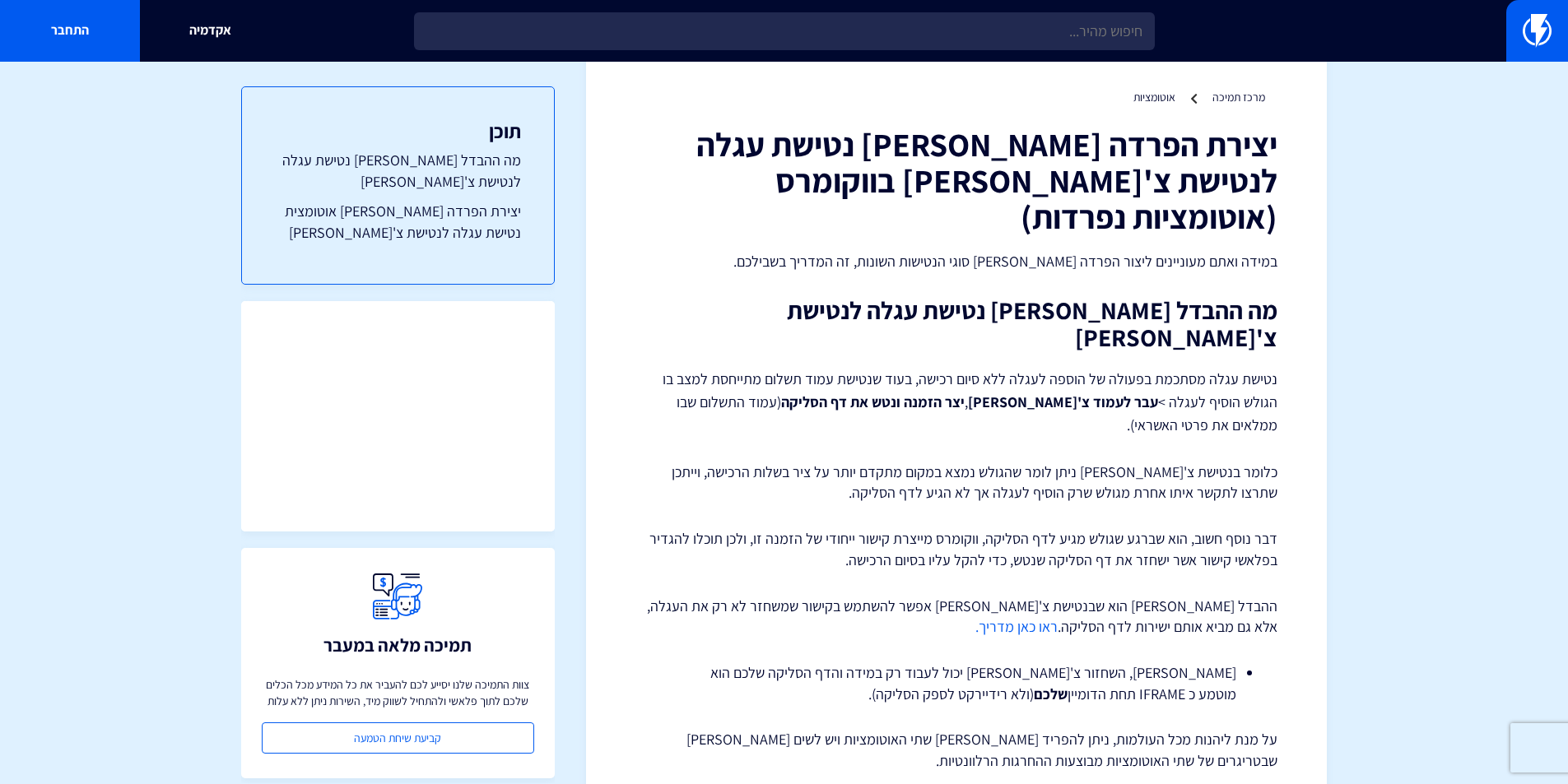
scroll to position [0, 0]
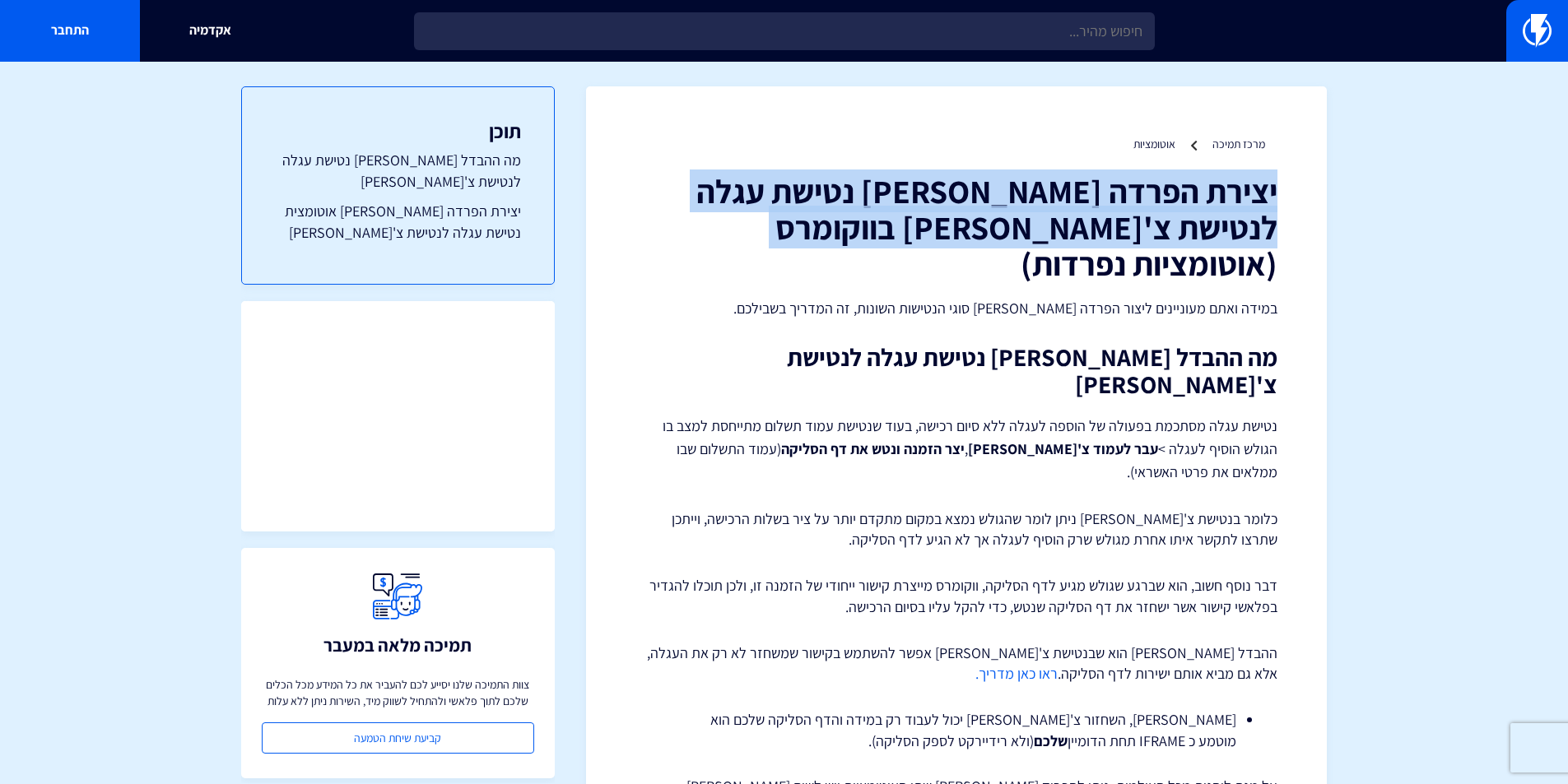
drag, startPoint x: 876, startPoint y: 234, endPoint x: 1320, endPoint y: 195, distance: 445.7
copy h1 "יצירת הפרדה [PERSON_NAME] נטישת עגלה לנטישת צ'[PERSON_NAME] בווקומרס (אוטומציות…"
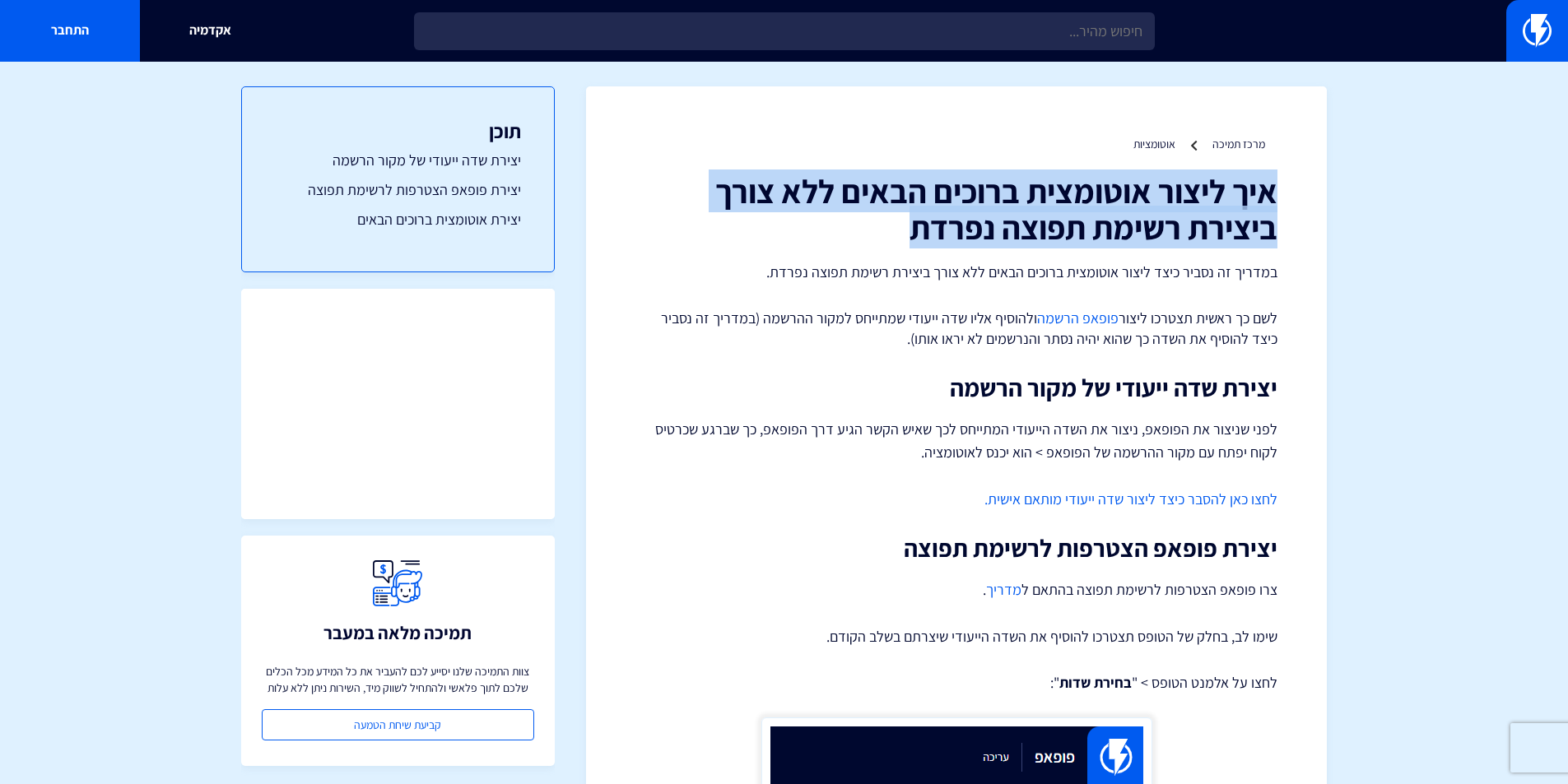
drag, startPoint x: 917, startPoint y: 238, endPoint x: 1356, endPoint y: 188, distance: 441.8
copy h1 "איך ליצור אוטומצית ברוכים הבאים ללא צורך ביצירת רשימת תפוצה נפרדת"
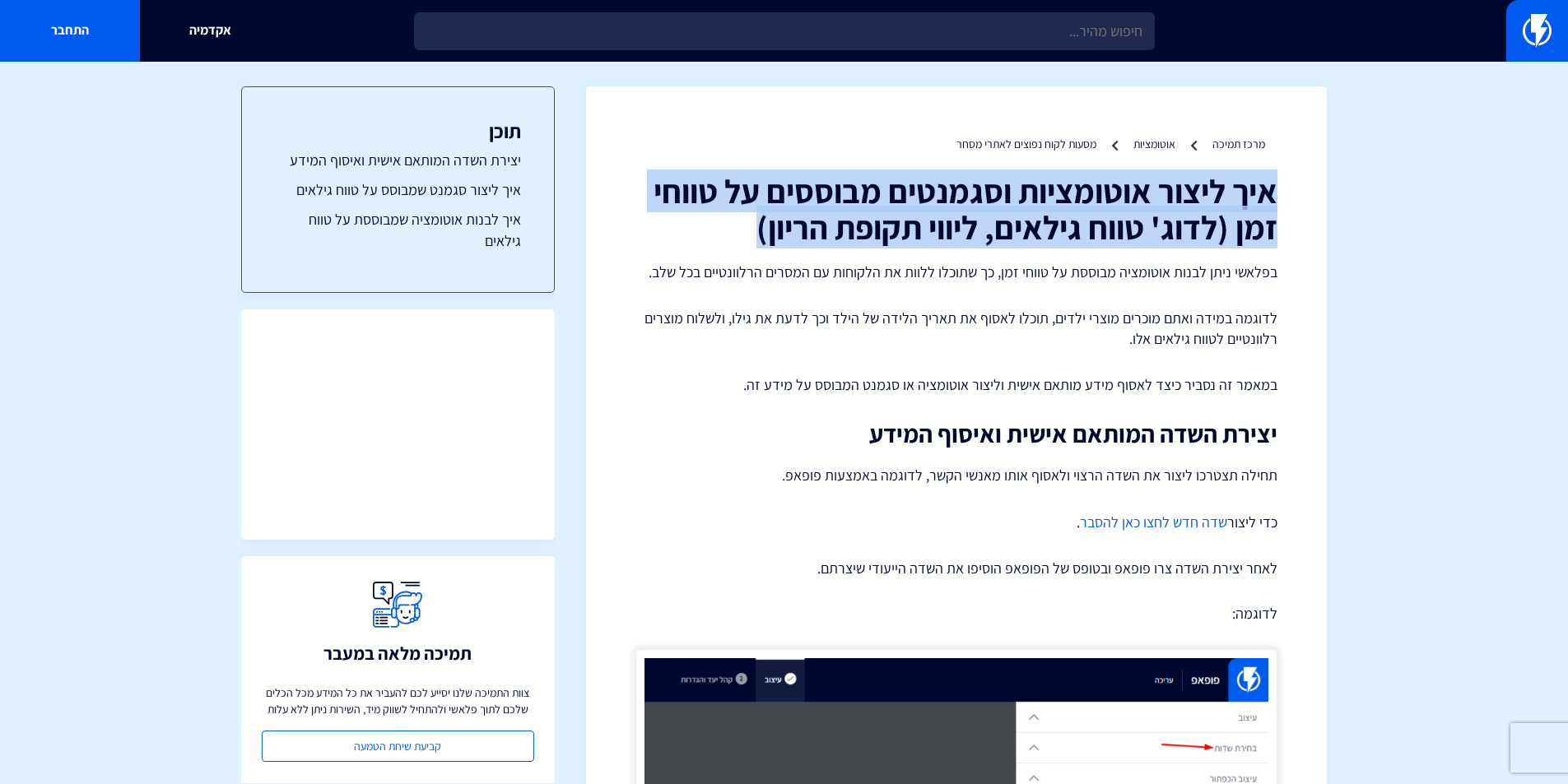
drag, startPoint x: 735, startPoint y: 237, endPoint x: 1292, endPoint y: 185, distance: 559.4
copy h1 "איך ליצור אוטומציות וסגמנטים מבוססים על טווחי זמן (לדוג' טווח גילאים, ליווי תקו…"
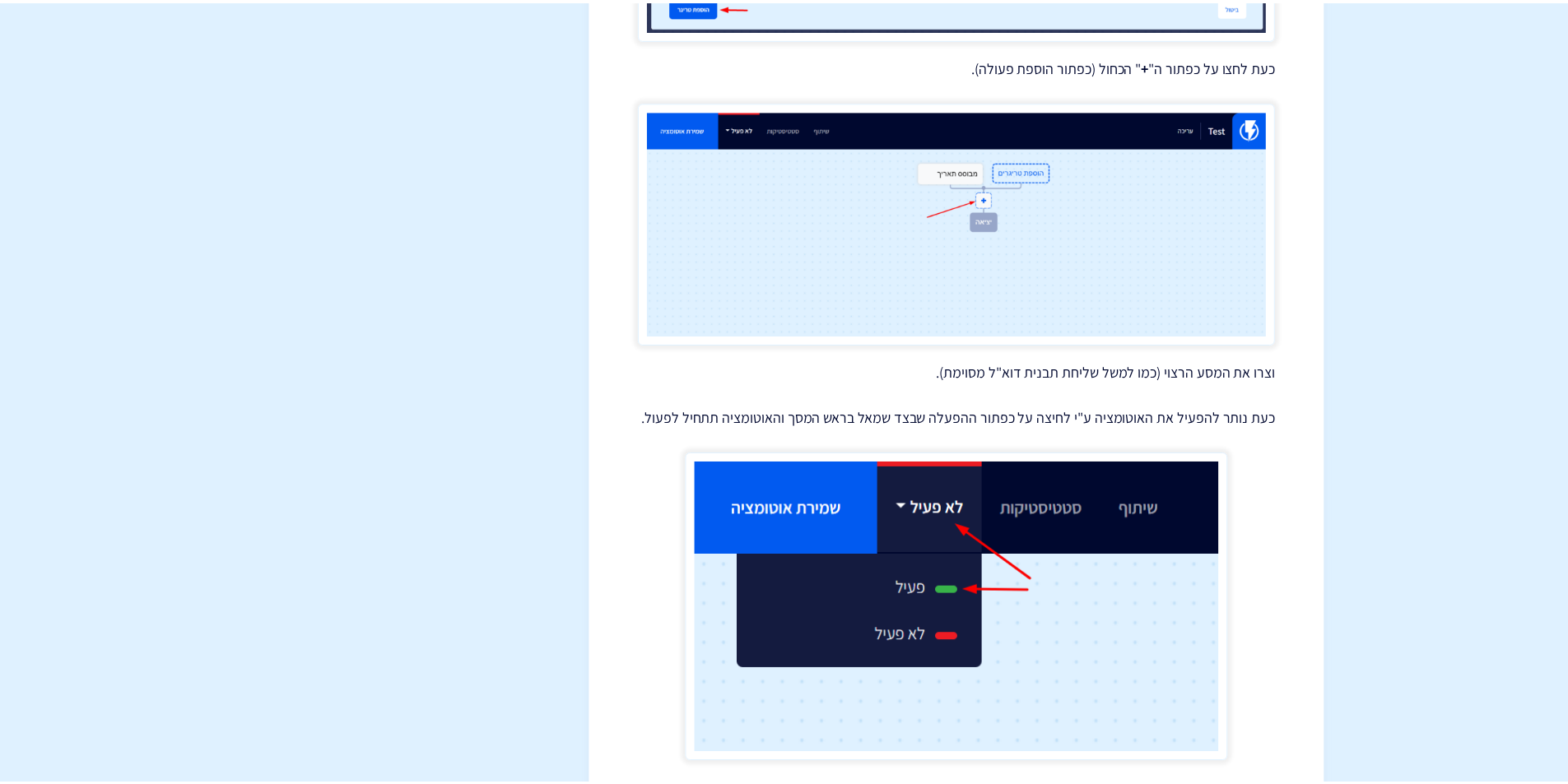
scroll to position [6321, 0]
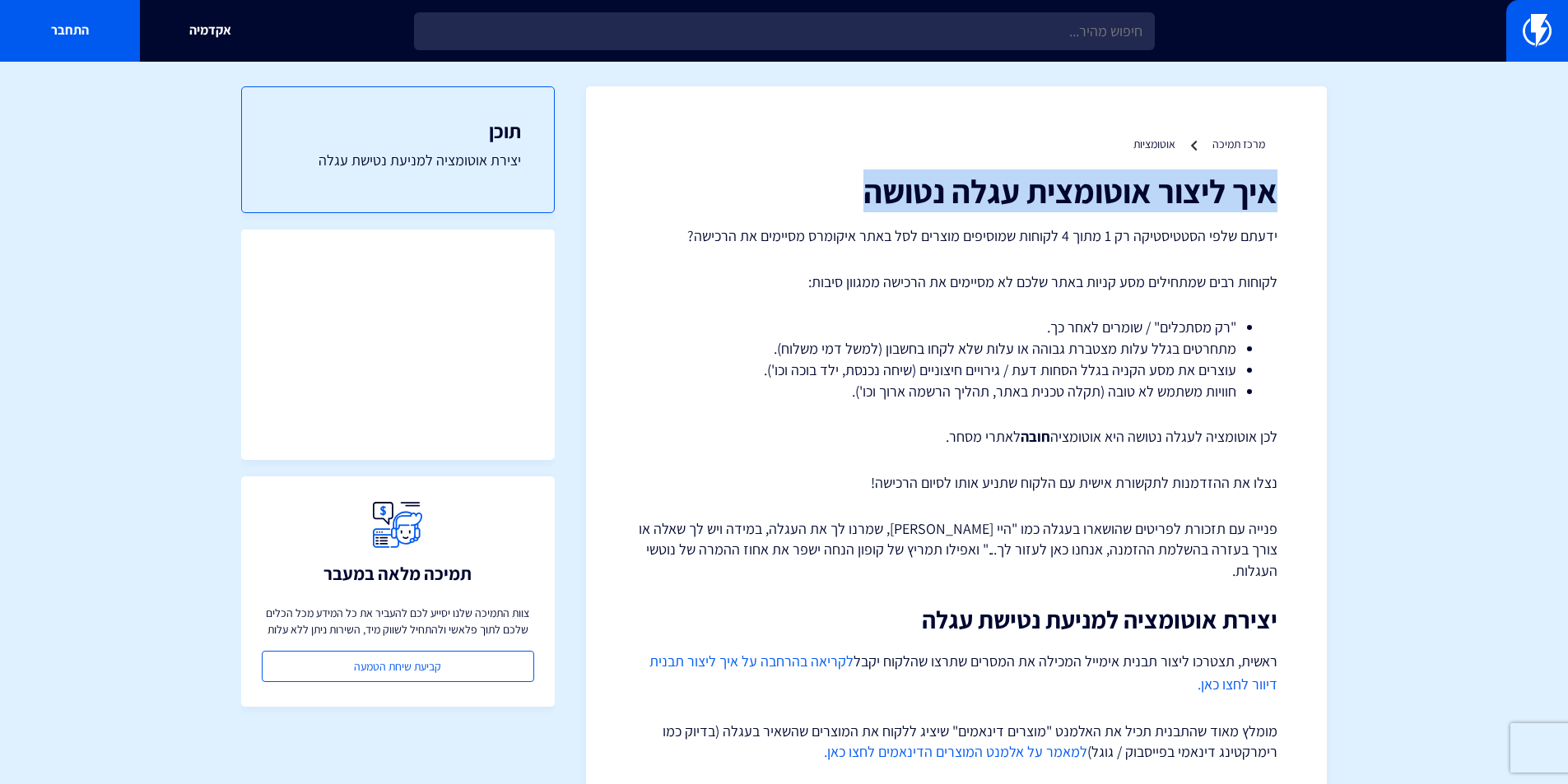
drag, startPoint x: 865, startPoint y: 197, endPoint x: 1271, endPoint y: 193, distance: 406.0
click at [1271, 193] on h1 "איך ליצור אוטומצית עגלה נטושה" at bounding box center [956, 191] width 642 height 37
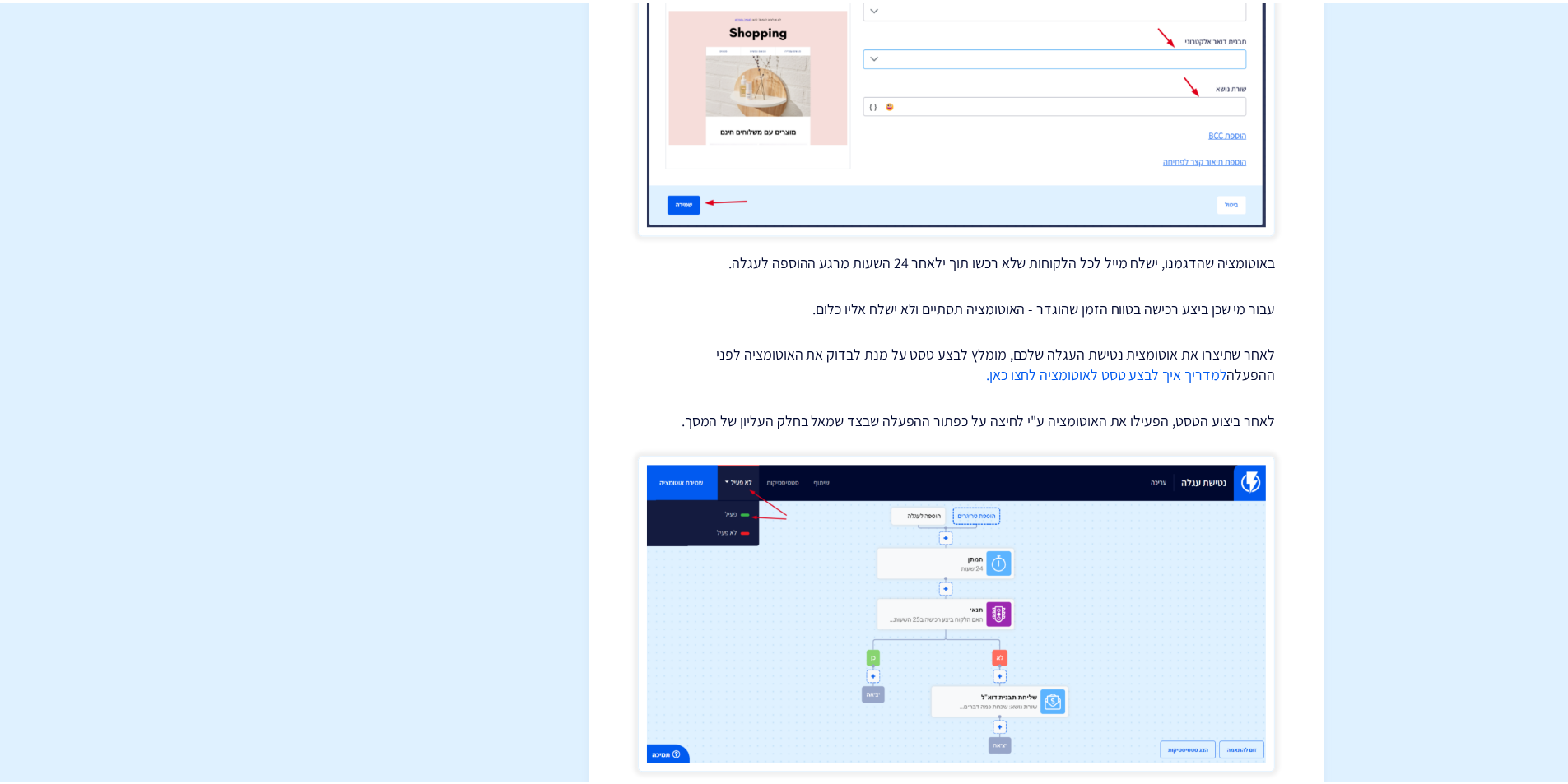
scroll to position [8301, 0]
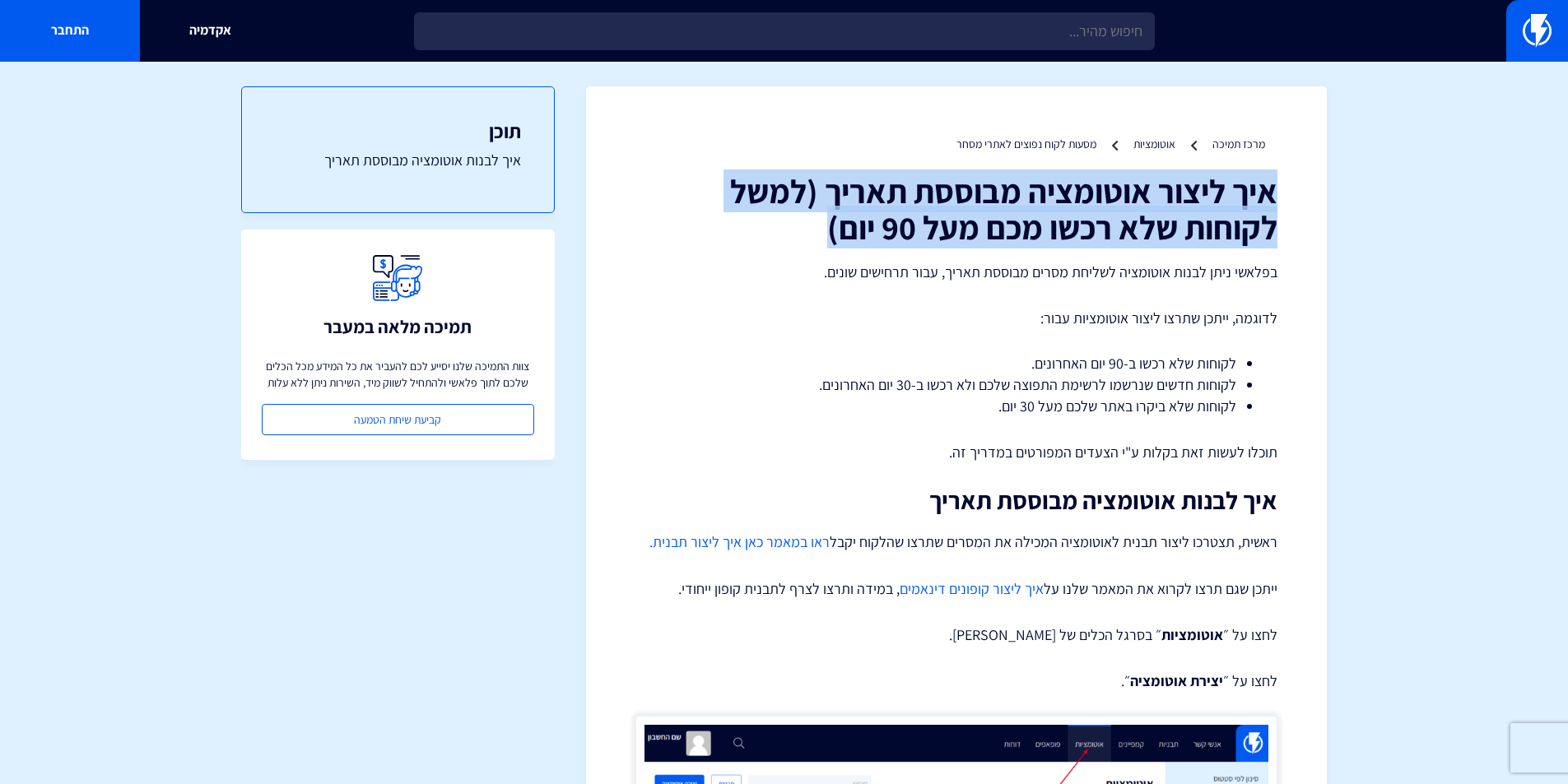
drag, startPoint x: 858, startPoint y: 238, endPoint x: 1338, endPoint y: 197, distance: 481.7
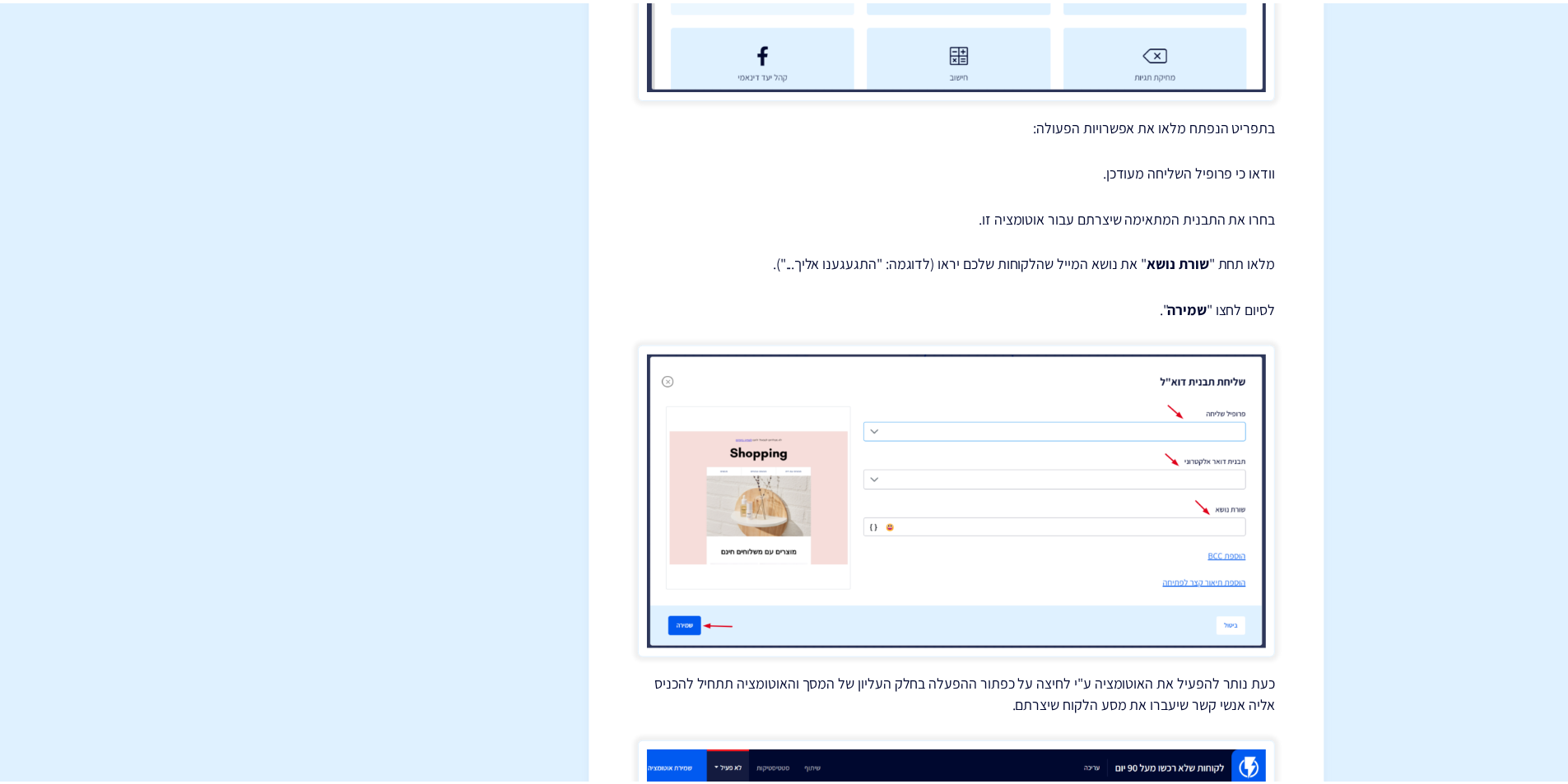
scroll to position [4833, 0]
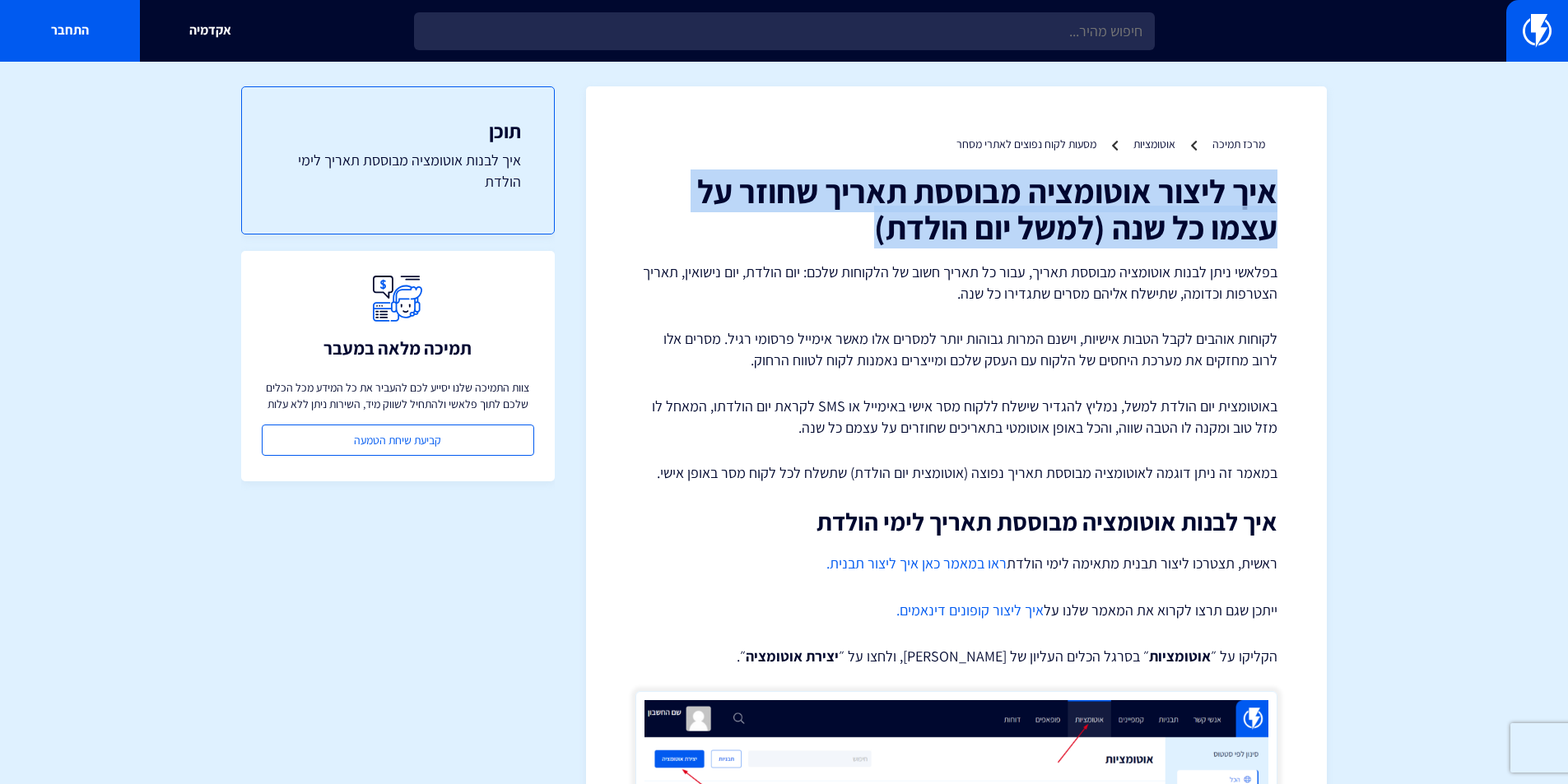
drag, startPoint x: 857, startPoint y: 239, endPoint x: 1279, endPoint y: 195, distance: 424.3
copy h1 "איך ליצור אוטומציה מבוססת תאריך שחוזר על עצמו כל שנה (למשל יום הולדת)"
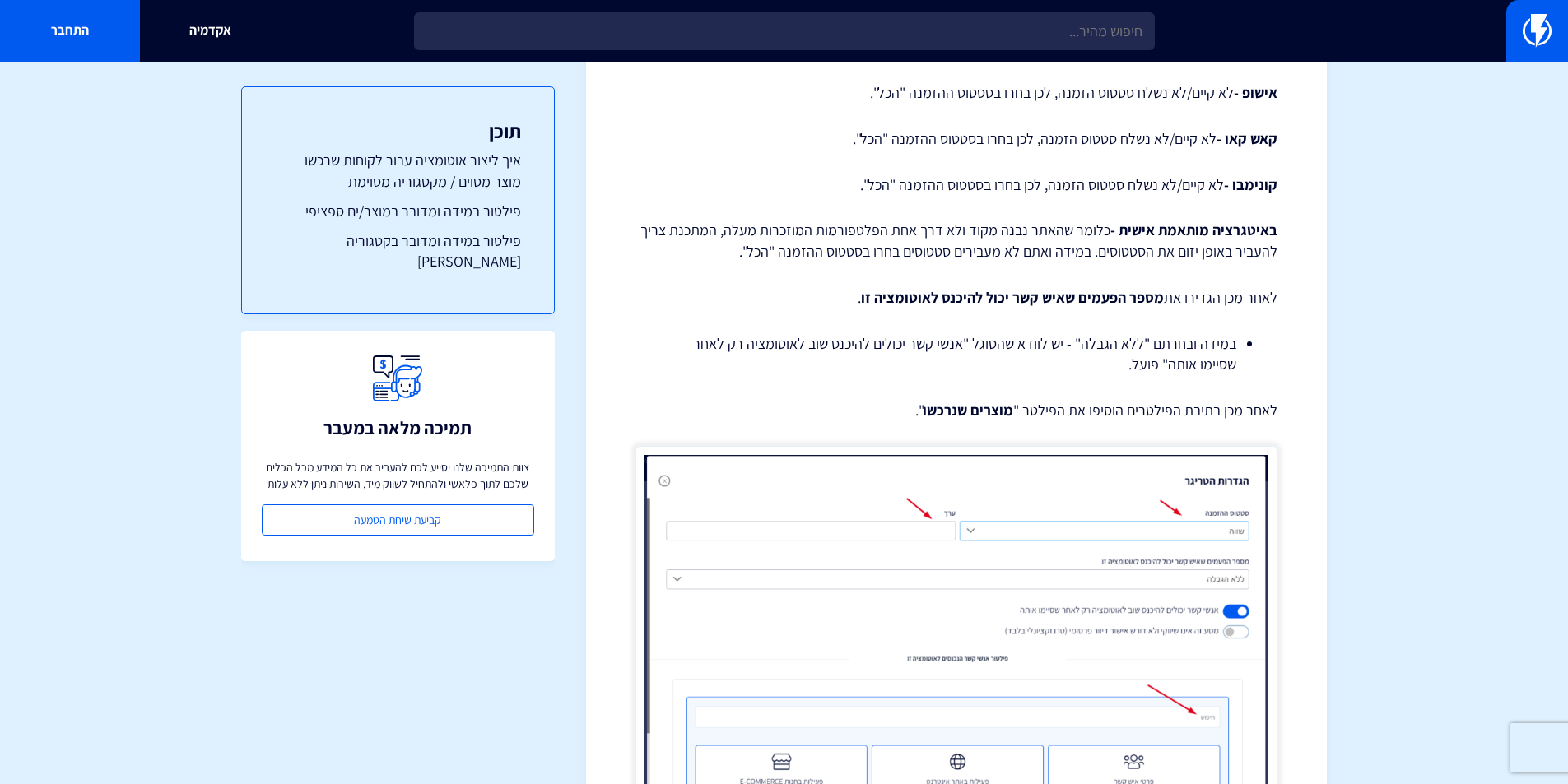
scroll to position [379, 0]
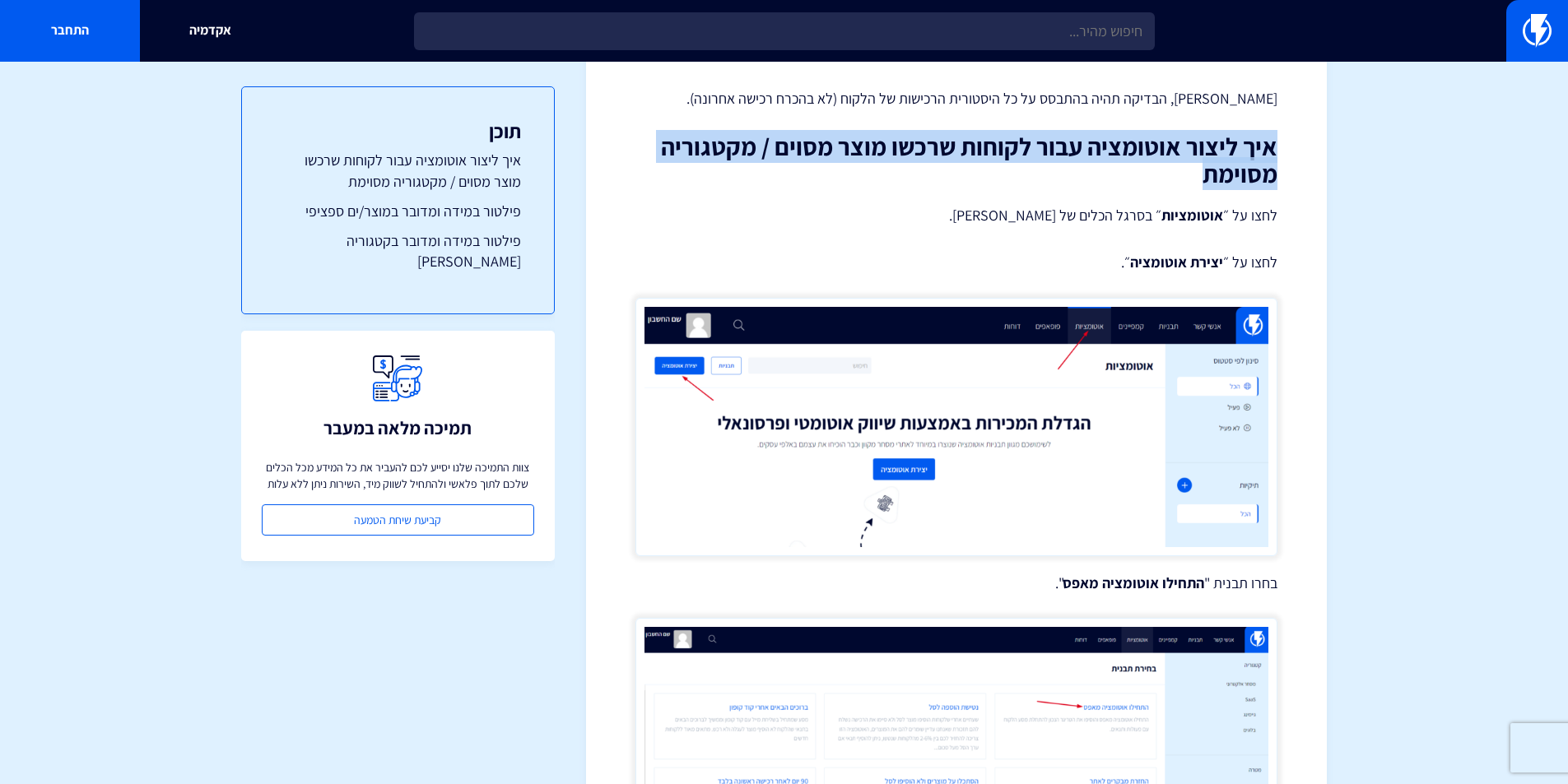
drag, startPoint x: 1188, startPoint y: 177, endPoint x: 1295, endPoint y: 144, distance: 112.0
copy h2 "איך ליצור אוטומציה עבור לקוחות שרכשו מוצר מסוים / מקטגוריה מסוימת"
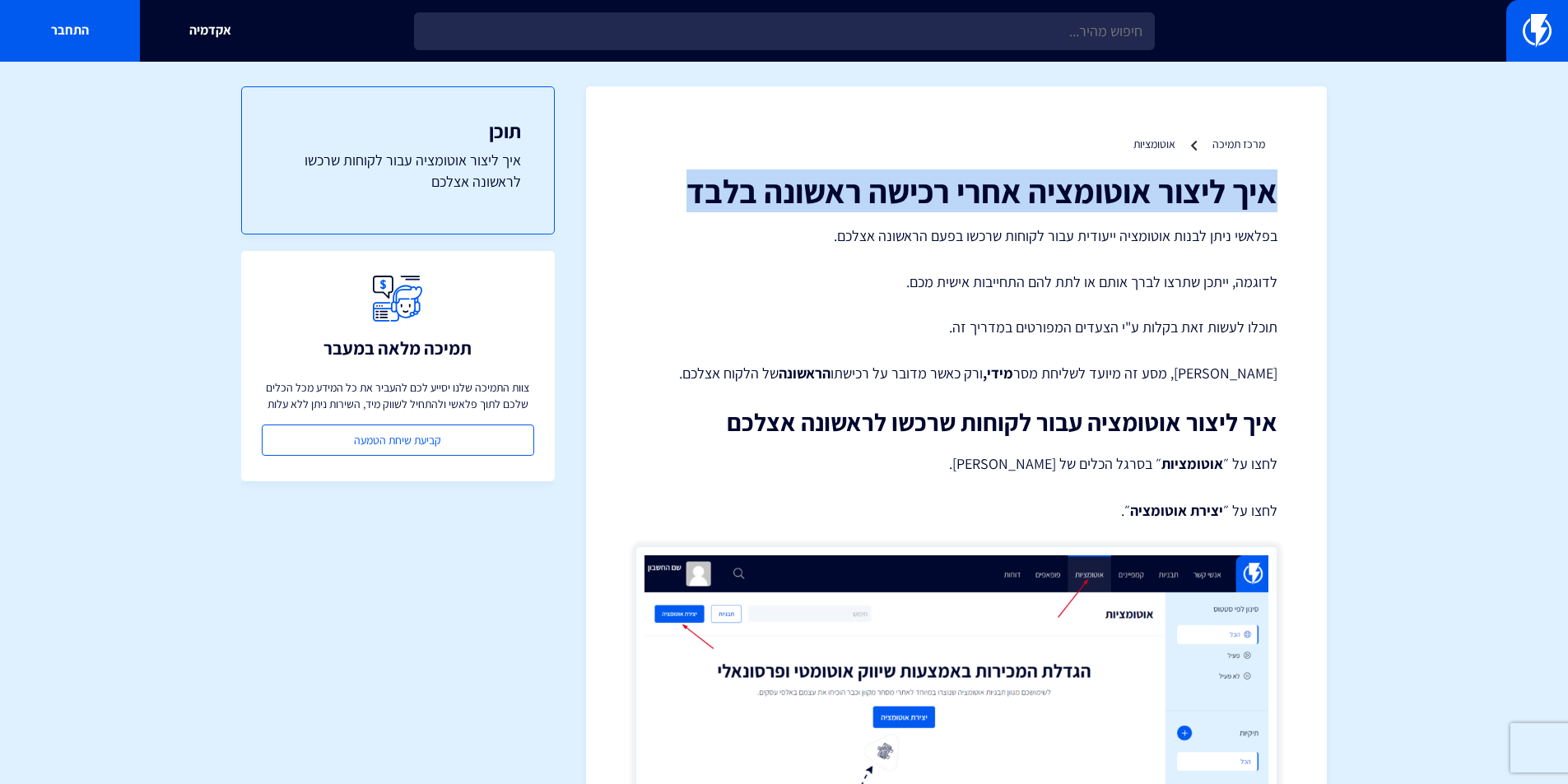
drag, startPoint x: 686, startPoint y: 196, endPoint x: 1322, endPoint y: 195, distance: 636.0
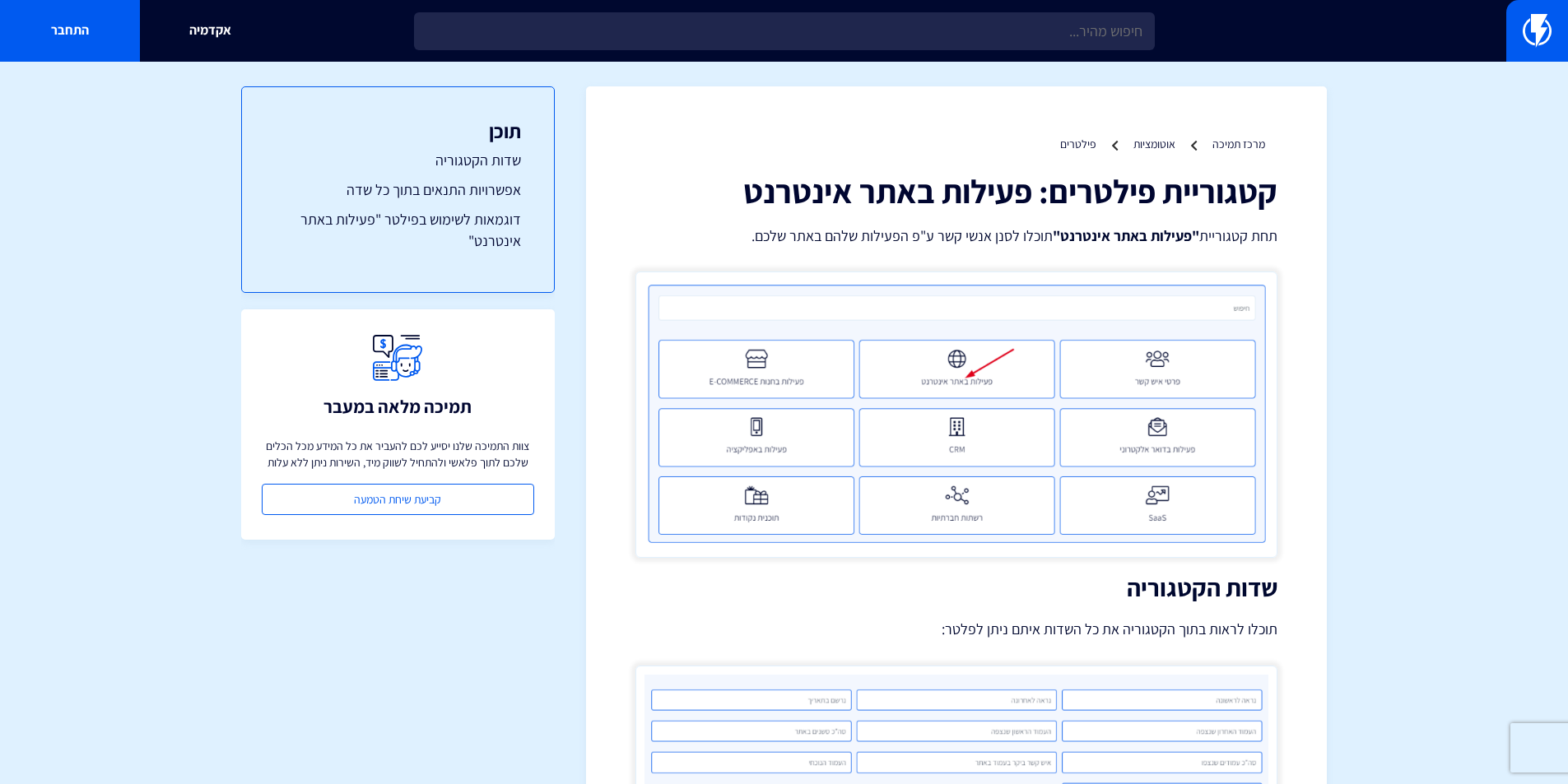
click at [1147, 144] on link "אוטומציות" at bounding box center [1155, 144] width 42 height 14
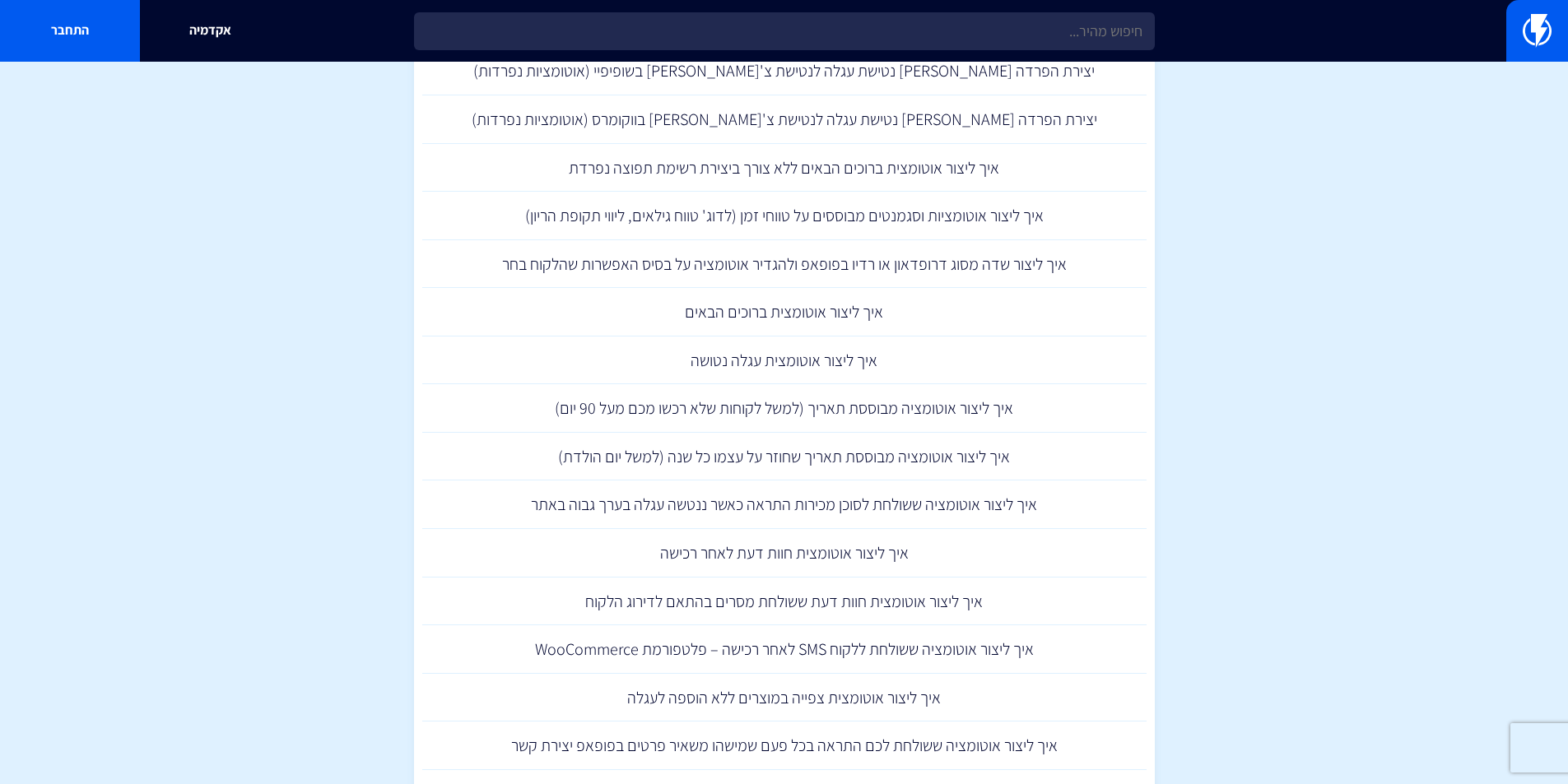
scroll to position [1969, 0]
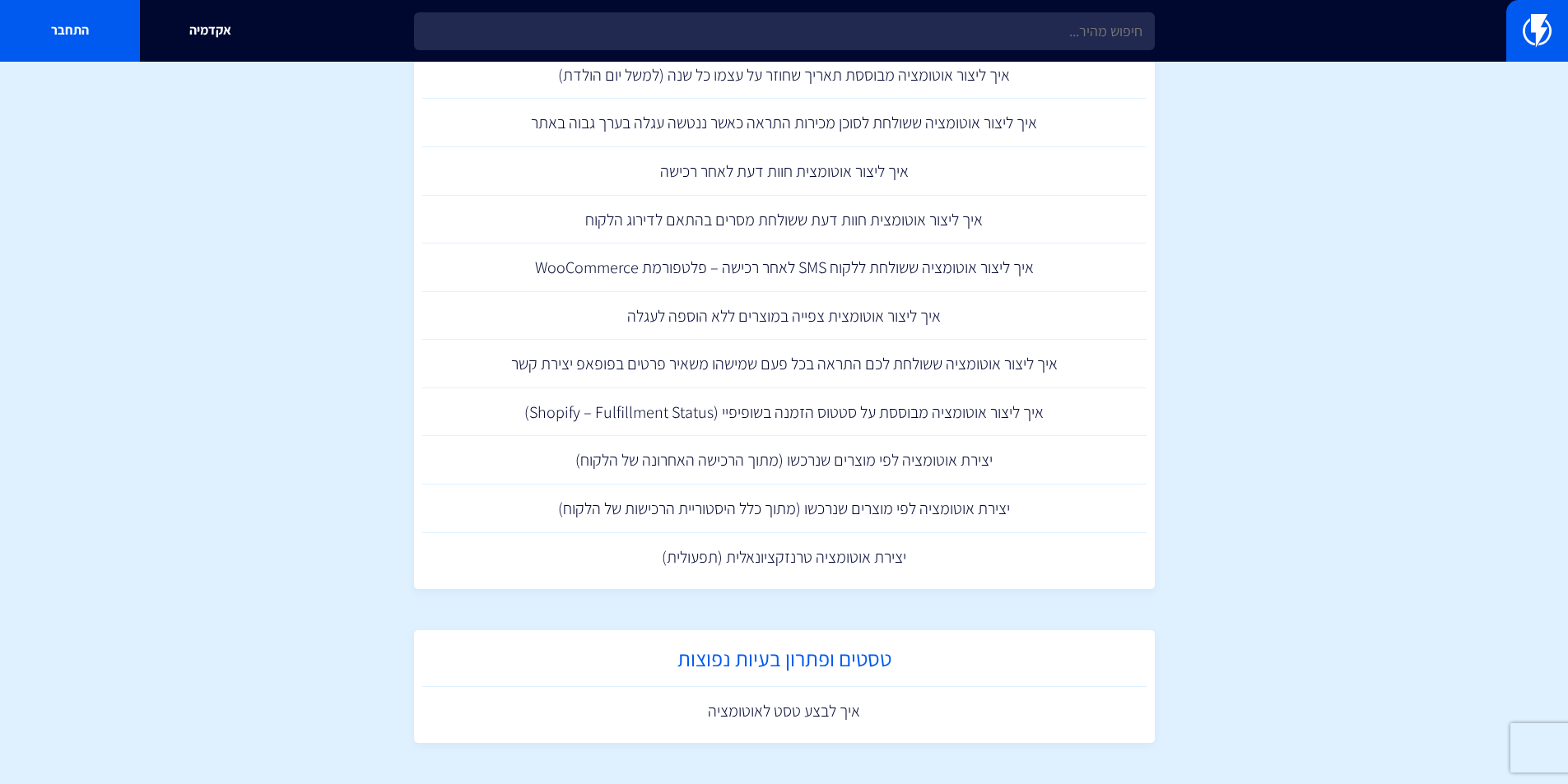
click at [814, 659] on h2 "טסטים ופתרון בעיות נפוצות" at bounding box center [784, 662] width 707 height 32
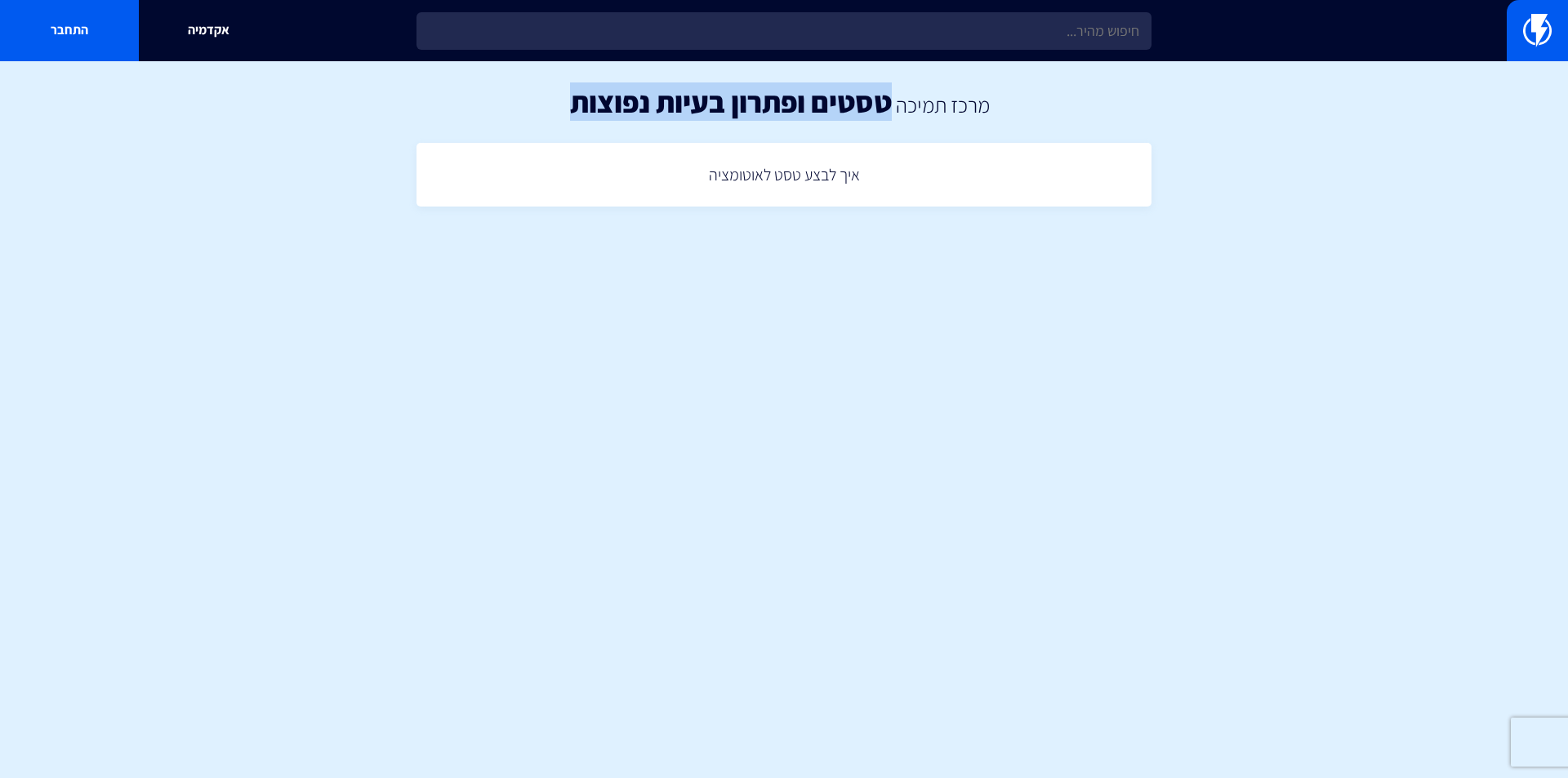
drag, startPoint x: 651, startPoint y: 107, endPoint x: 890, endPoint y: 113, distance: 239.1
click at [890, 113] on div "מרכז תמיכה טסטים ופתרון בעיות נפוצות" at bounding box center [784, 101] width 1568 height 81
click at [790, 176] on link "איך לבצע טסט לאוטומציה" at bounding box center [783, 175] width 718 height 48
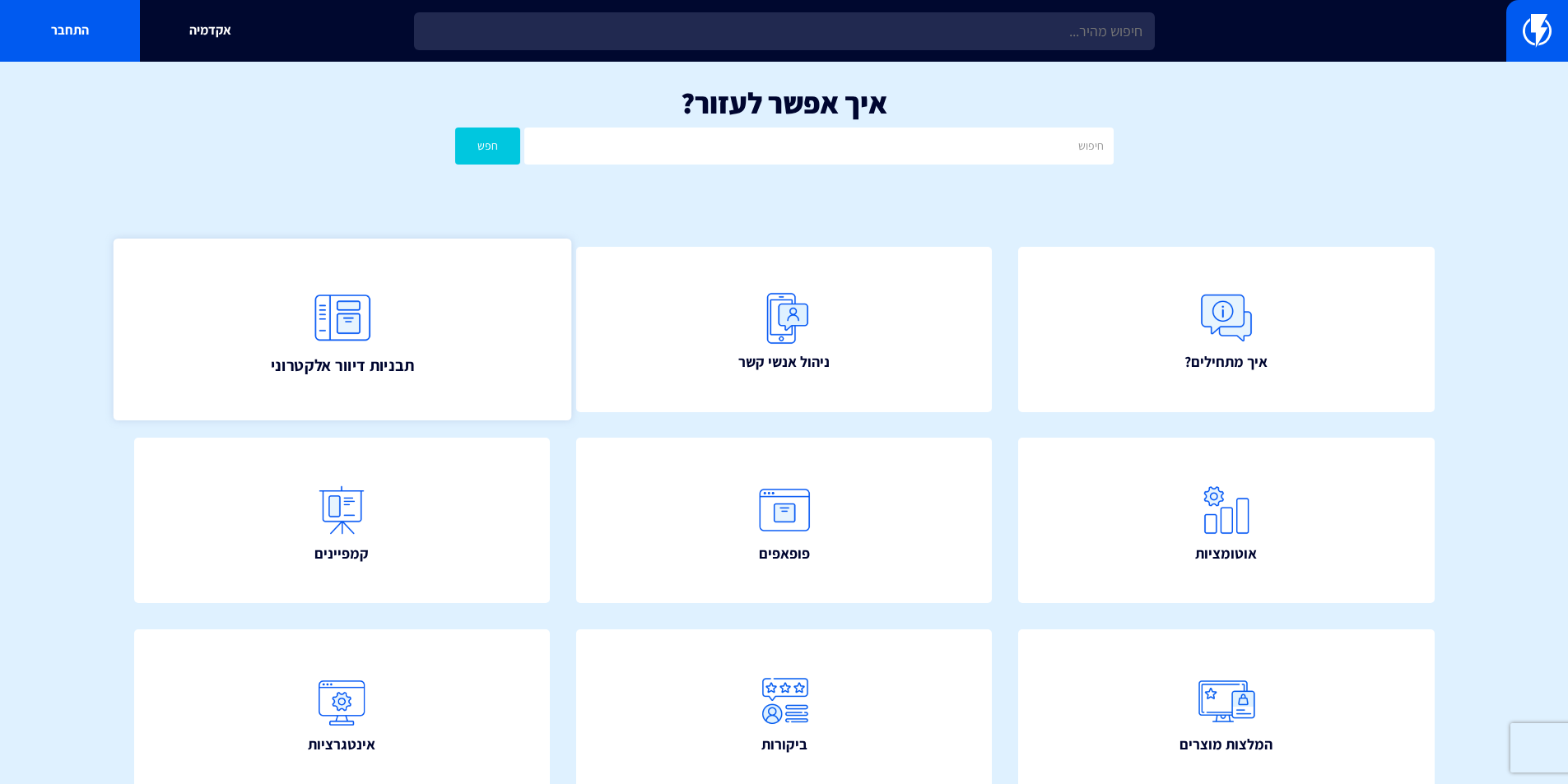
click at [415, 375] on link "תבניות דיוור אלקטרוני" at bounding box center [341, 329] width 458 height 182
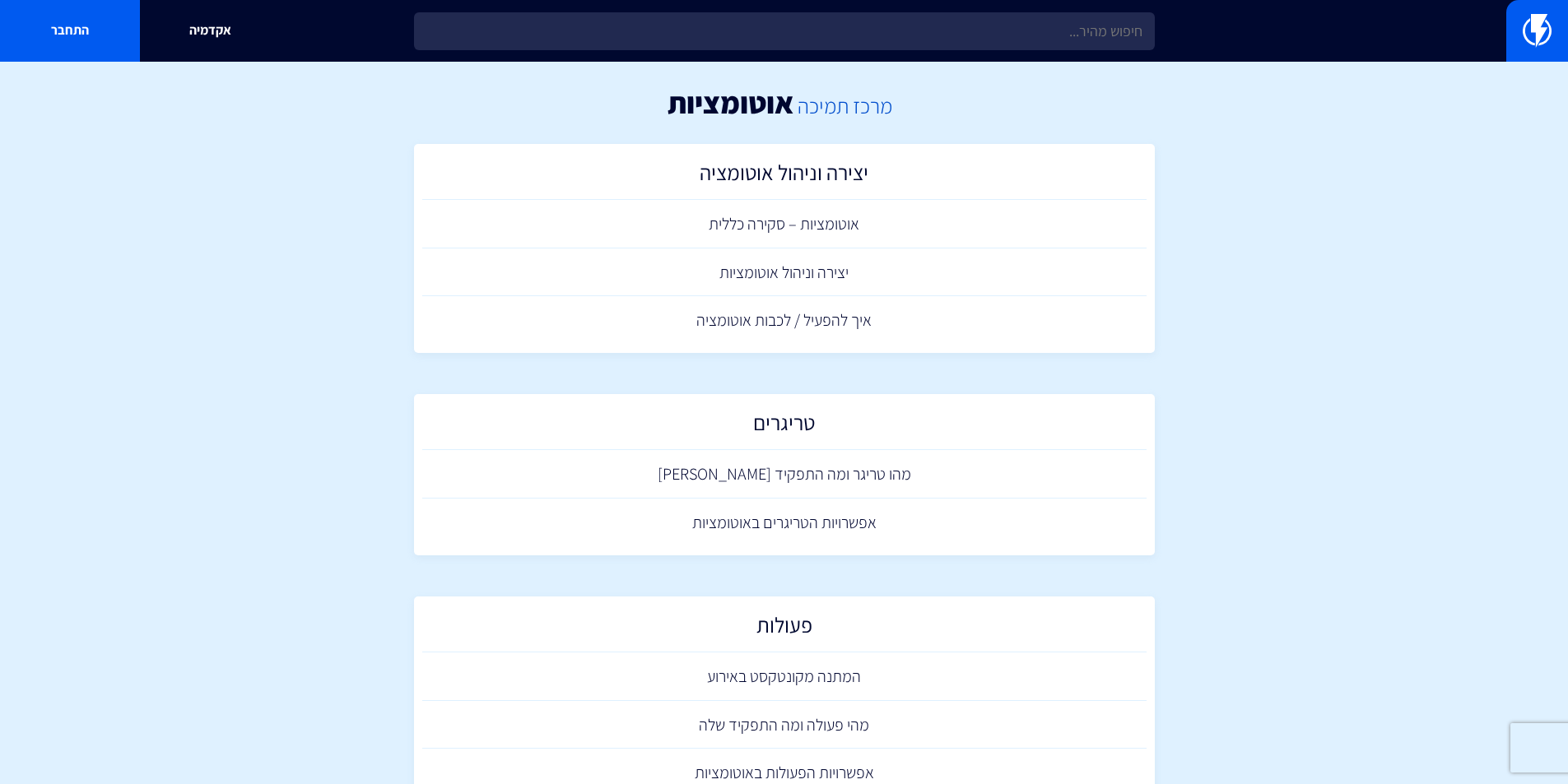
click at [859, 109] on link "מרכז תמיכה" at bounding box center [844, 105] width 94 height 28
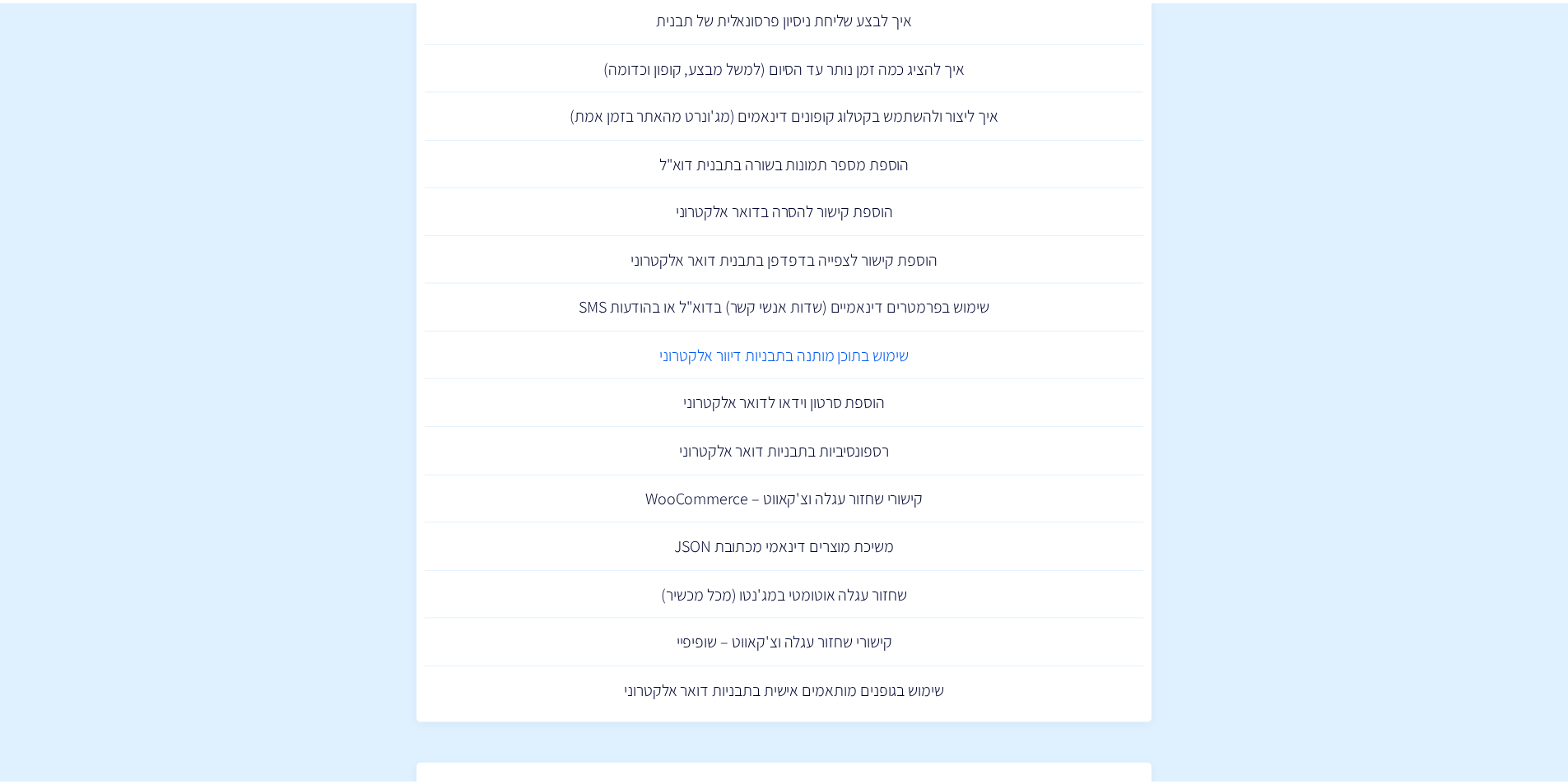
scroll to position [1372, 0]
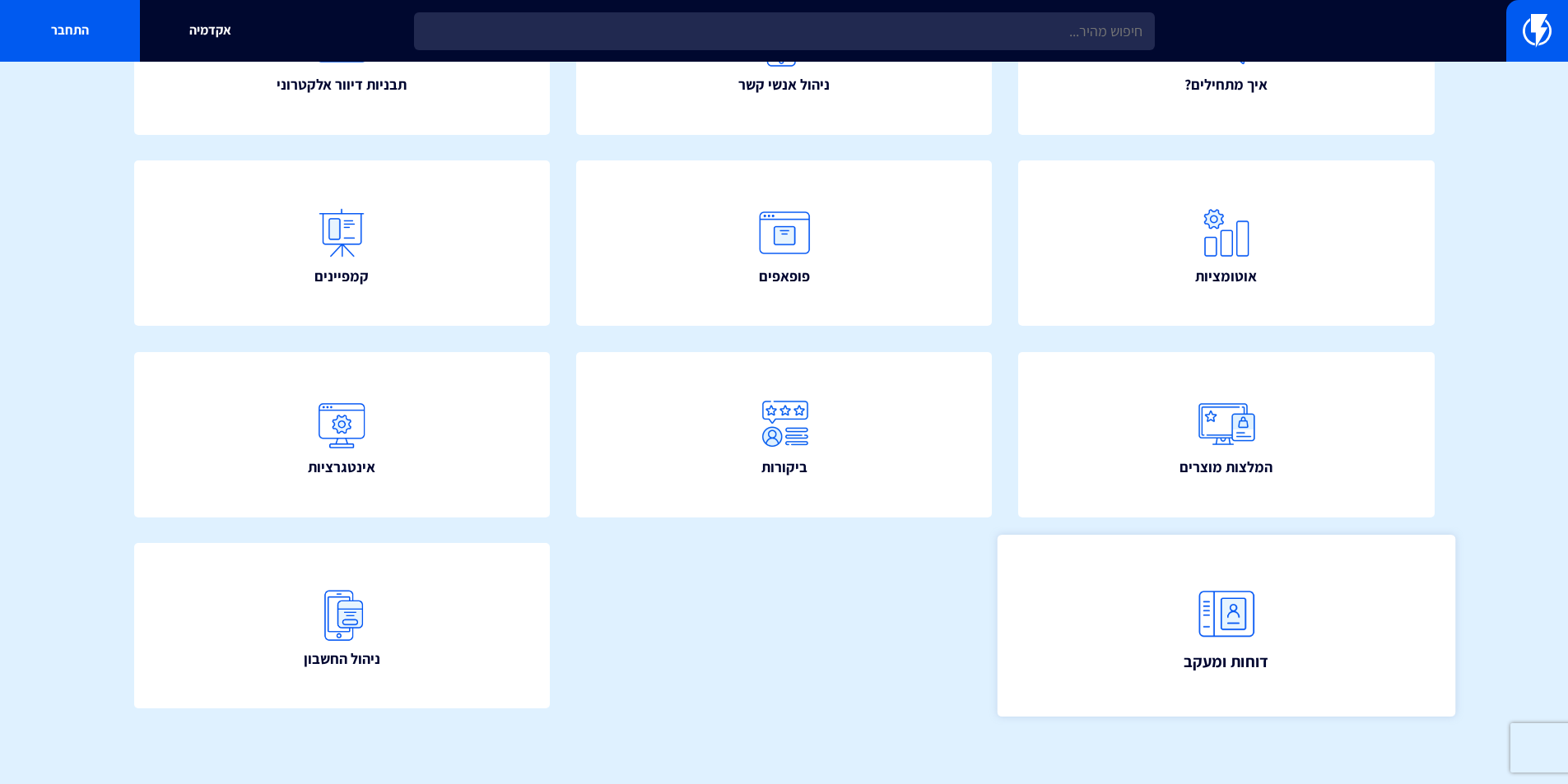
click at [1236, 616] on img at bounding box center [1226, 614] width 72 height 72
